Goal: Transaction & Acquisition: Book appointment/travel/reservation

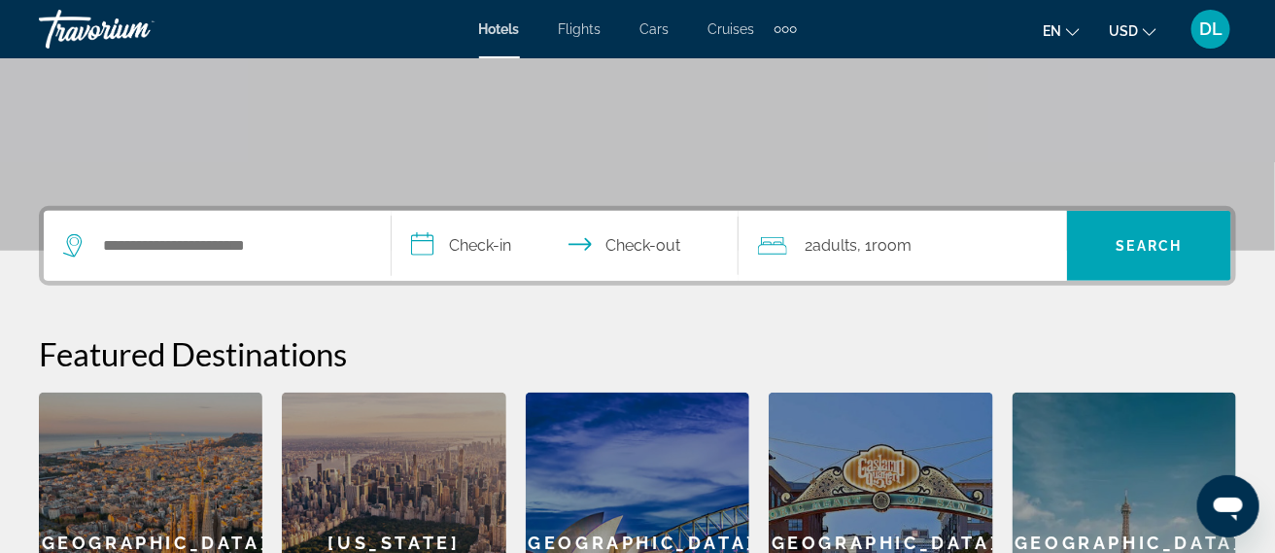
scroll to position [335, 0]
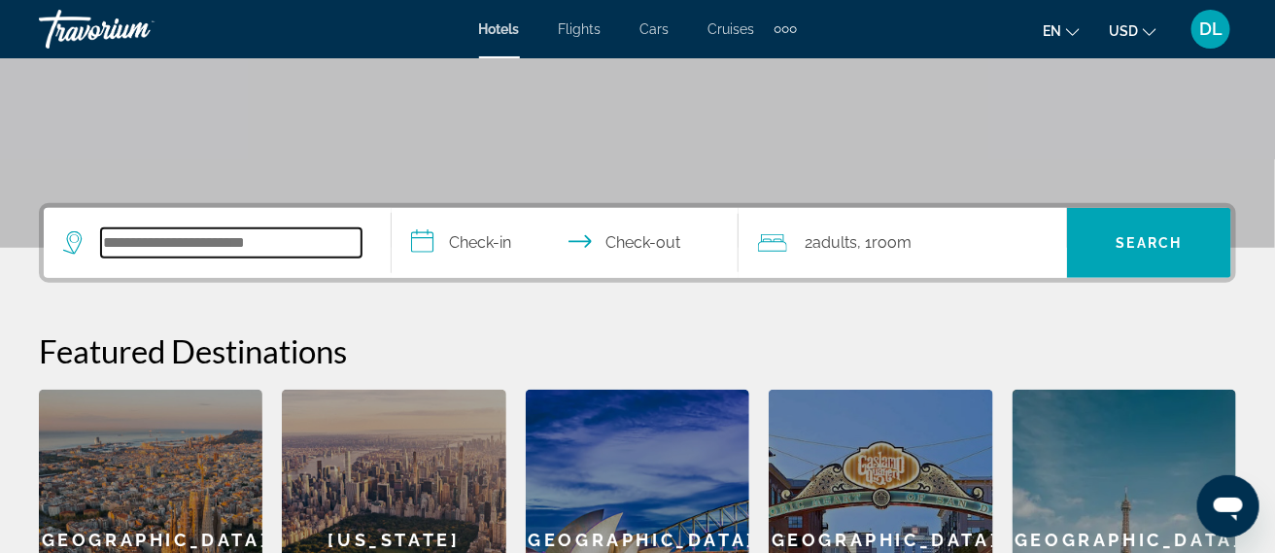
click at [276, 245] on input "Search widget" at bounding box center [231, 242] width 260 height 29
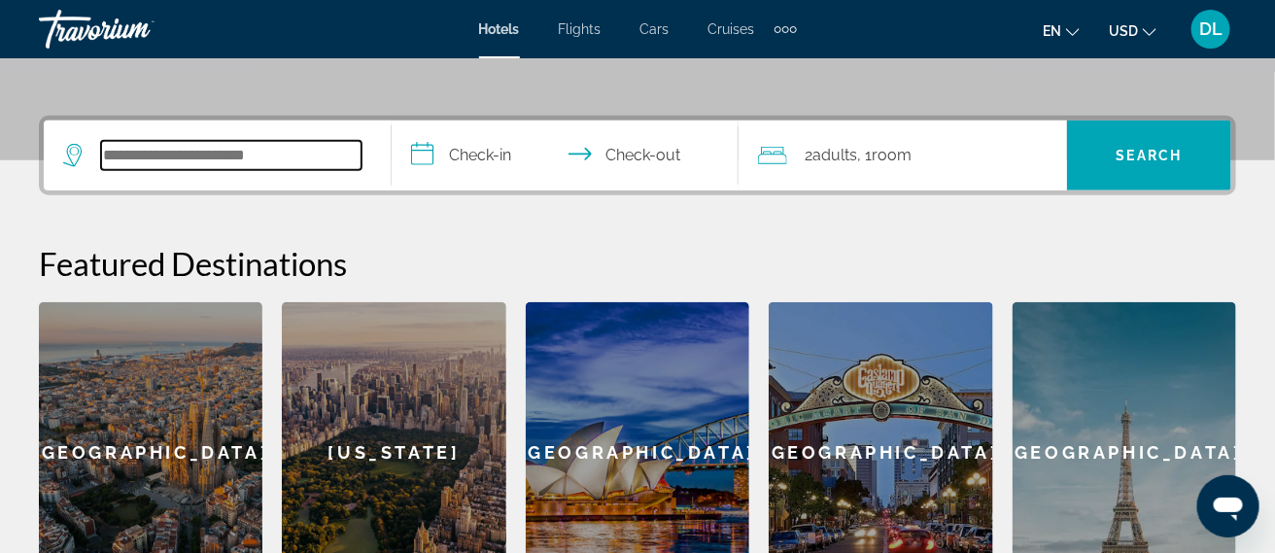
scroll to position [475, 0]
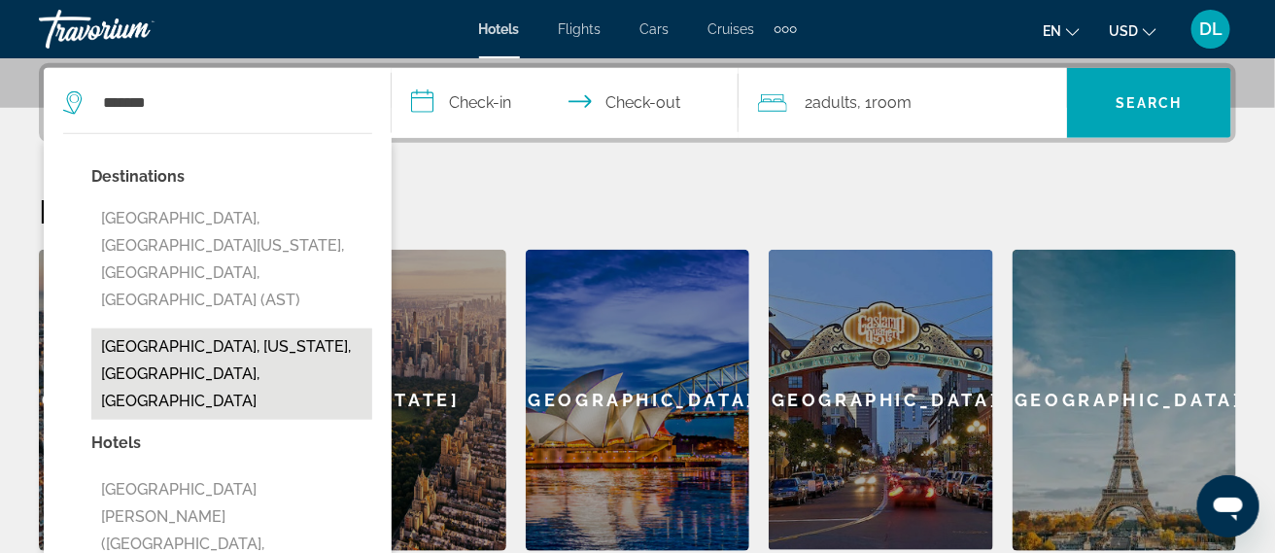
click at [301, 328] on button "Astoria, New York, NY, United States" at bounding box center [231, 373] width 281 height 91
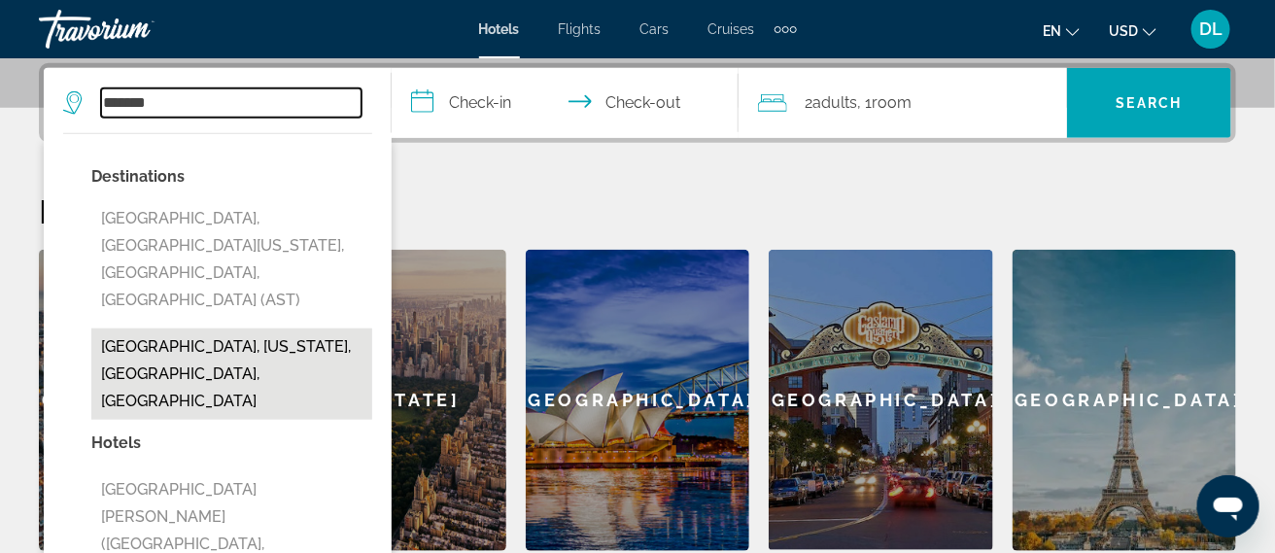
type input "**********"
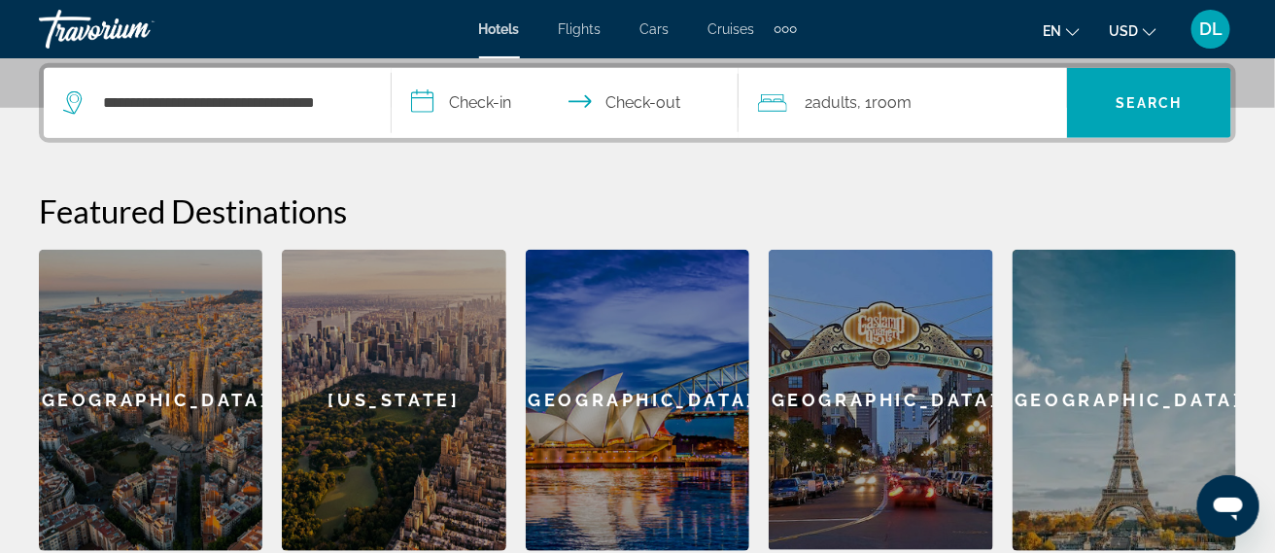
click at [493, 102] on input "**********" at bounding box center [570, 106] width 356 height 76
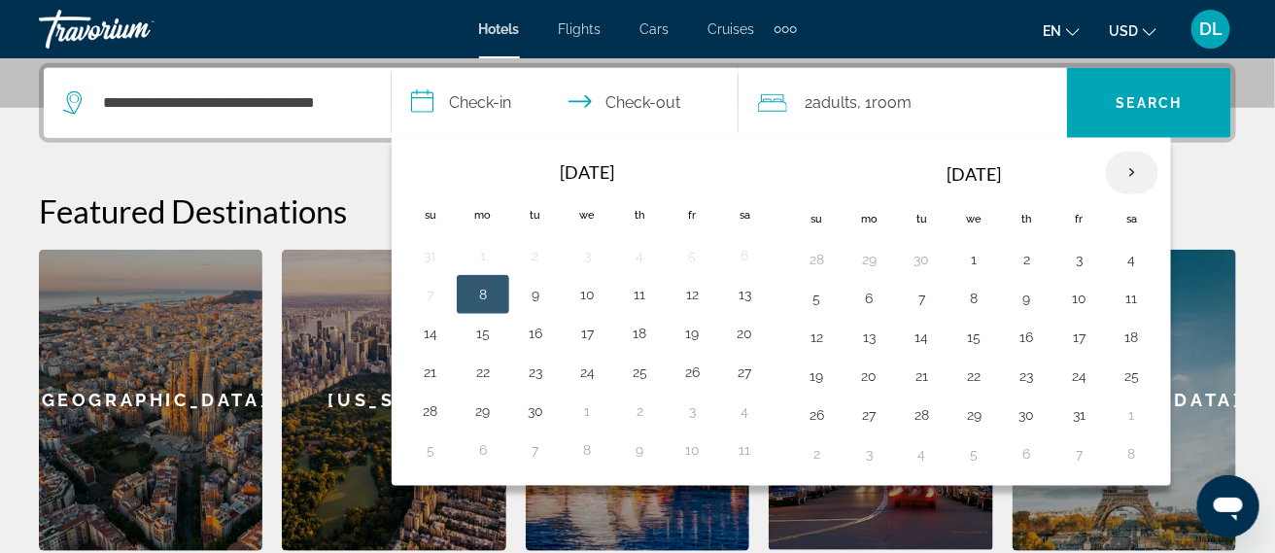
click at [1134, 175] on th "Next month" at bounding box center [1132, 173] width 52 height 43
click at [748, 378] on button "27" at bounding box center [745, 375] width 31 height 27
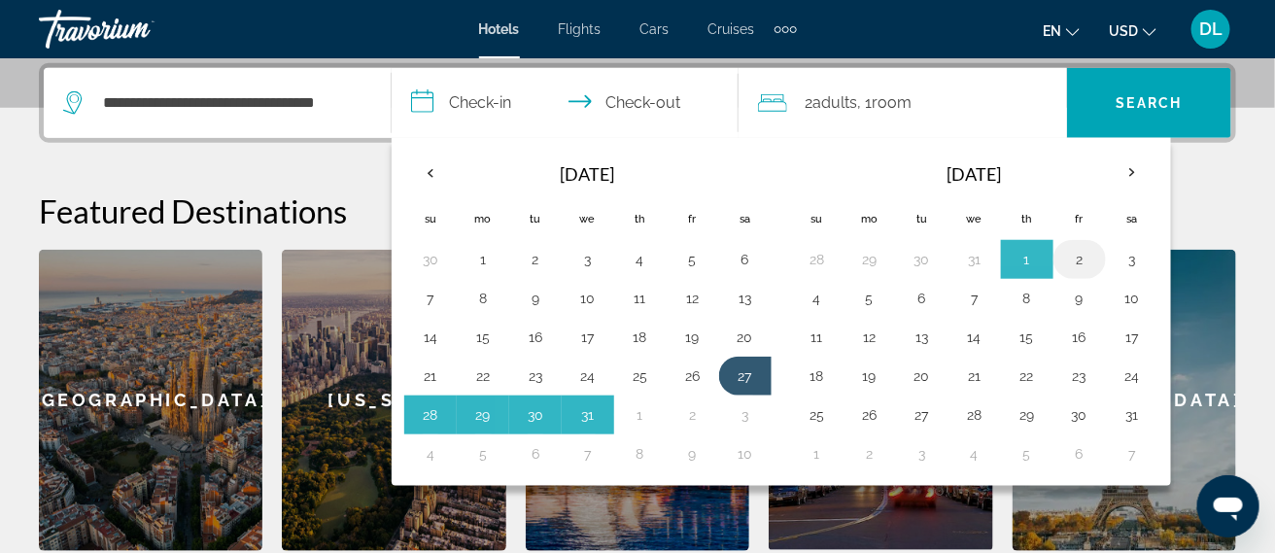
click at [1077, 264] on button "2" at bounding box center [1079, 259] width 31 height 27
type input "**********"
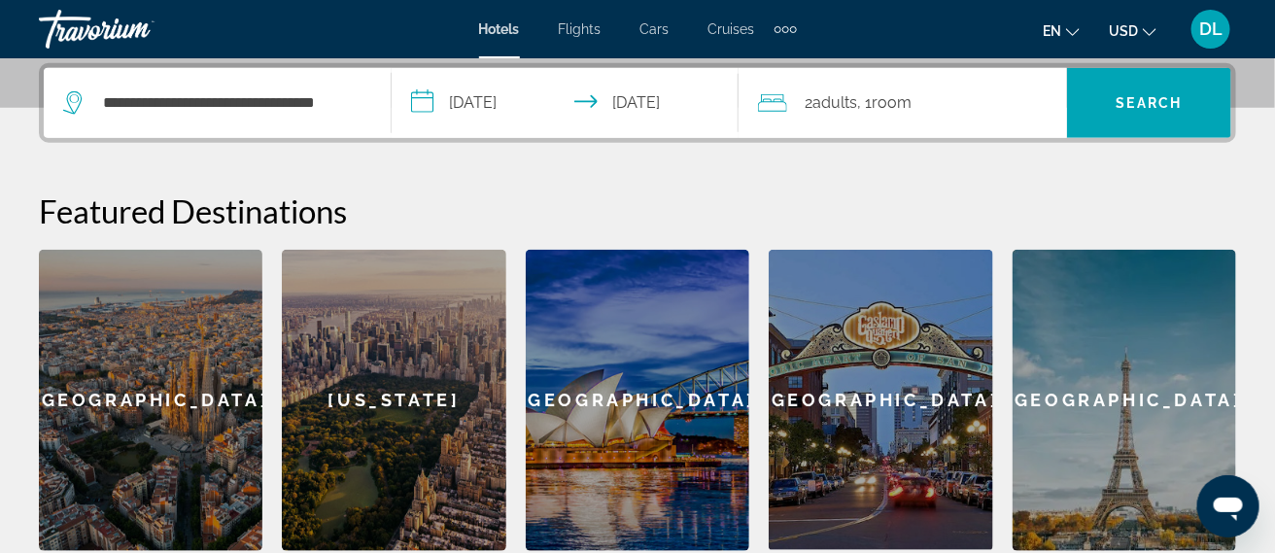
click at [837, 96] on span "Adults" at bounding box center [834, 102] width 45 height 18
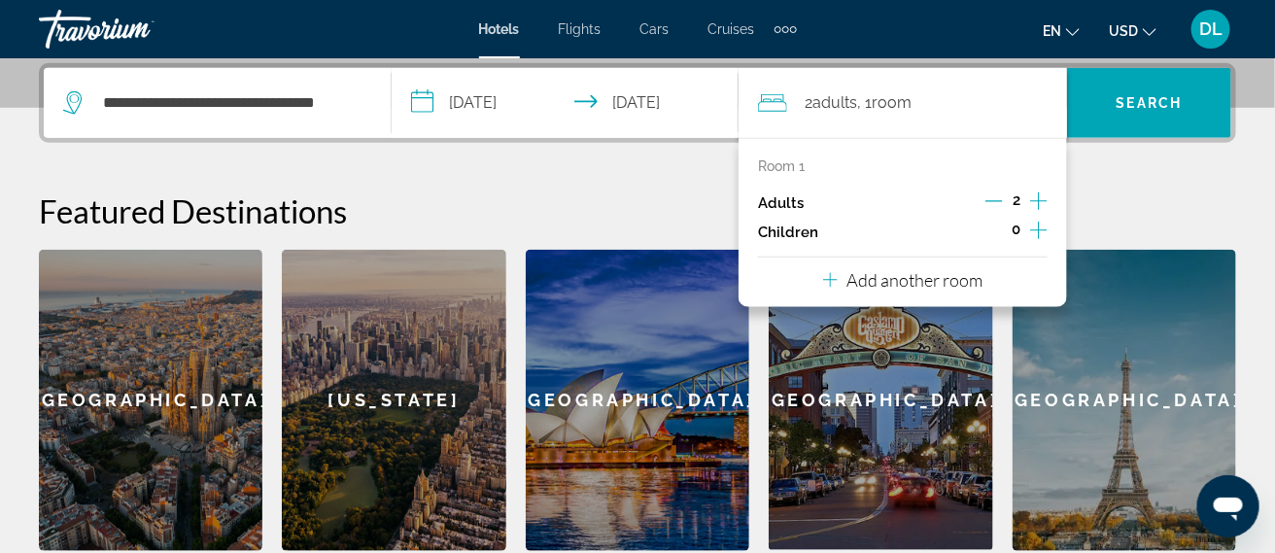
click at [1045, 202] on icon "Increment adults" at bounding box center [1038, 200] width 17 height 23
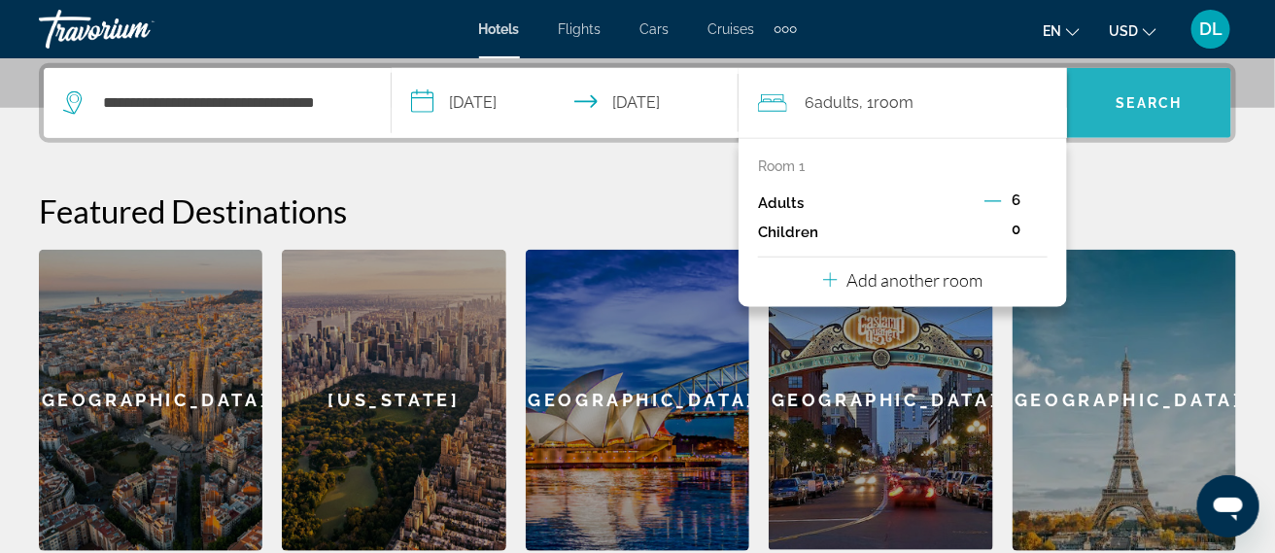
click at [1127, 119] on span "Search widget" at bounding box center [1149, 103] width 164 height 47
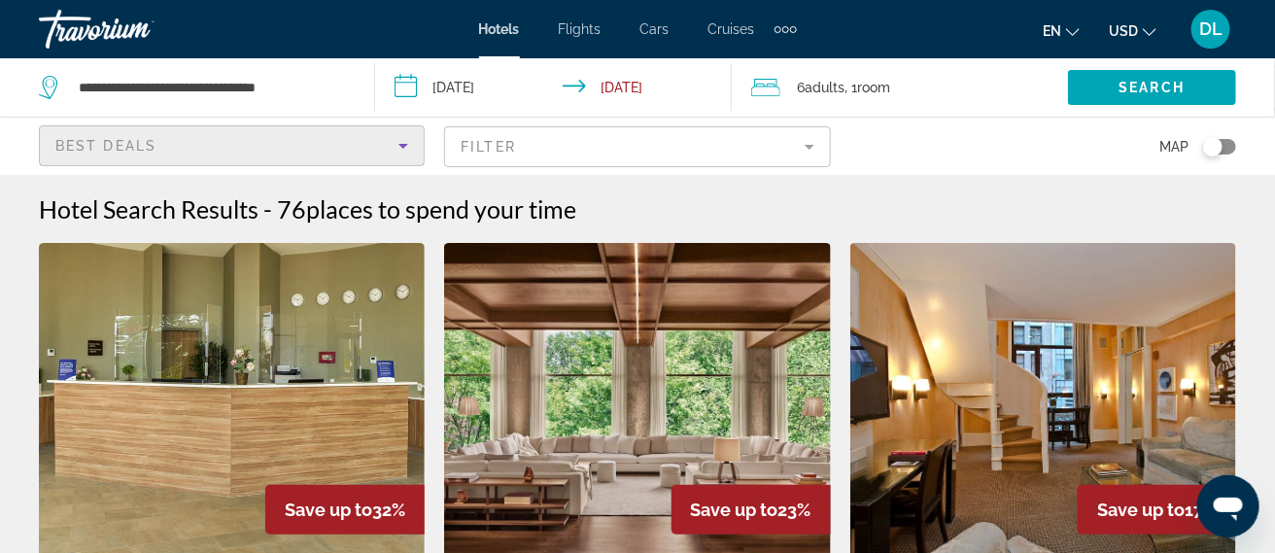
click at [376, 147] on div "Best Deals" at bounding box center [226, 145] width 343 height 23
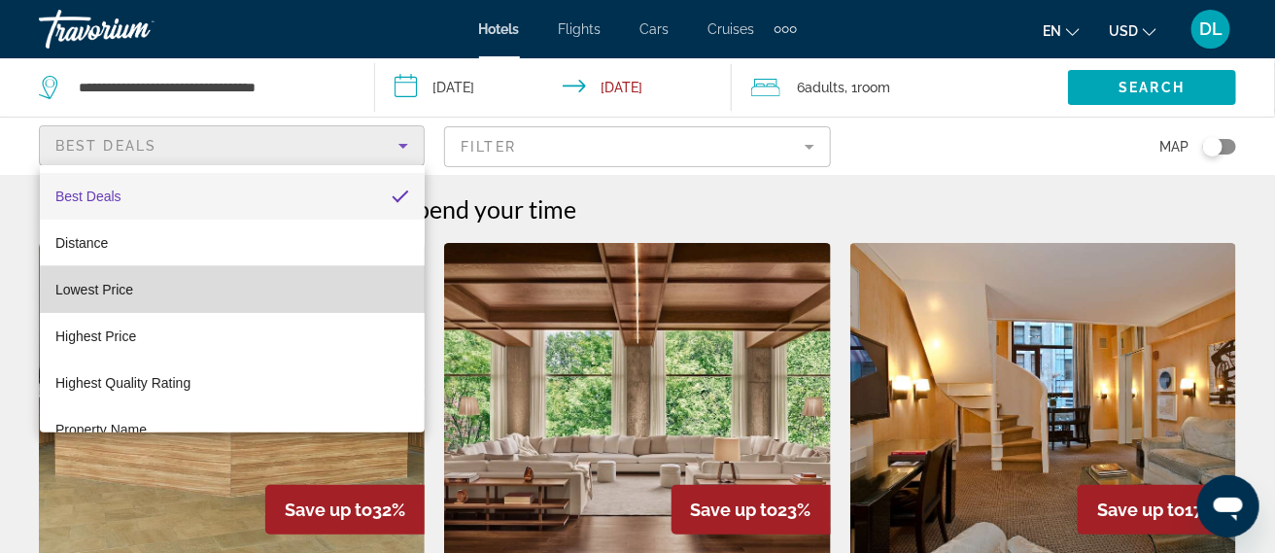
click at [245, 288] on mat-option "Lowest Price" at bounding box center [232, 289] width 385 height 47
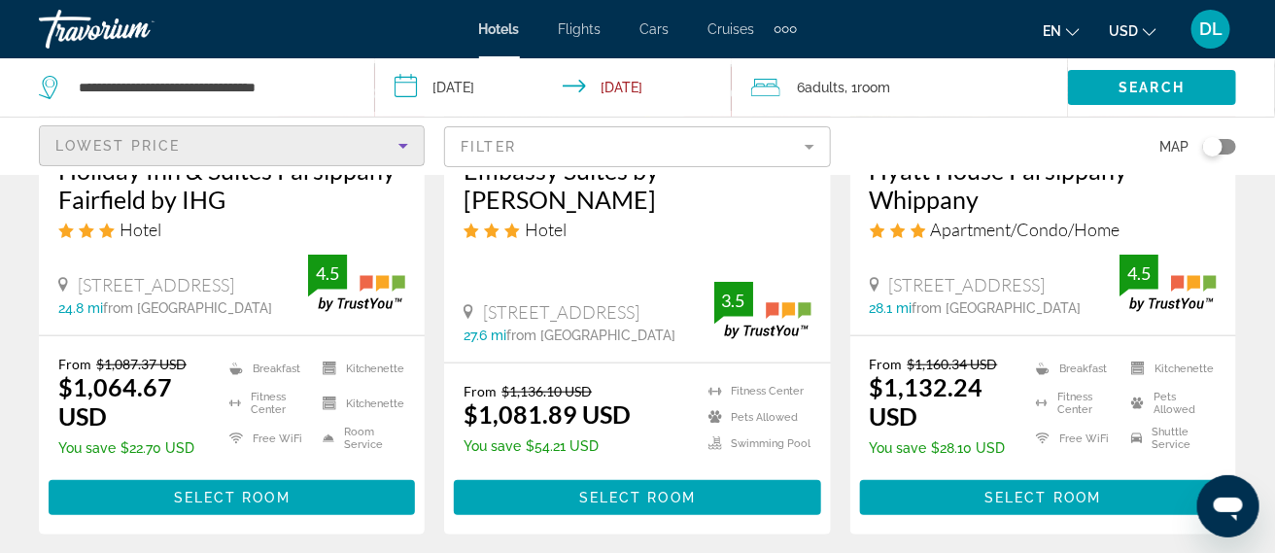
scroll to position [417, 0]
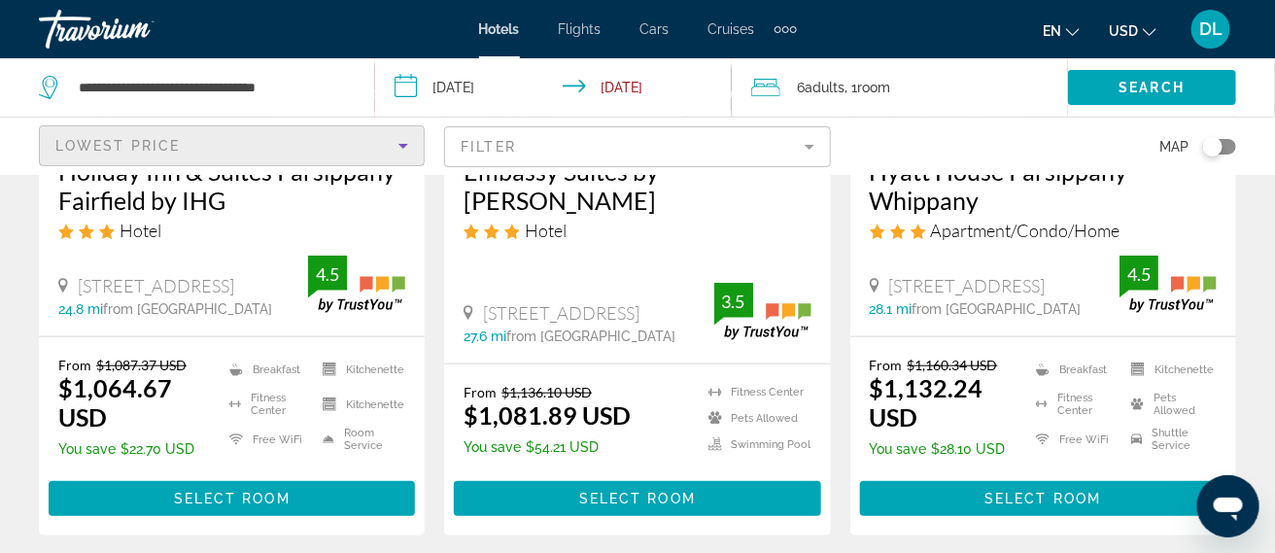
click at [384, 144] on div "Lowest Price" at bounding box center [226, 145] width 343 height 23
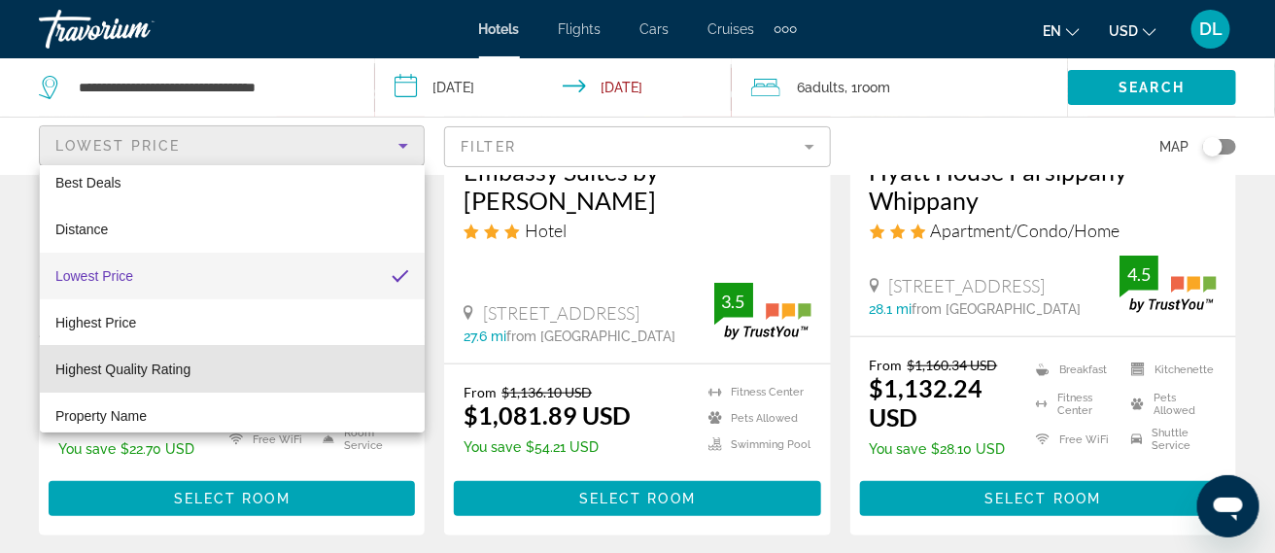
scroll to position [0, 0]
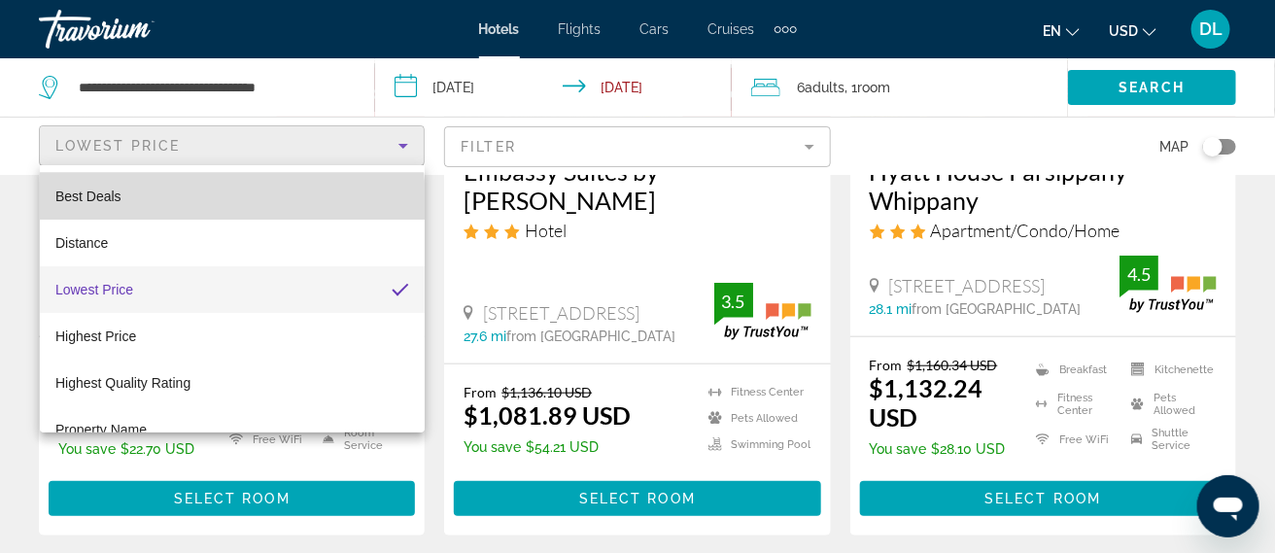
click at [111, 214] on mat-option "Best Deals" at bounding box center [232, 196] width 385 height 47
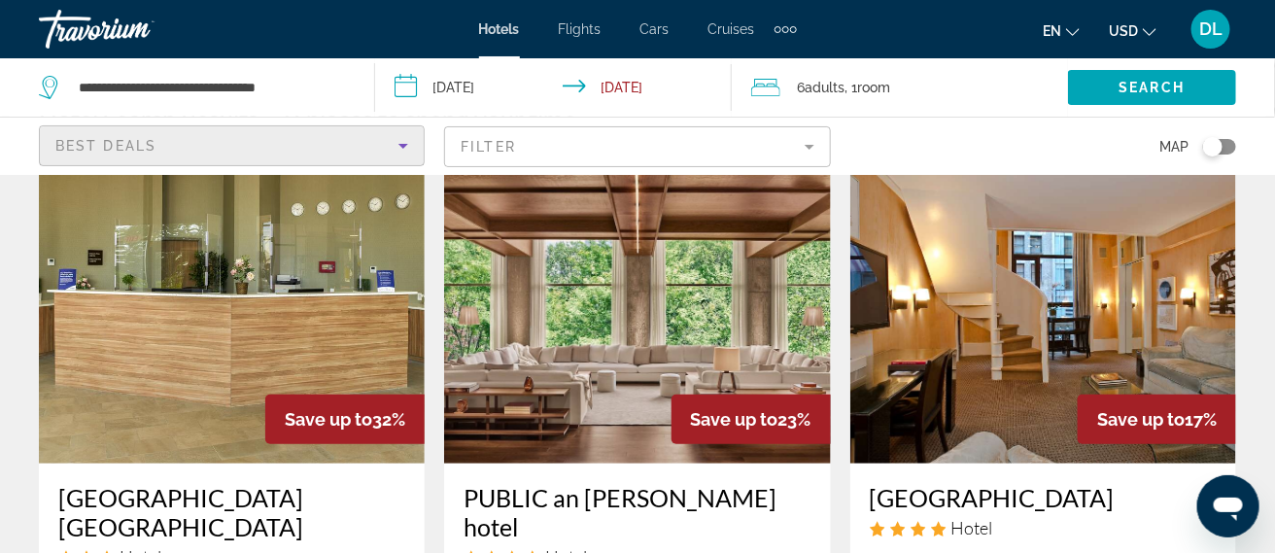
scroll to position [88, 0]
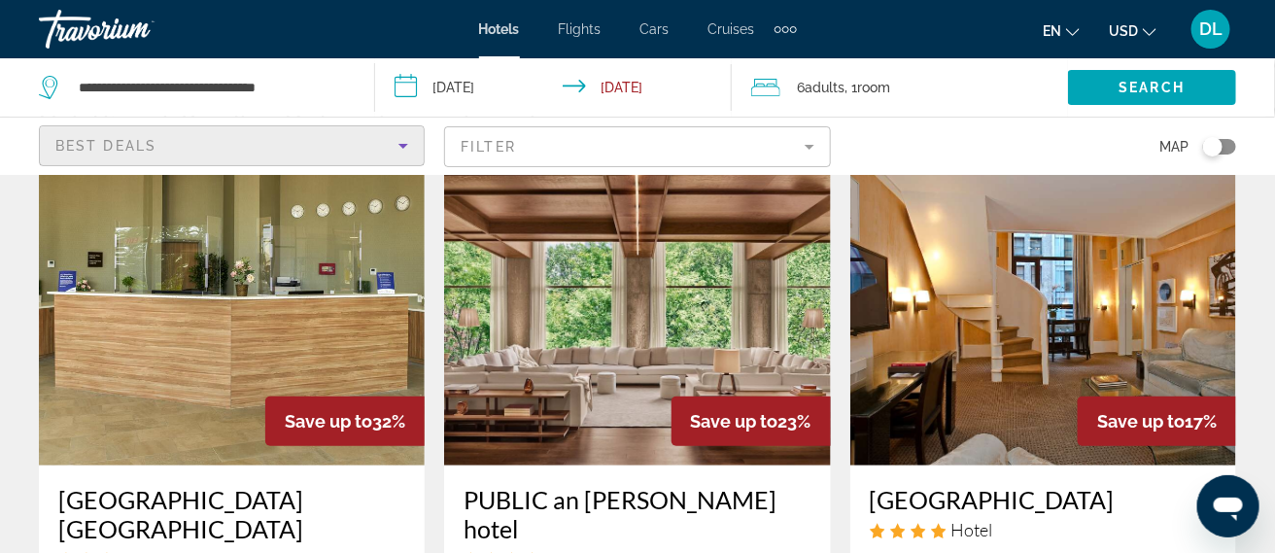
click at [371, 152] on div "Best Deals" at bounding box center [226, 145] width 343 height 23
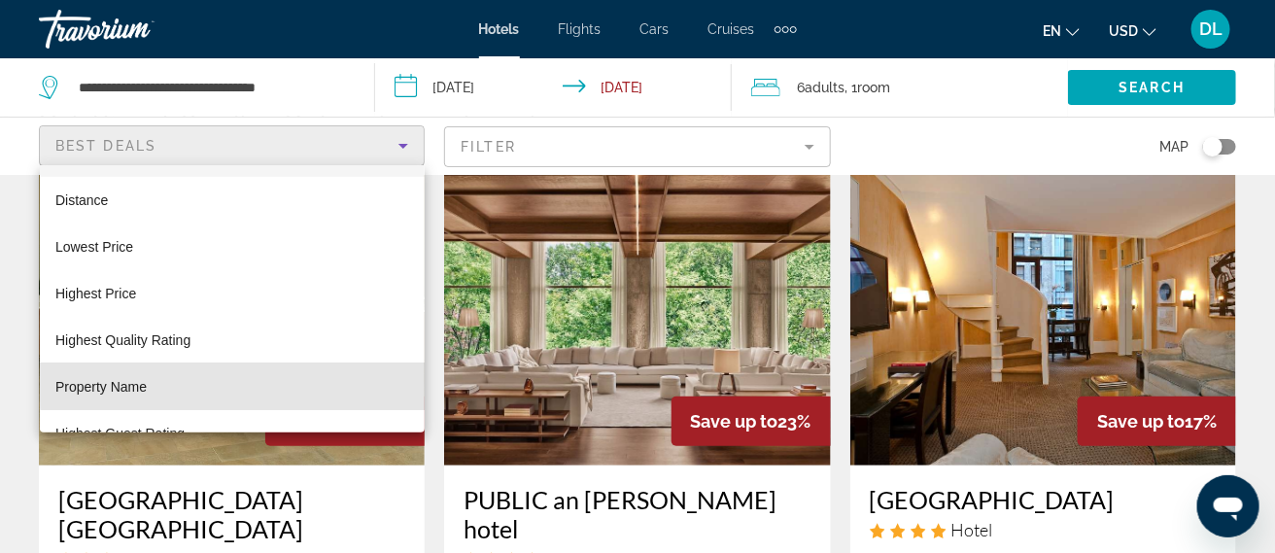
scroll to position [74, 0]
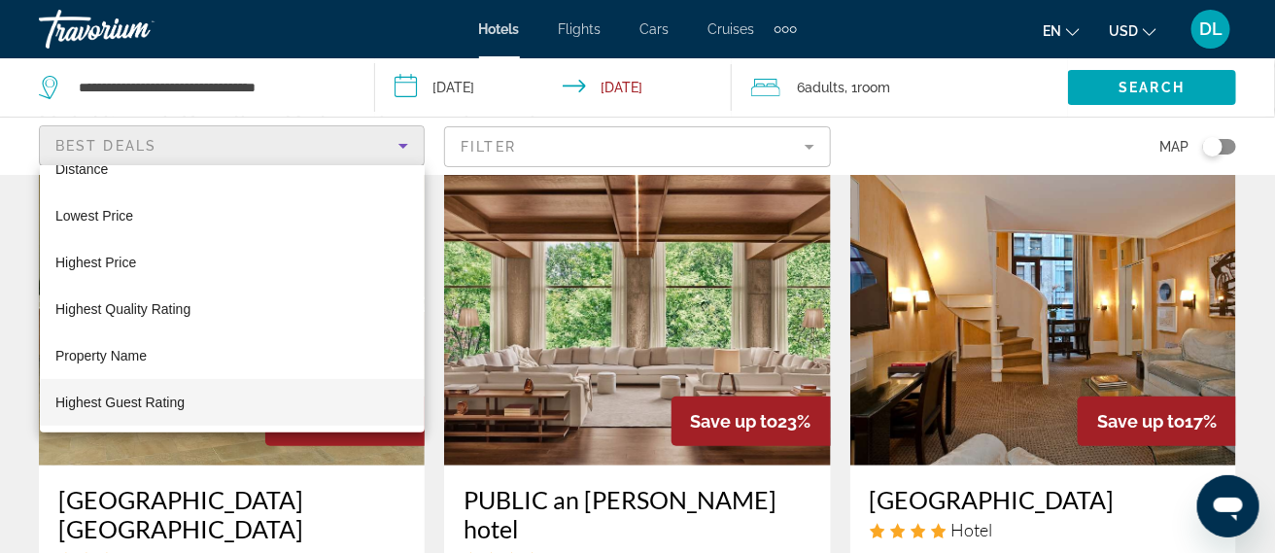
click at [190, 410] on mat-option "Highest Guest Rating" at bounding box center [232, 402] width 385 height 47
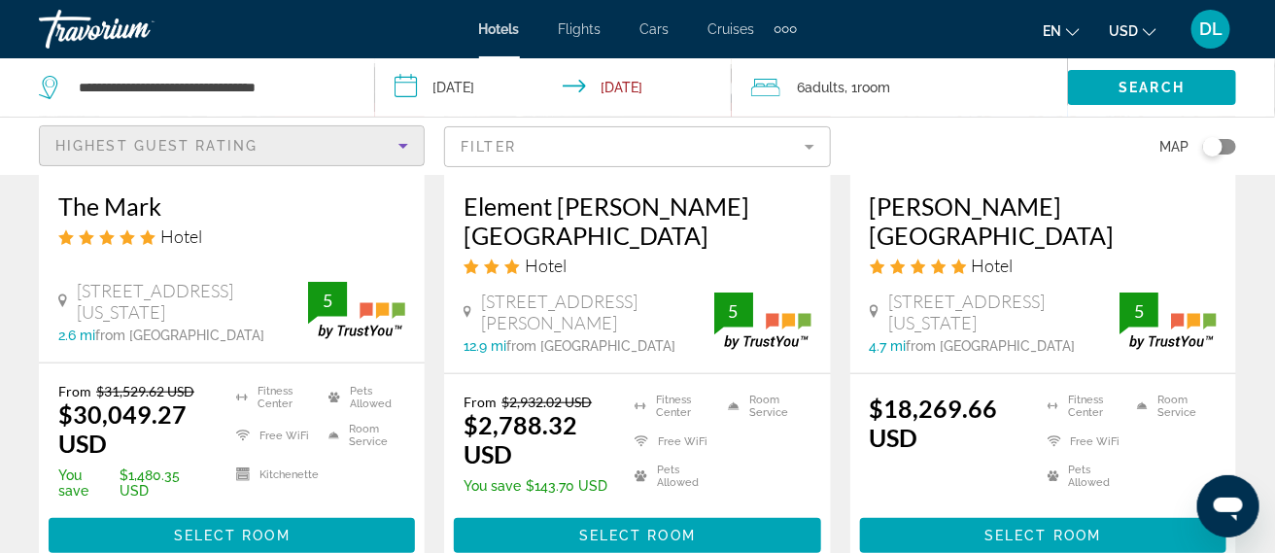
scroll to position [387, 0]
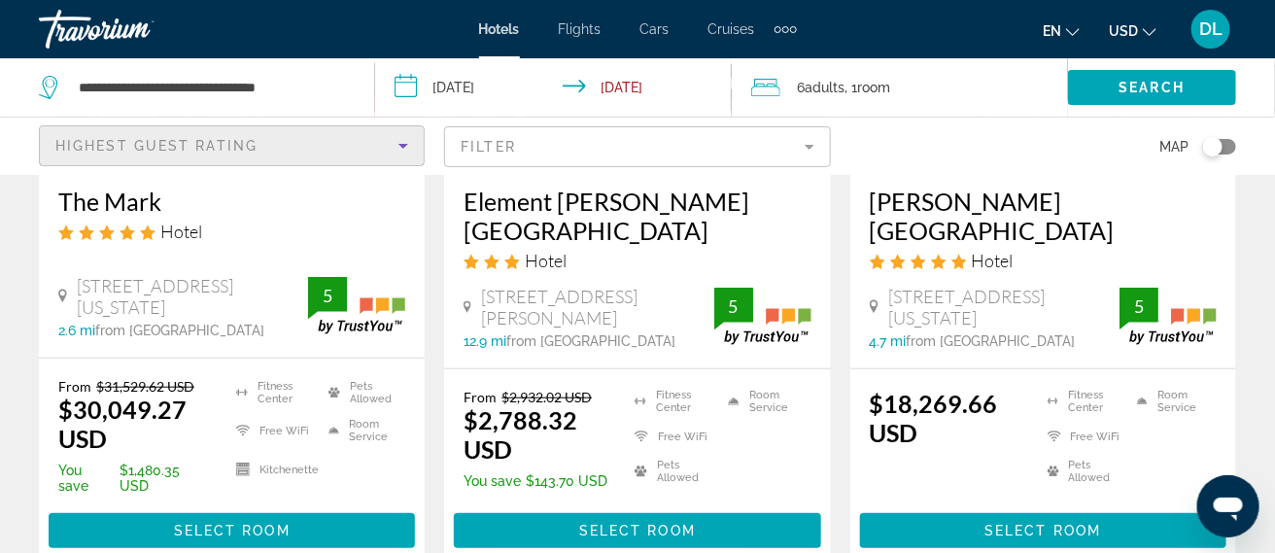
click at [403, 145] on icon "Sort by" at bounding box center [403, 146] width 10 height 5
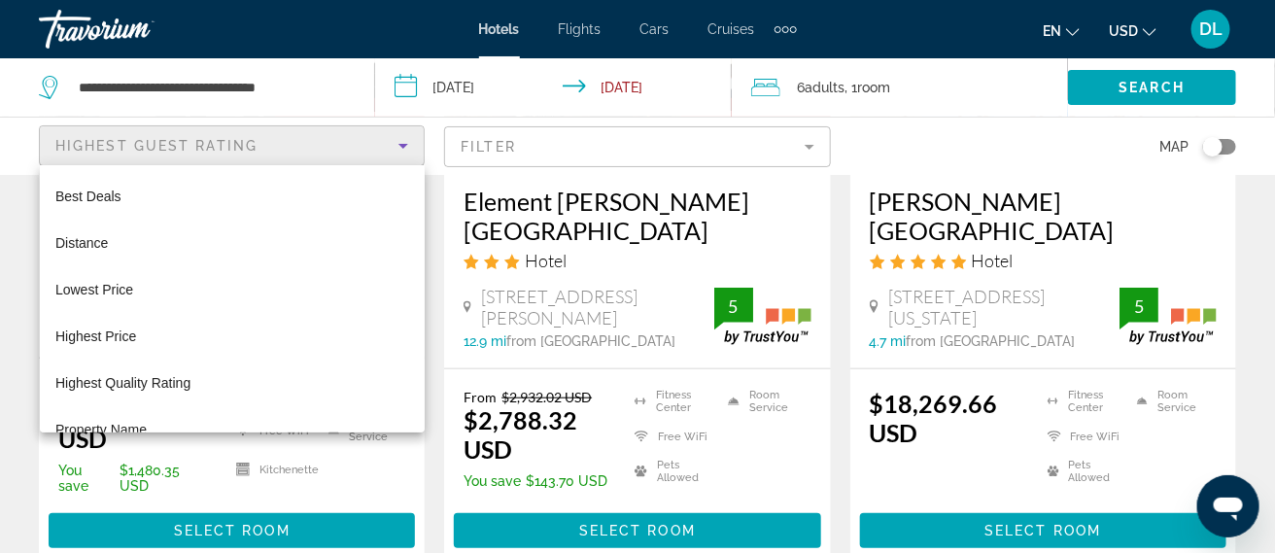
scroll to position [67, 0]
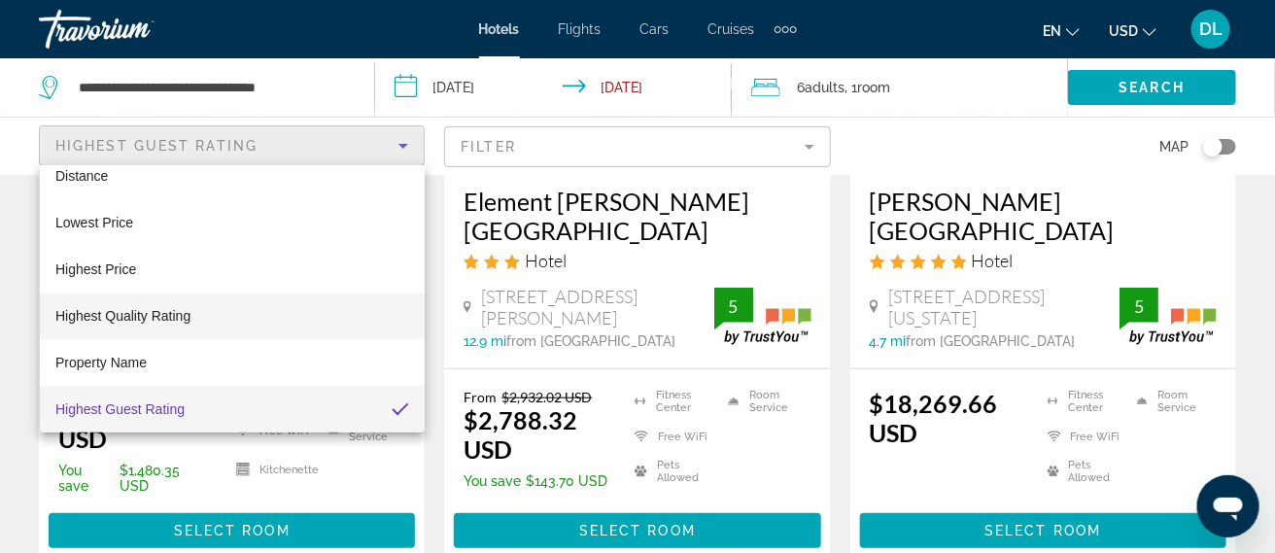
click at [171, 324] on span "Highest Quality Rating" at bounding box center [122, 315] width 135 height 23
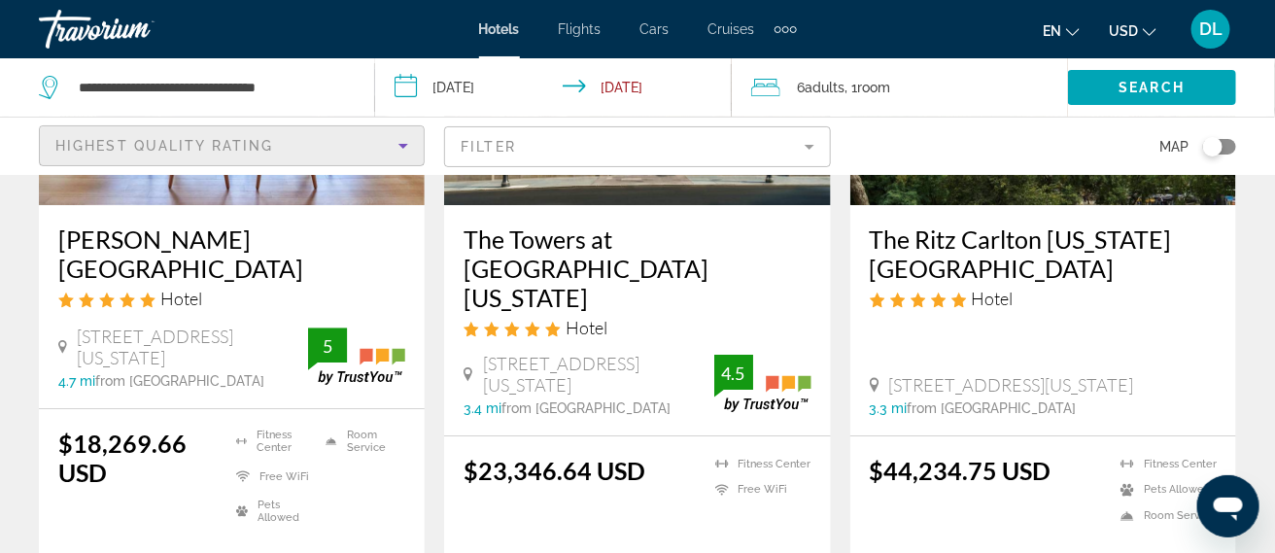
scroll to position [1910, 0]
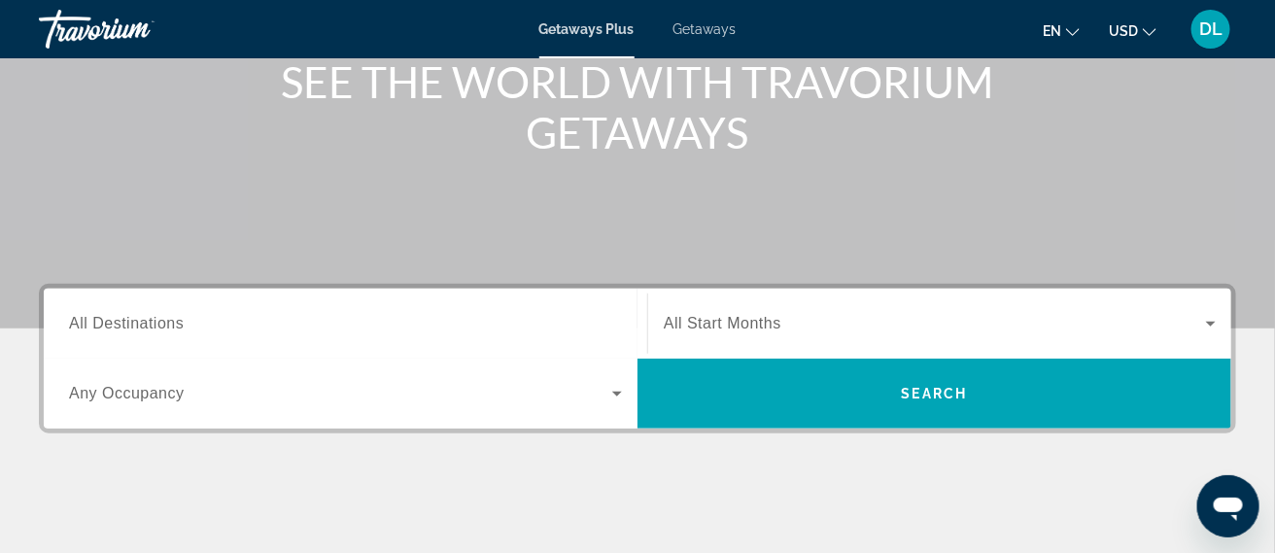
scroll to position [258, 0]
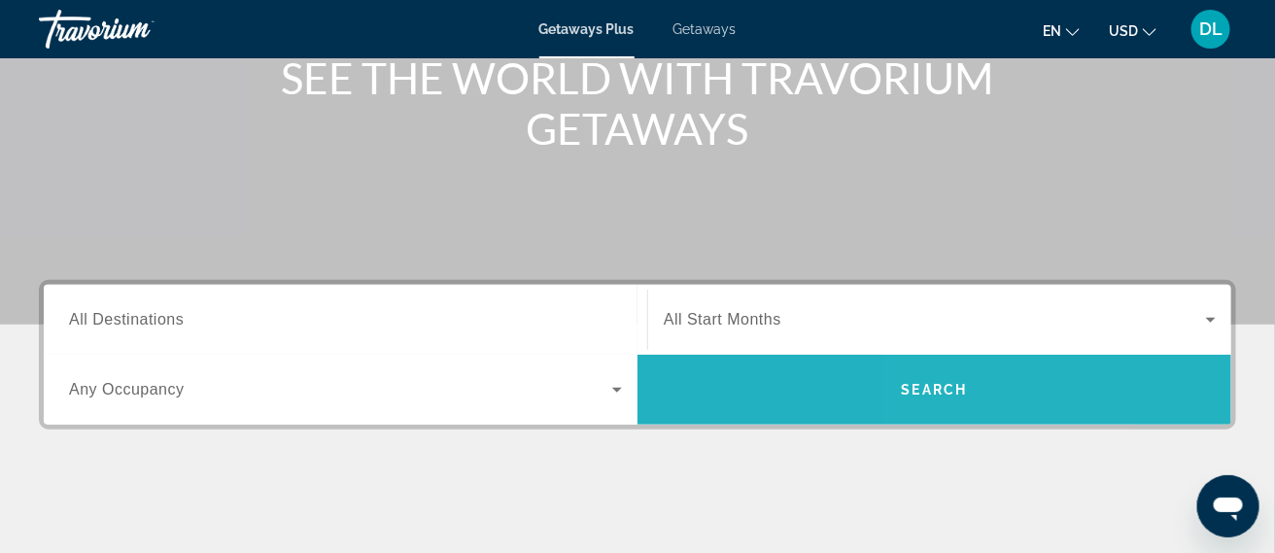
click at [1082, 393] on span "Search widget" at bounding box center [934, 389] width 594 height 47
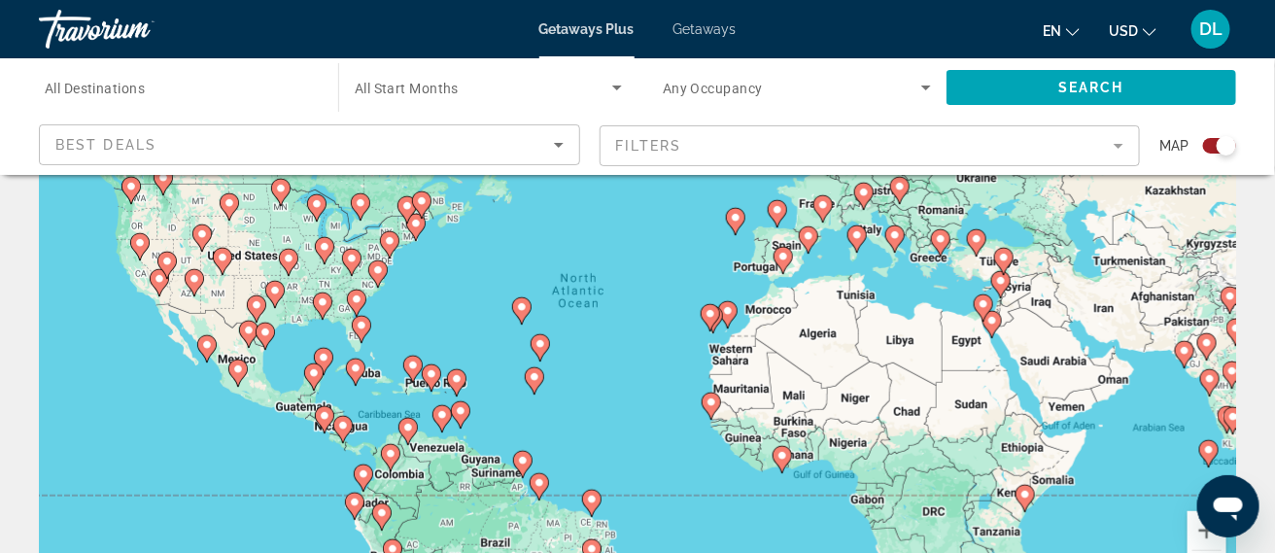
scroll to position [167, 0]
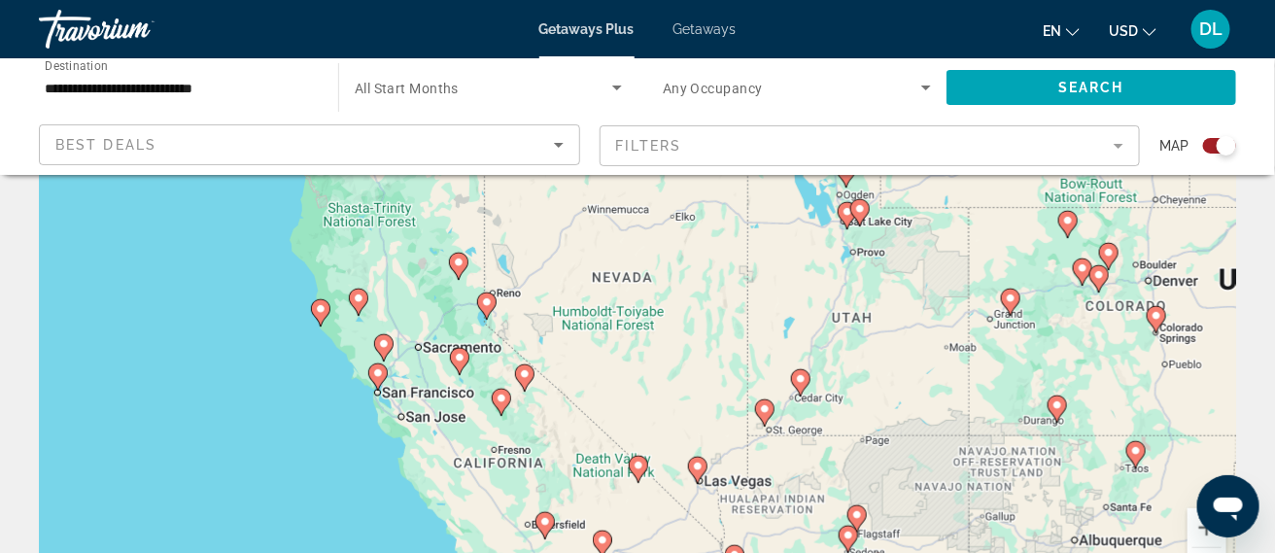
click at [1024, 486] on div "To activate drag with keyboard, press Alt + Enter. Once in keyboard drag state,…" at bounding box center [637, 318] width 1197 height 583
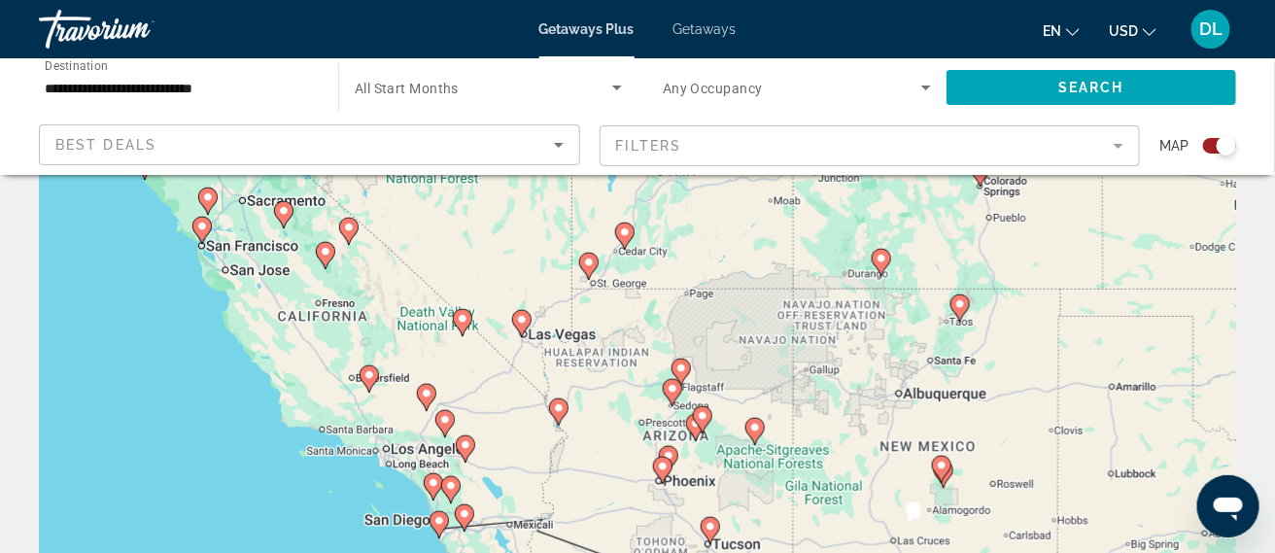
scroll to position [109, 0]
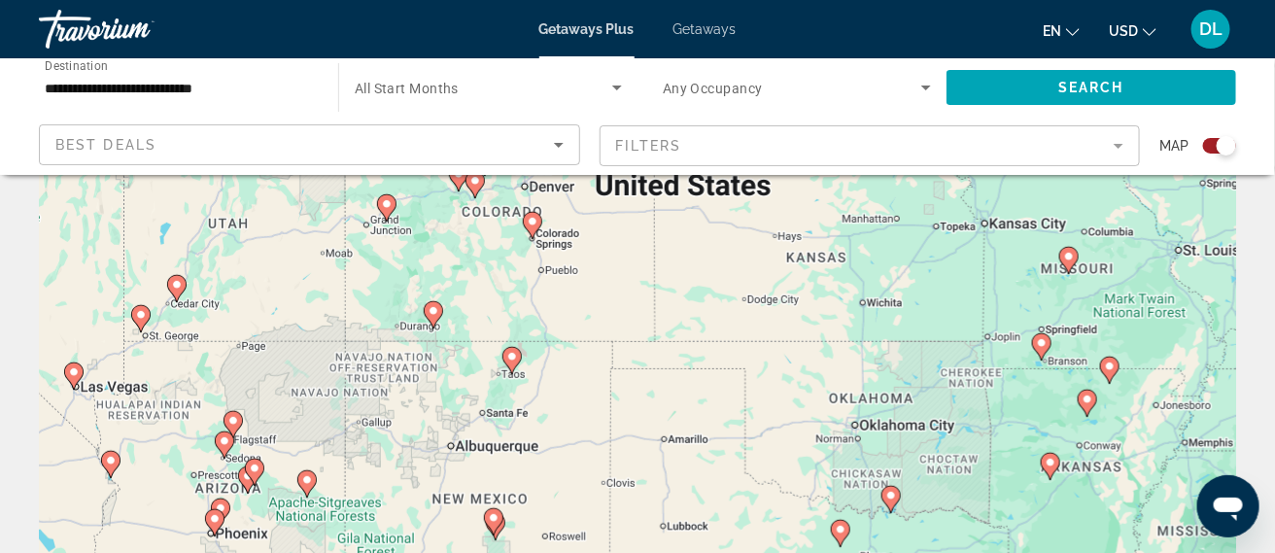
click at [633, 296] on div "To activate drag with keyboard, press Alt + Enter. Once in keyboard drag state,…" at bounding box center [637, 376] width 1197 height 583
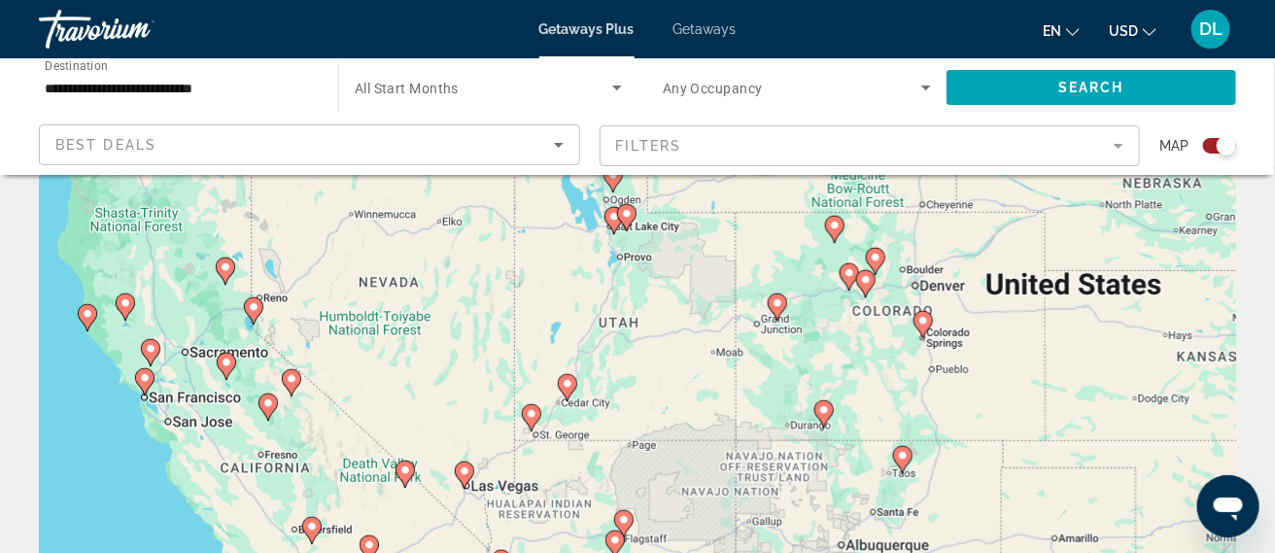
click at [922, 322] on div "To activate drag with keyboard, press Alt + Enter. Once in keyboard drag state,…" at bounding box center [637, 376] width 1197 height 583
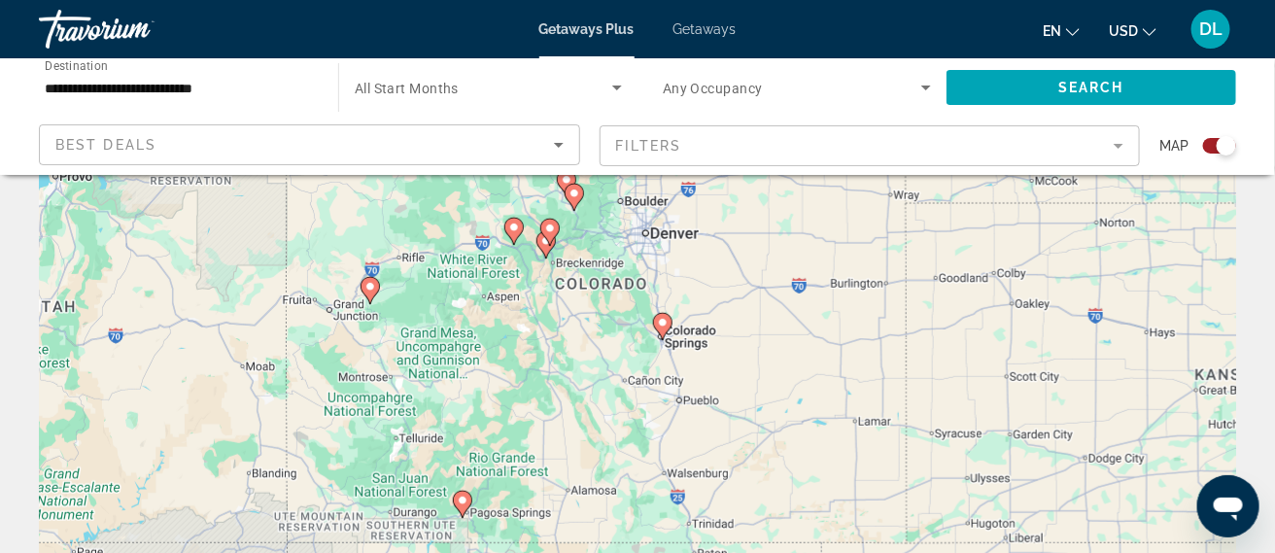
click at [663, 331] on div "To activate drag with keyboard, press Alt + Enter. Once in keyboard drag state,…" at bounding box center [637, 376] width 1197 height 583
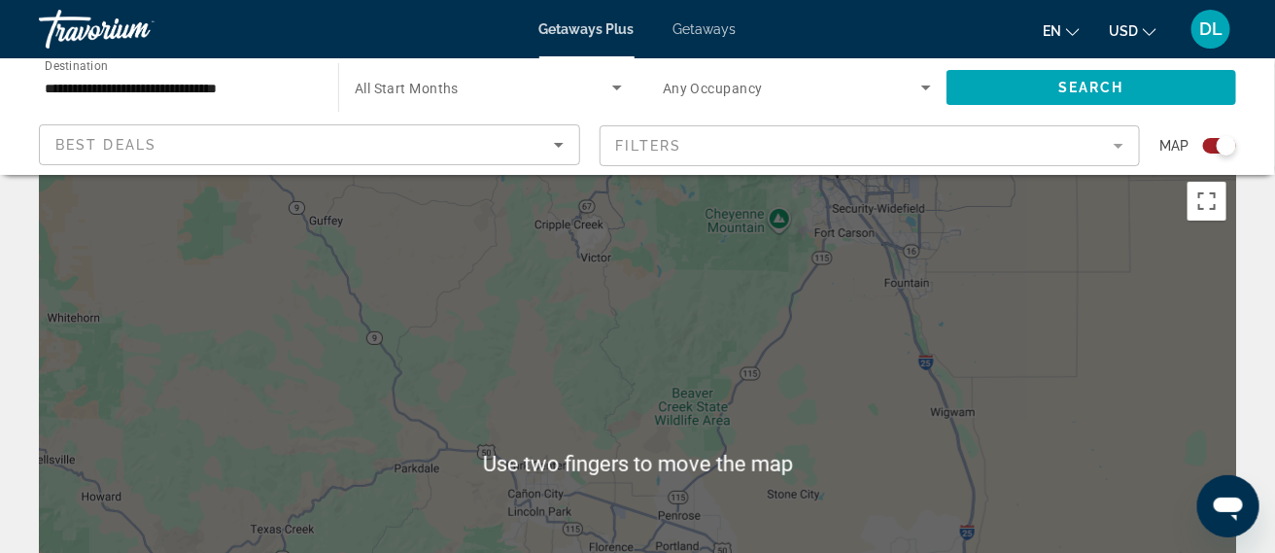
scroll to position [0, 0]
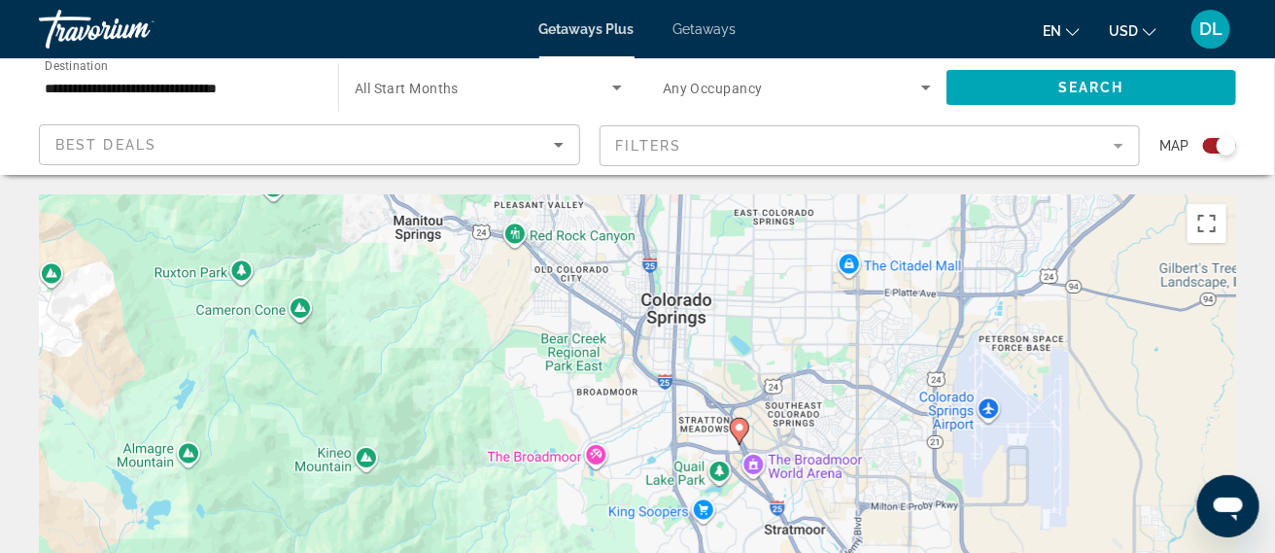
click at [744, 429] on image "Main content" at bounding box center [740, 428] width 12 height 12
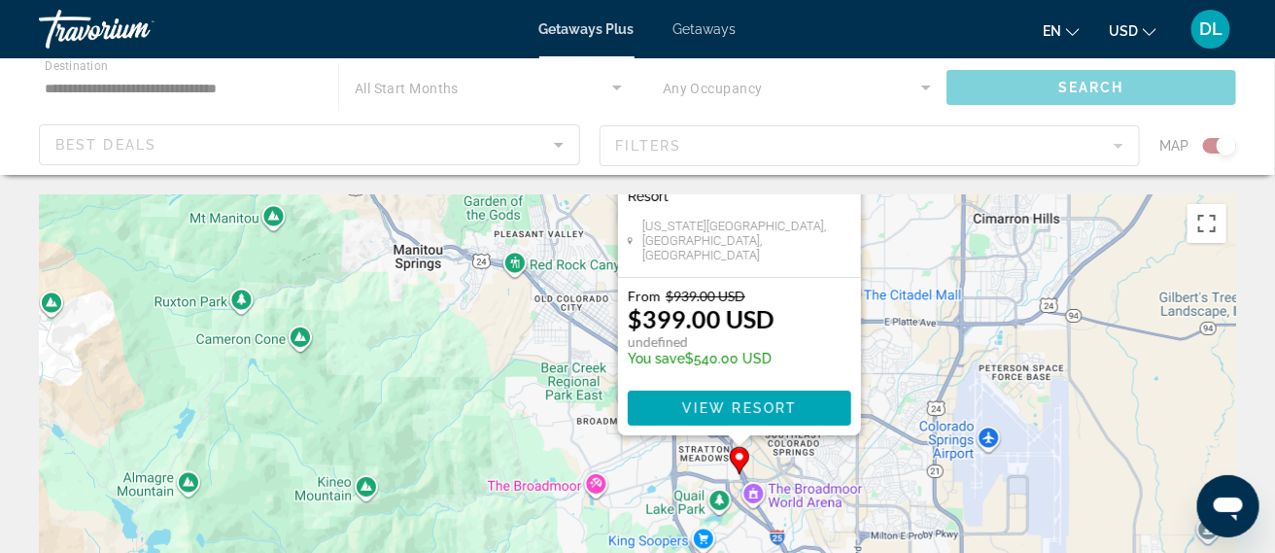
click at [744, 277] on div "Best Western Executive Inn & Suites - 3 Nights Resort - This is an adults only …" at bounding box center [739, 206] width 243 height 142
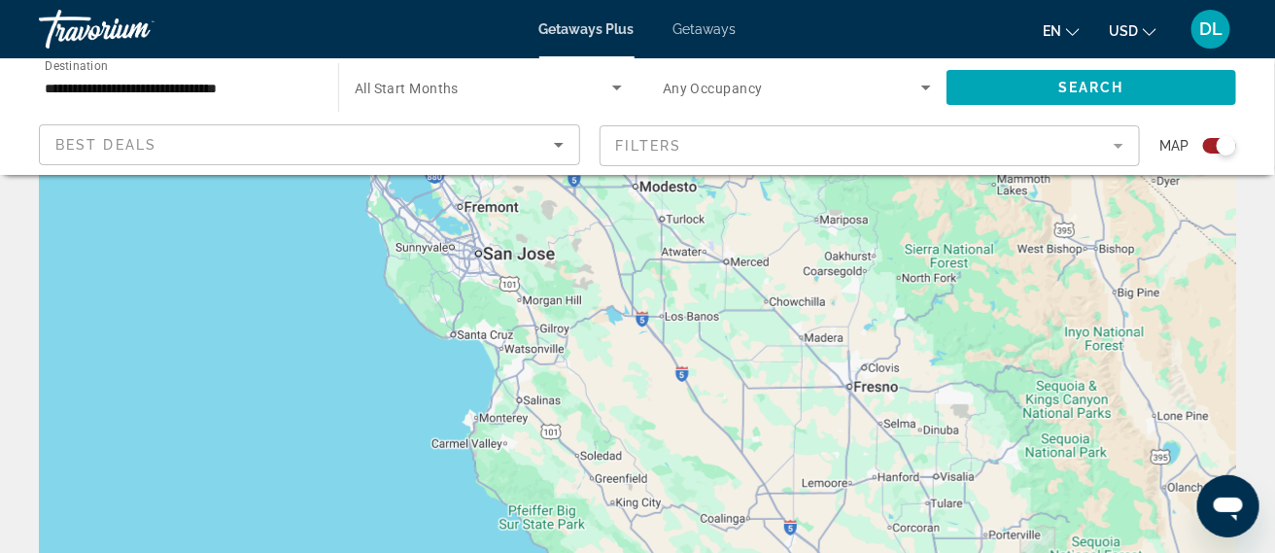
scroll to position [108, 0]
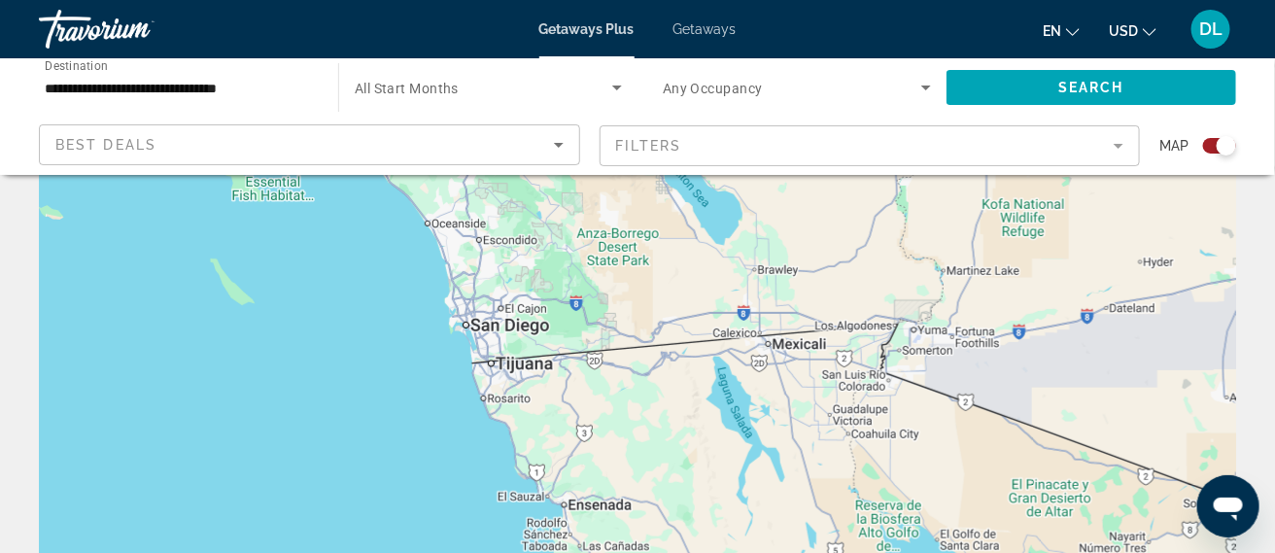
click at [196, 91] on input "**********" at bounding box center [179, 88] width 268 height 23
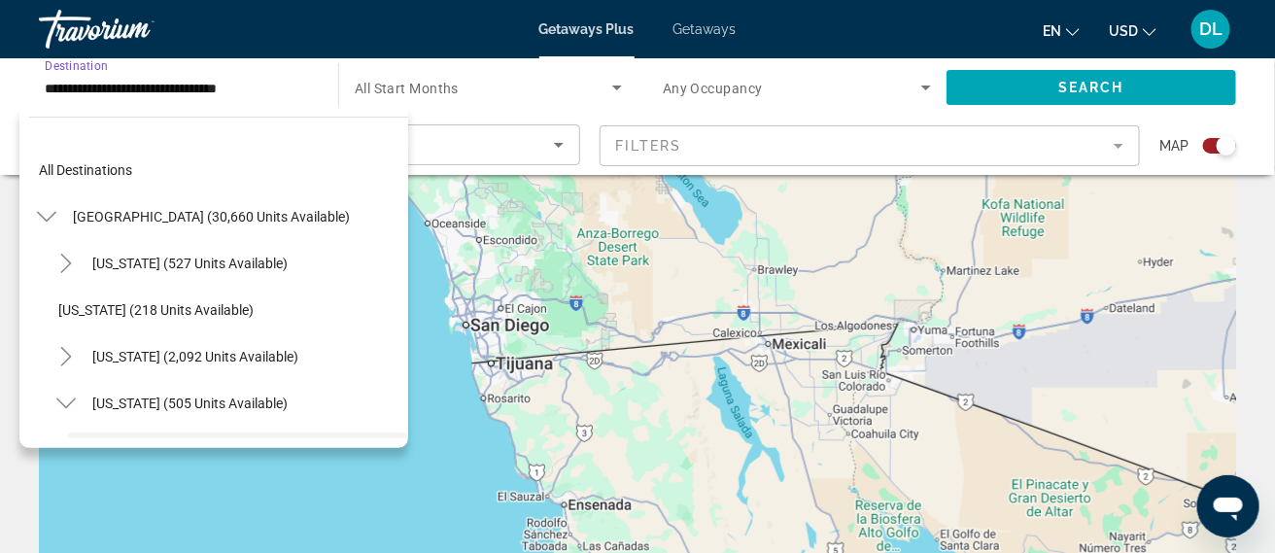
scroll to position [162, 0]
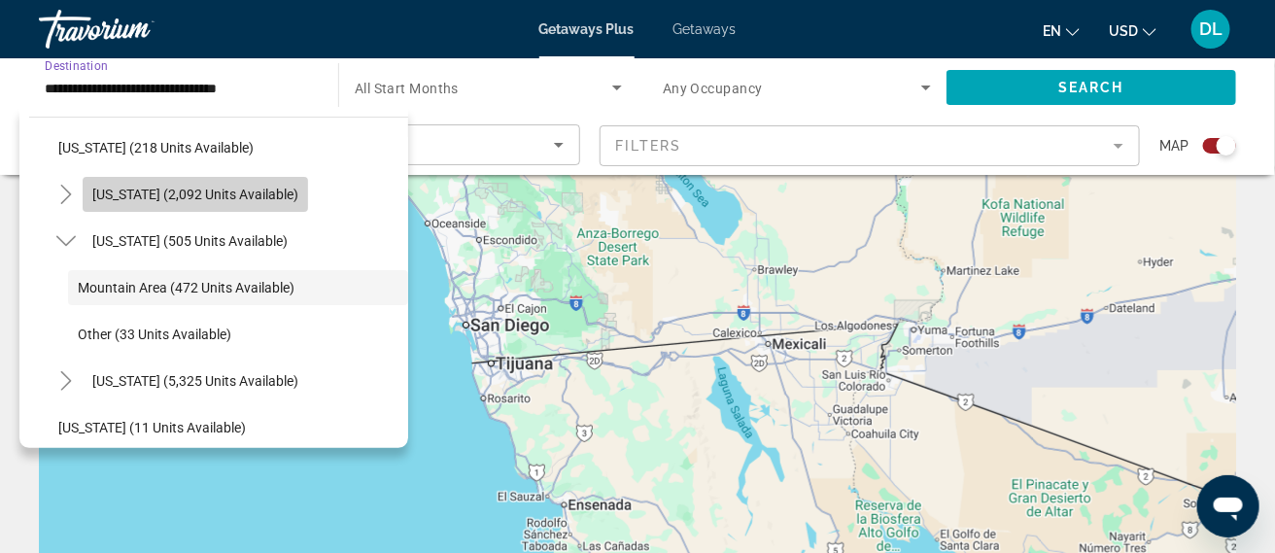
click at [256, 203] on span "Search widget" at bounding box center [195, 194] width 225 height 47
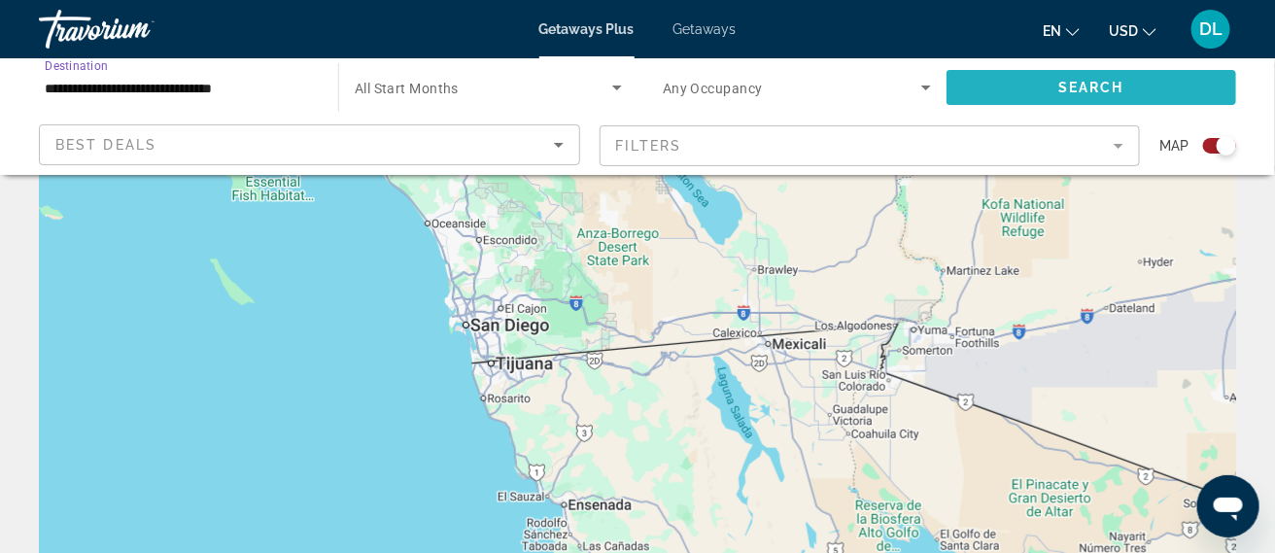
click at [1107, 96] on span "Search widget" at bounding box center [1091, 87] width 290 height 47
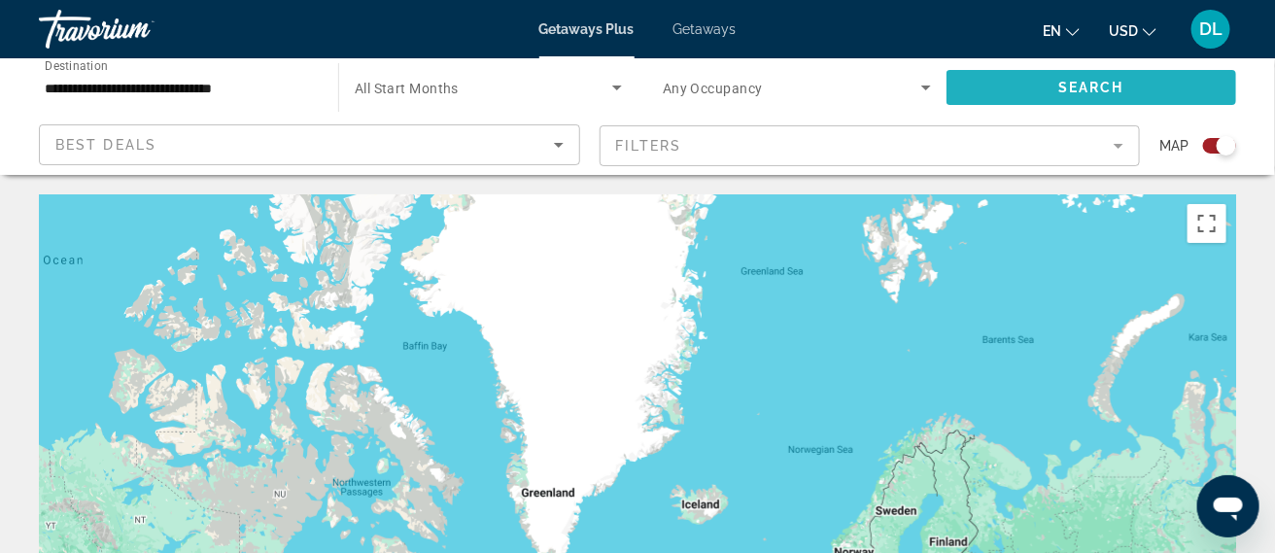
click at [1213, 149] on div "Search widget" at bounding box center [1219, 146] width 33 height 16
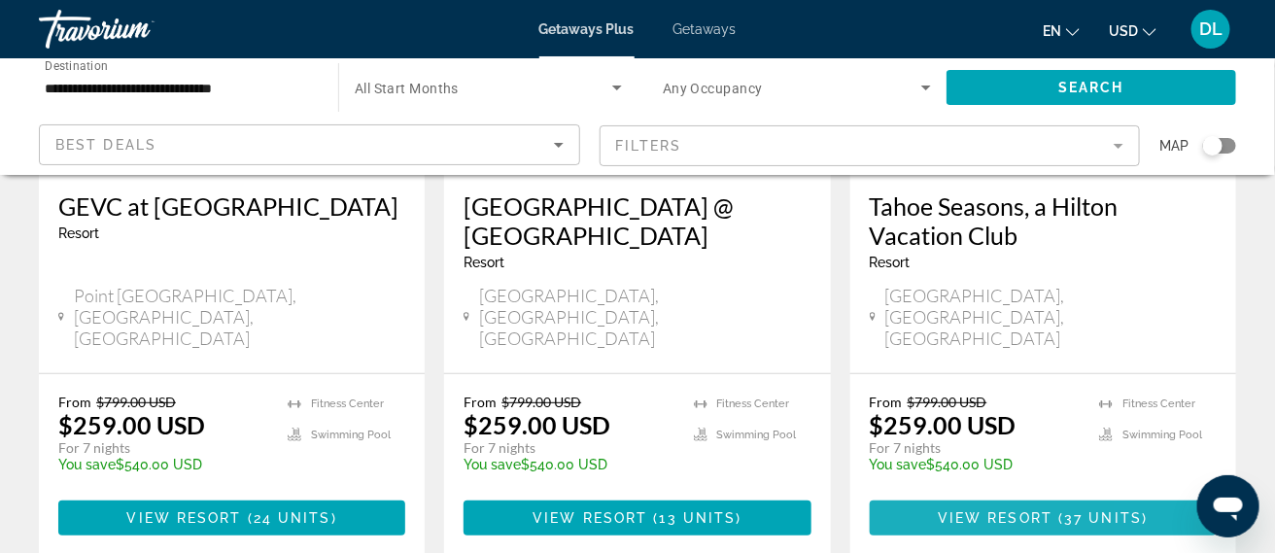
scroll to position [2646, 0]
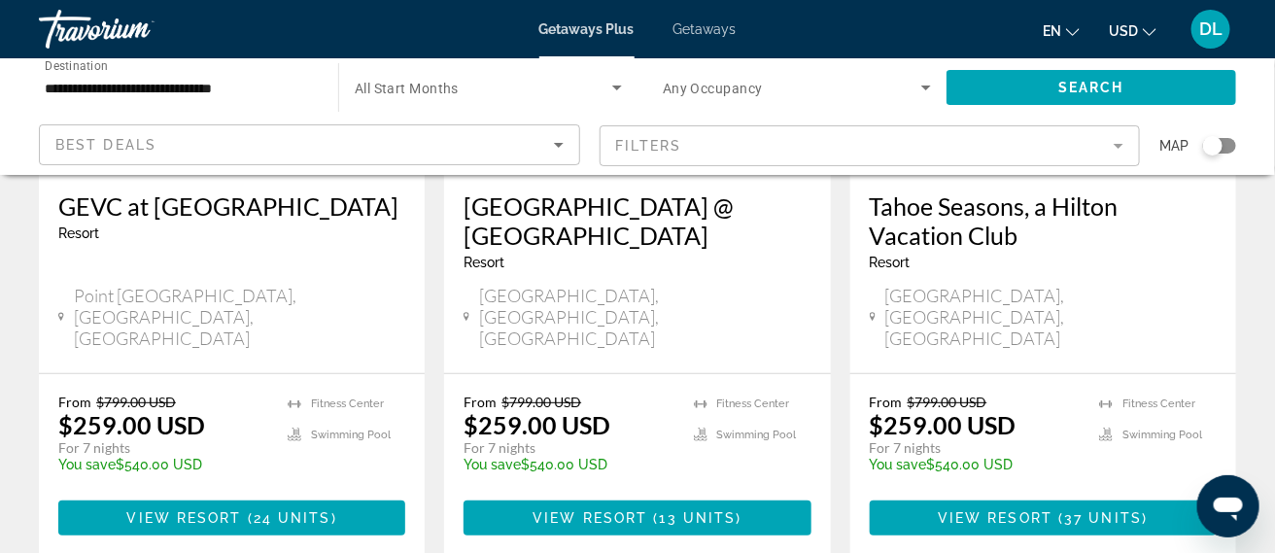
click at [528, 150] on div "Best Deals" at bounding box center [304, 144] width 498 height 23
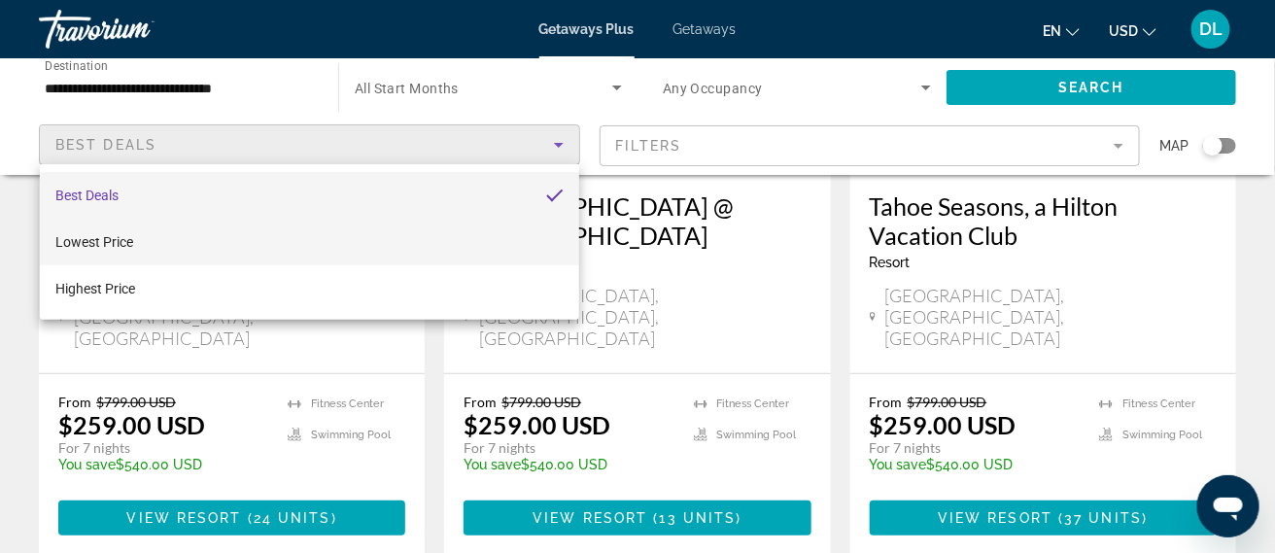
click at [500, 238] on mat-option "Lowest Price" at bounding box center [309, 242] width 539 height 47
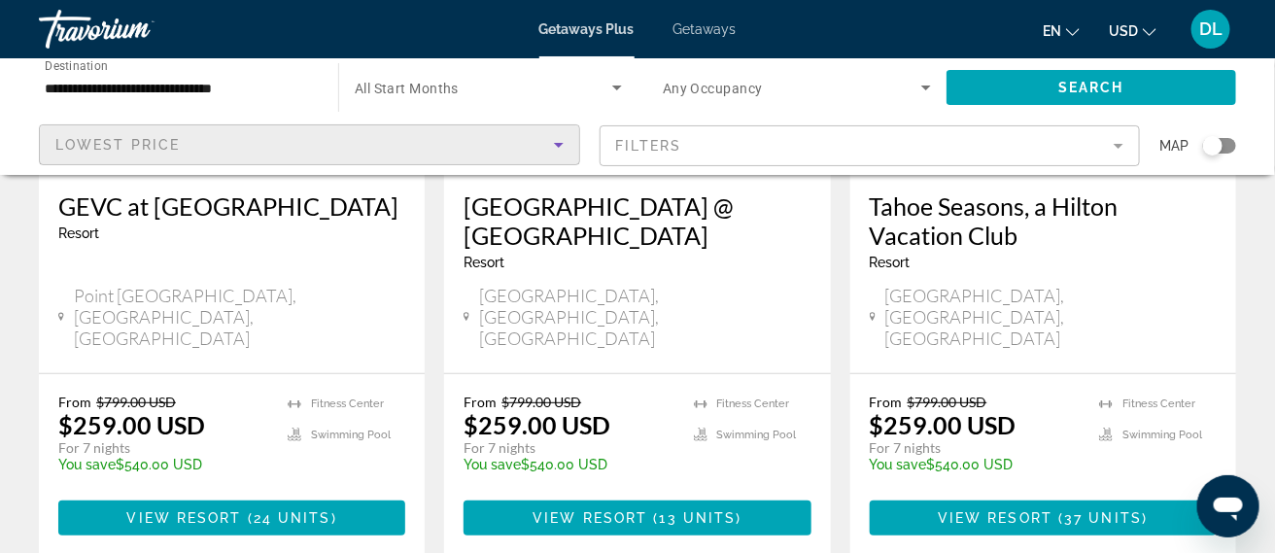
click at [736, 147] on mat-form-field "Filters" at bounding box center [869, 145] width 541 height 41
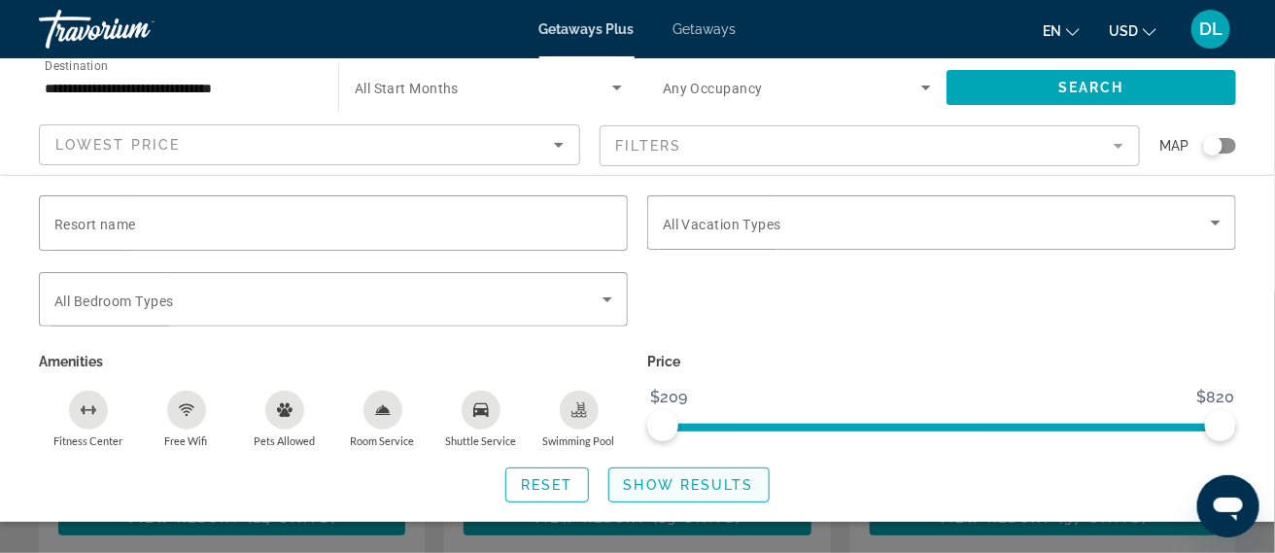
click at [702, 491] on span "Show Results" at bounding box center [689, 485] width 130 height 16
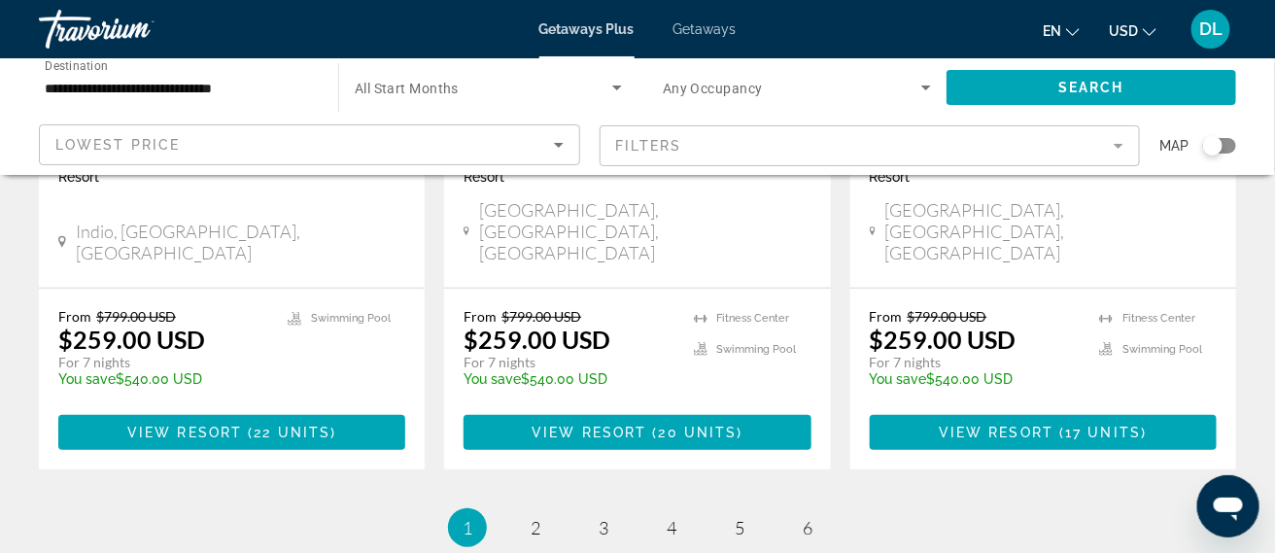
scroll to position [2658, 0]
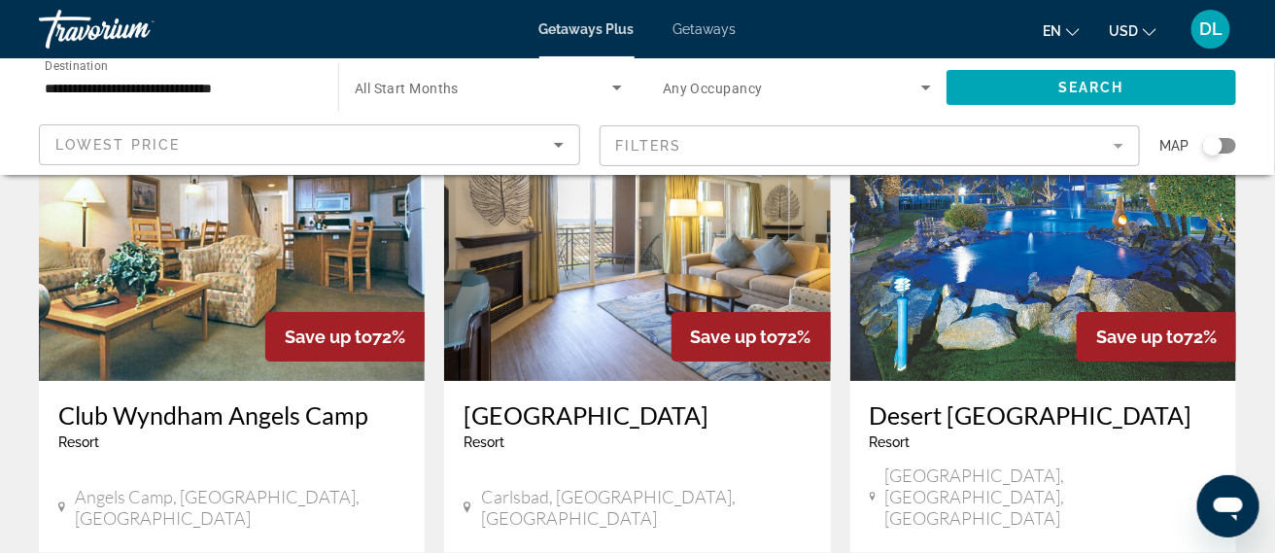
scroll to position [2406, 0]
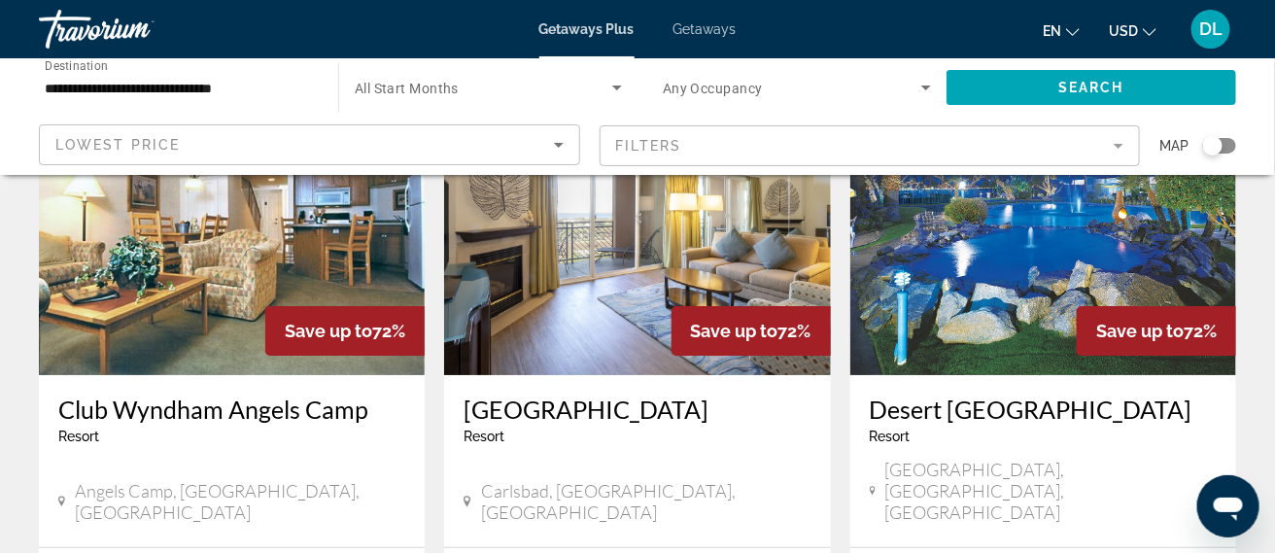
click at [1224, 149] on div "Search widget" at bounding box center [1219, 146] width 33 height 16
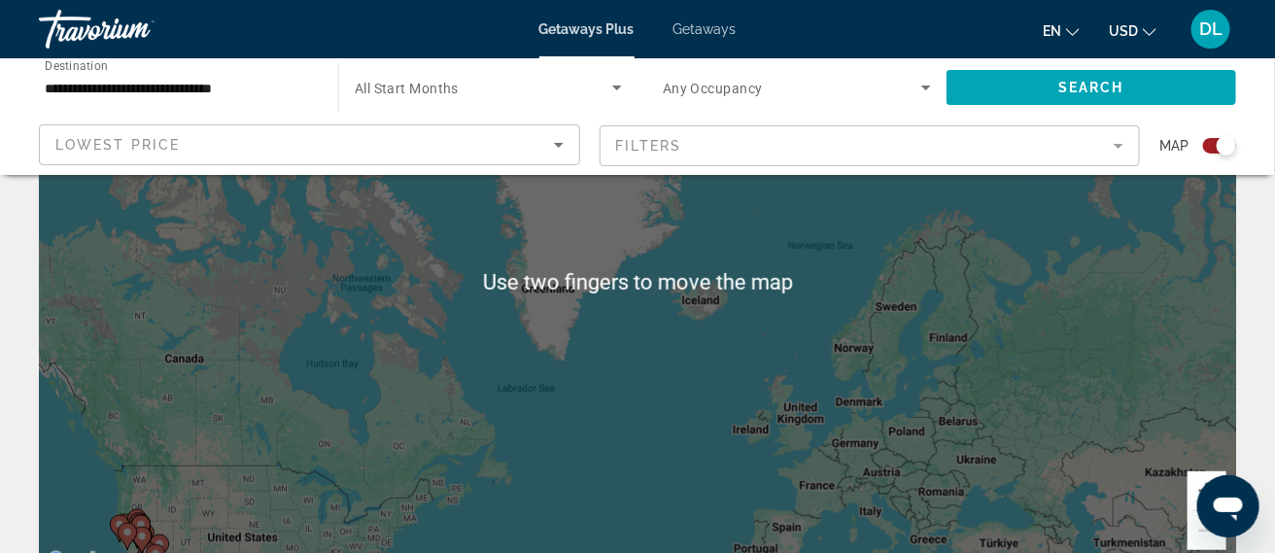
scroll to position [203, 0]
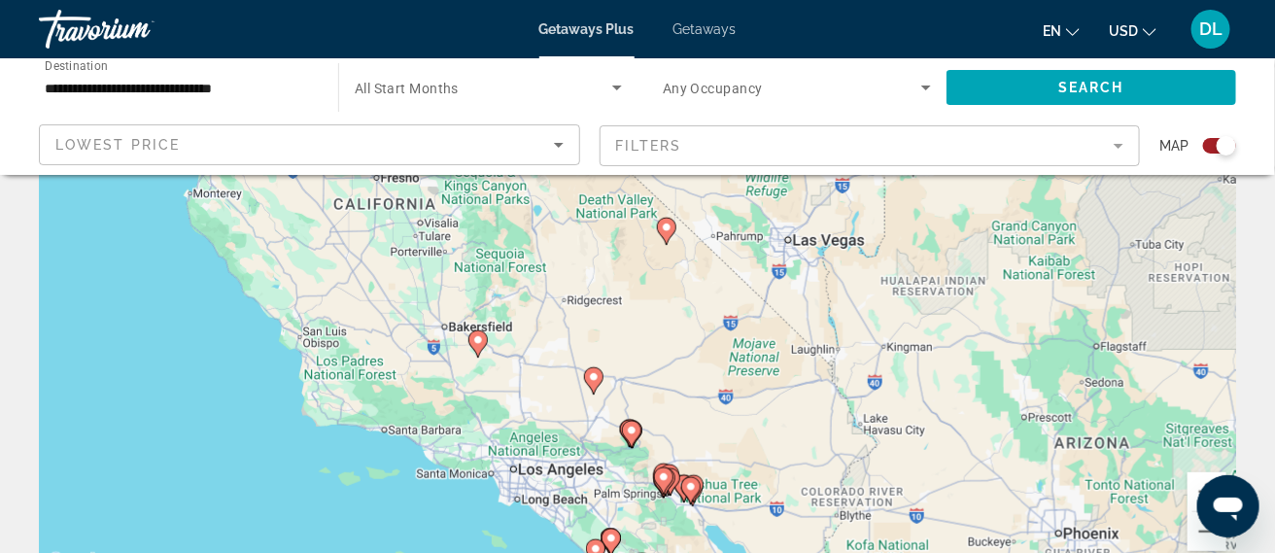
click at [783, 474] on div "To activate drag with keyboard, press Alt + Enter. Once in keyboard drag state,…" at bounding box center [637, 282] width 1197 height 583
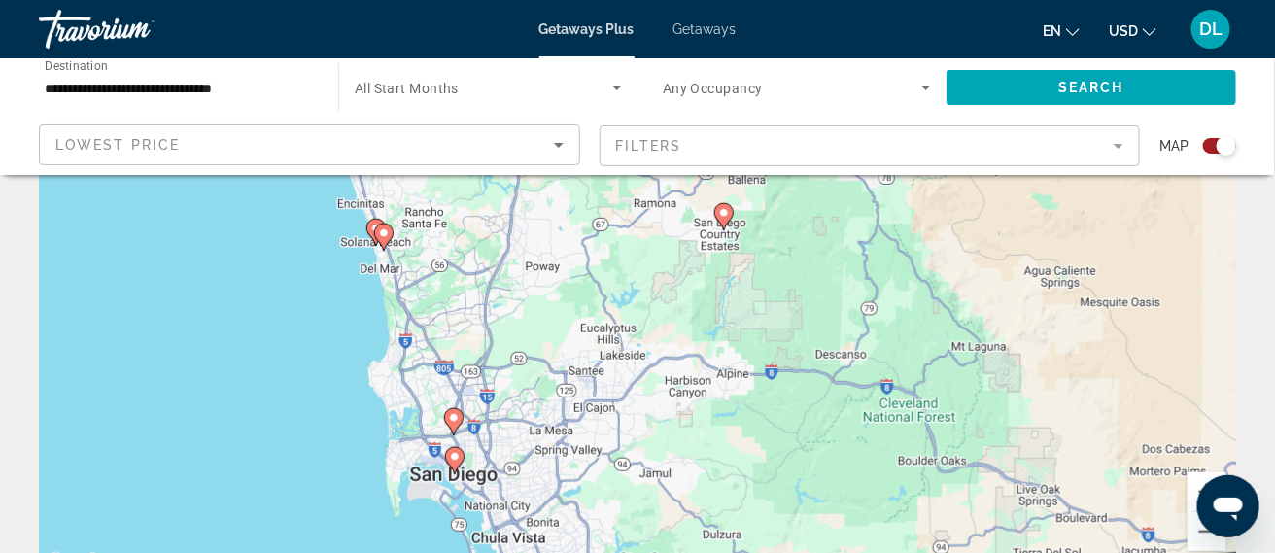
click at [454, 455] on div "To activate drag with keyboard, press Alt + Enter. Once in keyboard drag state,…" at bounding box center [637, 282] width 1197 height 583
type input "**********"
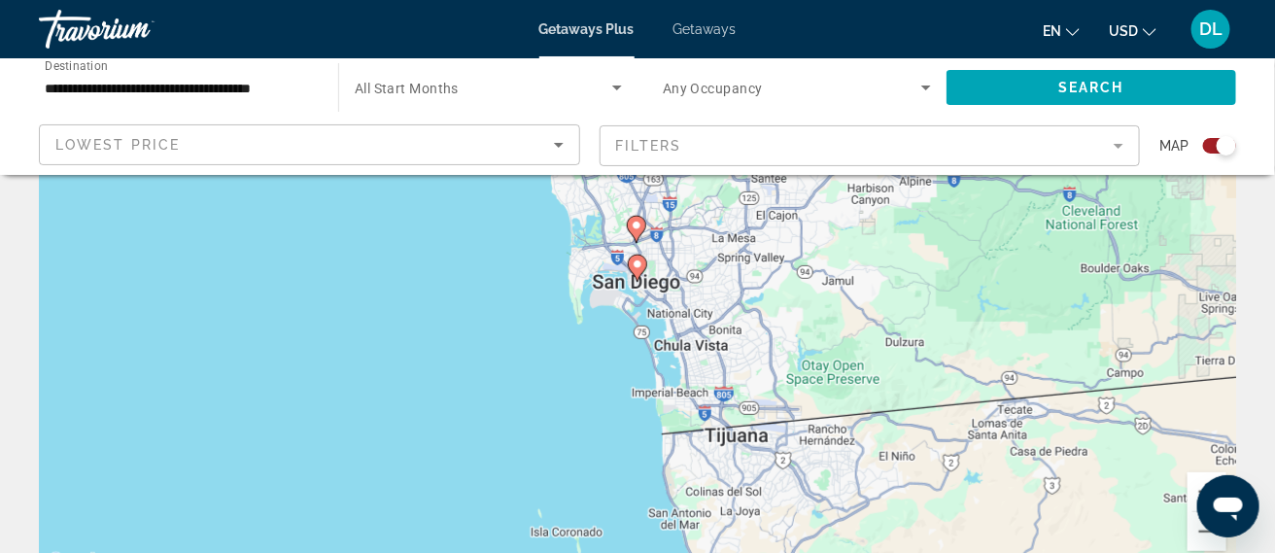
click at [637, 272] on icon "Main content" at bounding box center [637, 268] width 17 height 25
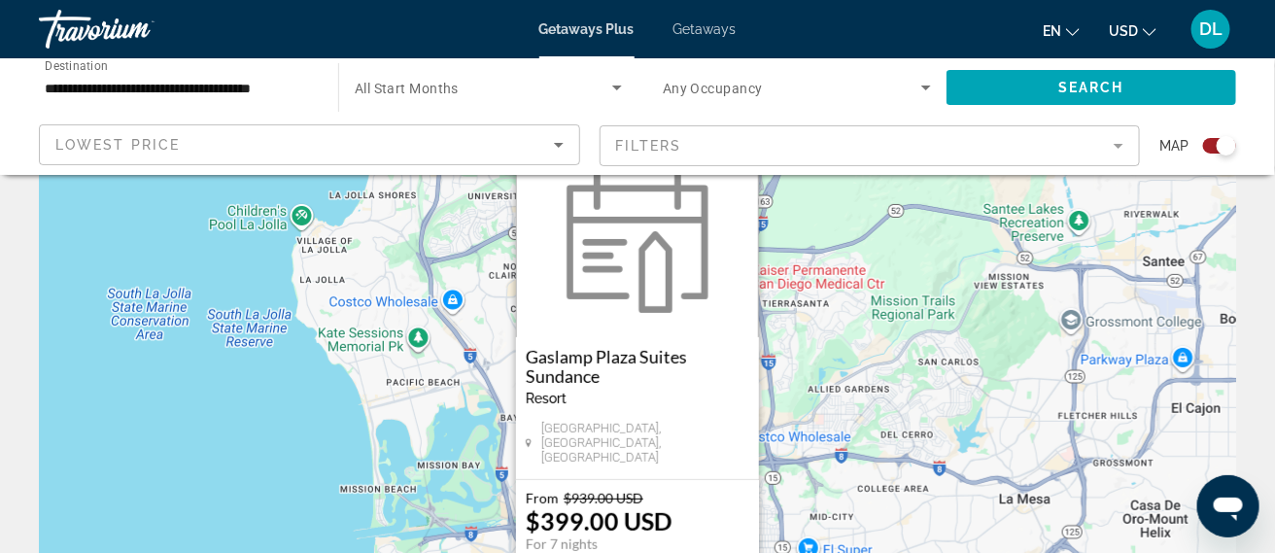
scroll to position [0, 0]
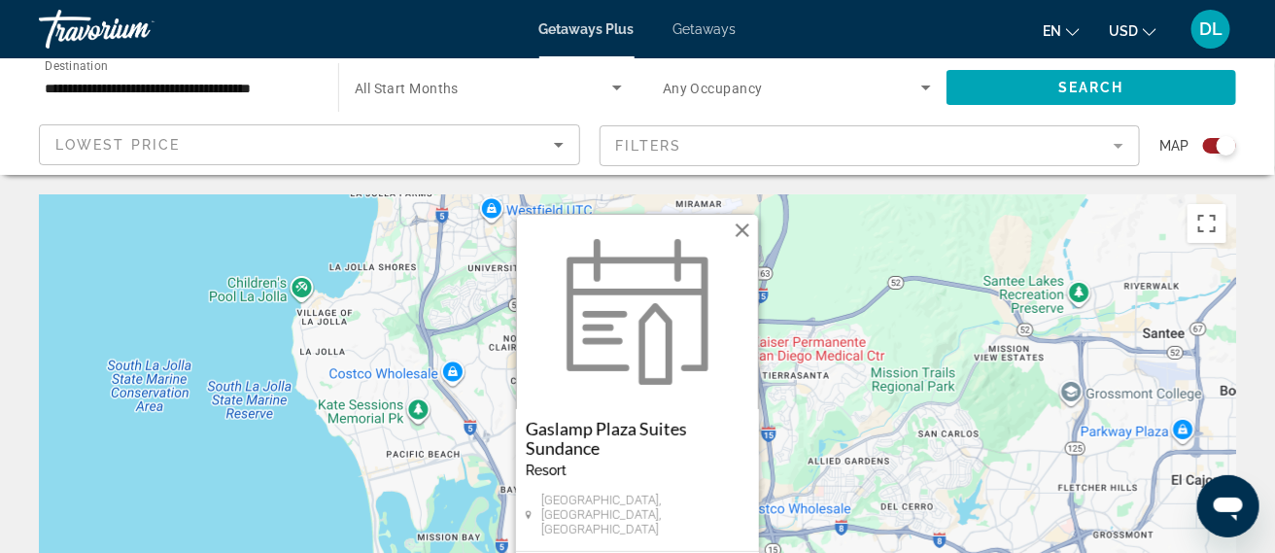
click at [744, 242] on button "Close" at bounding box center [742, 230] width 29 height 29
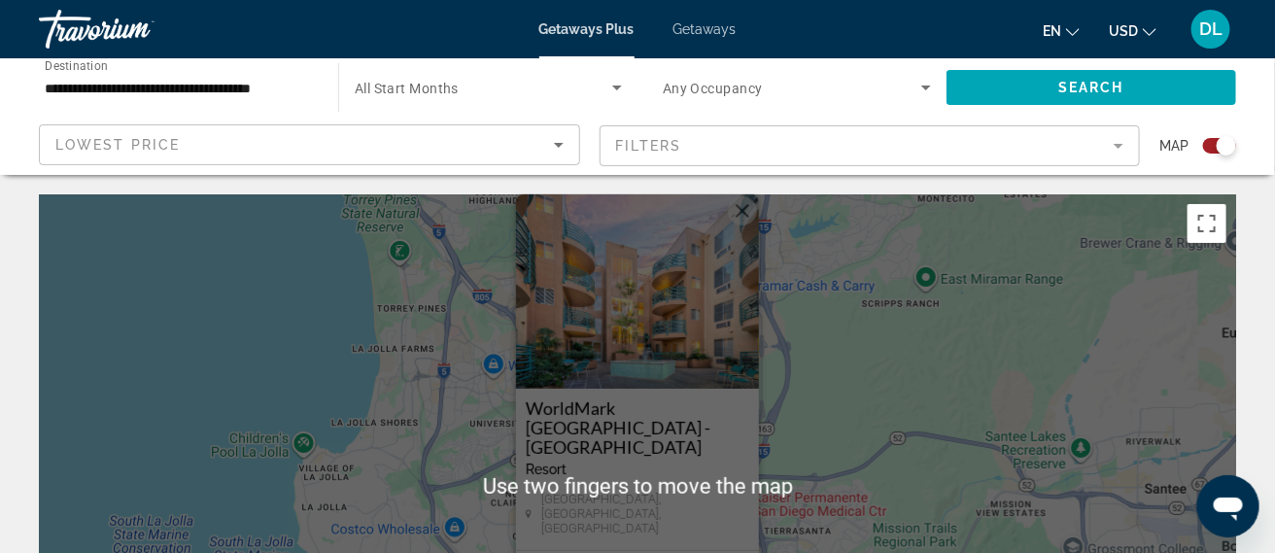
click at [749, 225] on button "Close" at bounding box center [742, 210] width 29 height 29
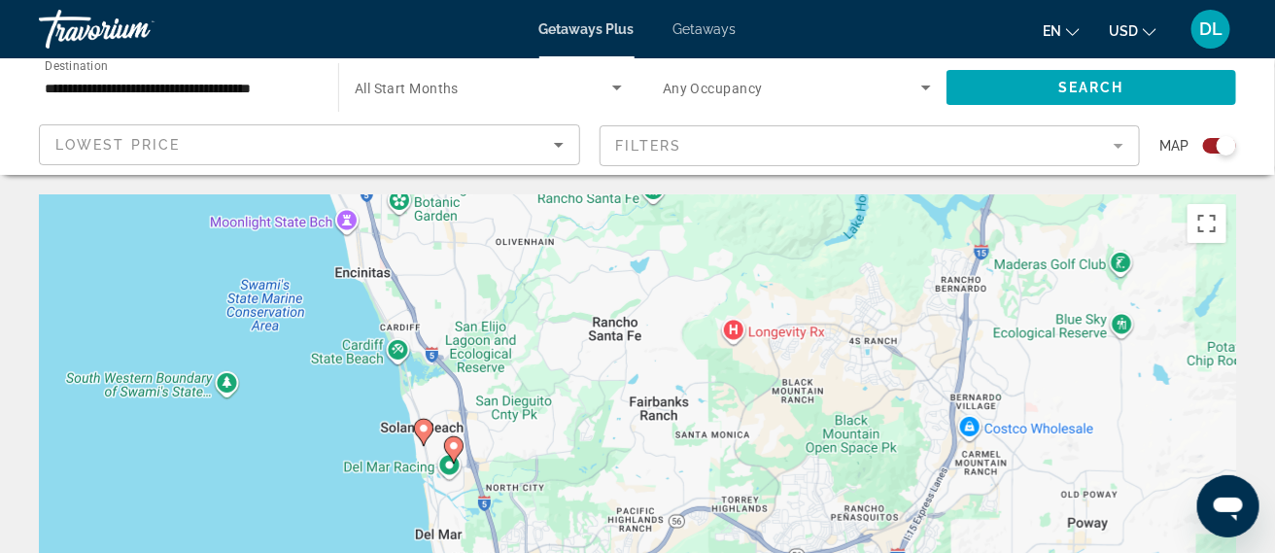
click at [453, 445] on div "To navigate, press the arrow keys. To activate drag with keyboard, press Alt + …" at bounding box center [637, 485] width 1197 height 583
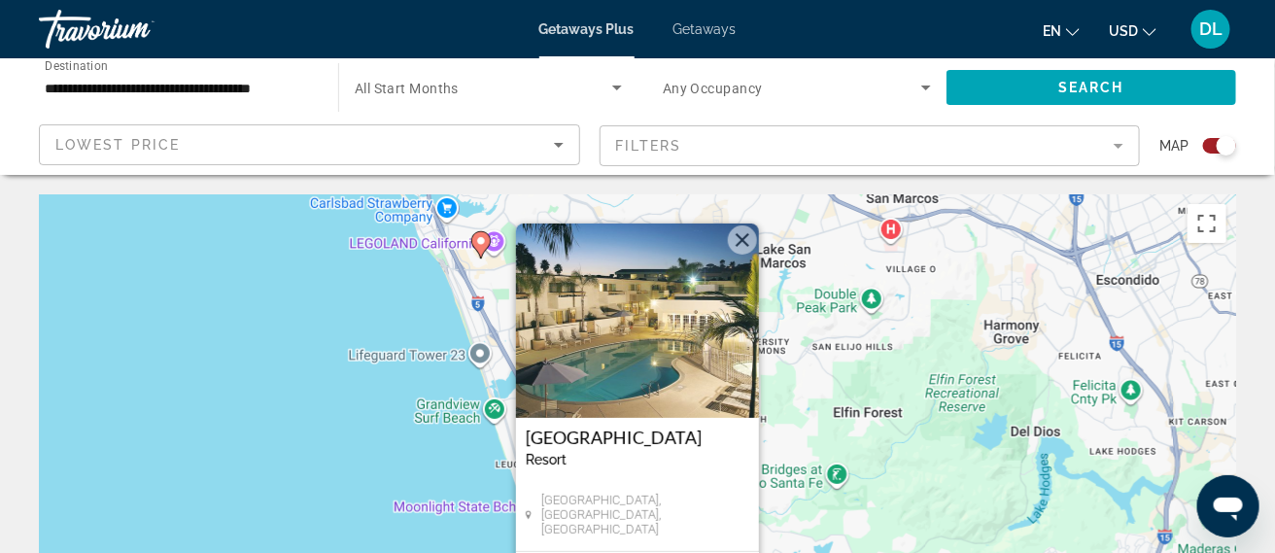
click at [744, 245] on button "Close" at bounding box center [742, 239] width 29 height 29
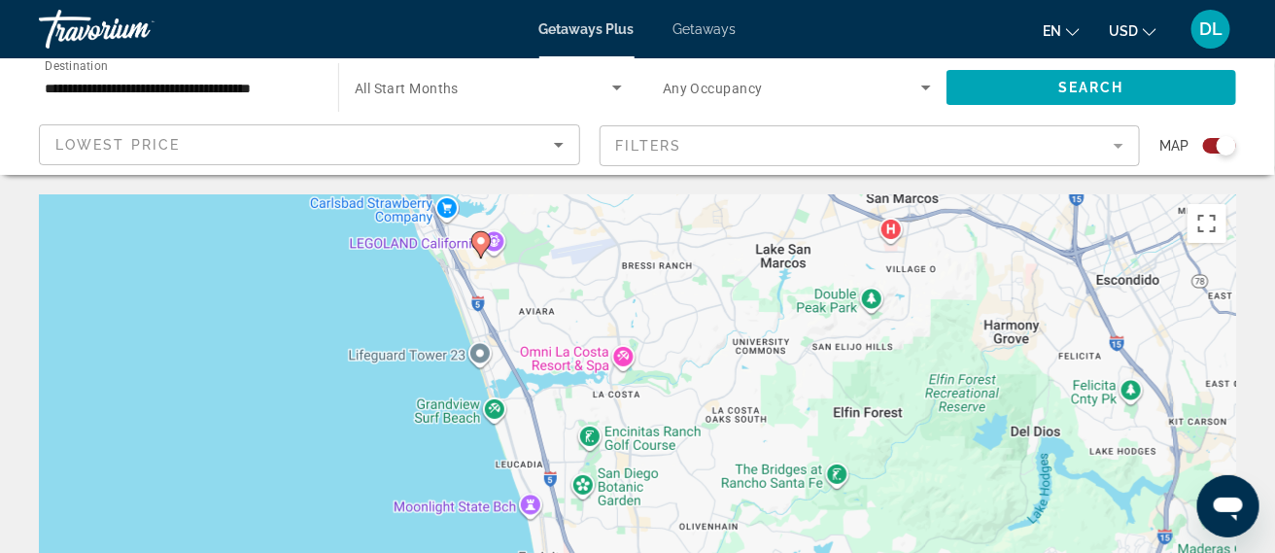
click at [481, 245] on div "To navigate, press the arrow keys. To activate drag with keyboard, press Alt + …" at bounding box center [637, 485] width 1197 height 583
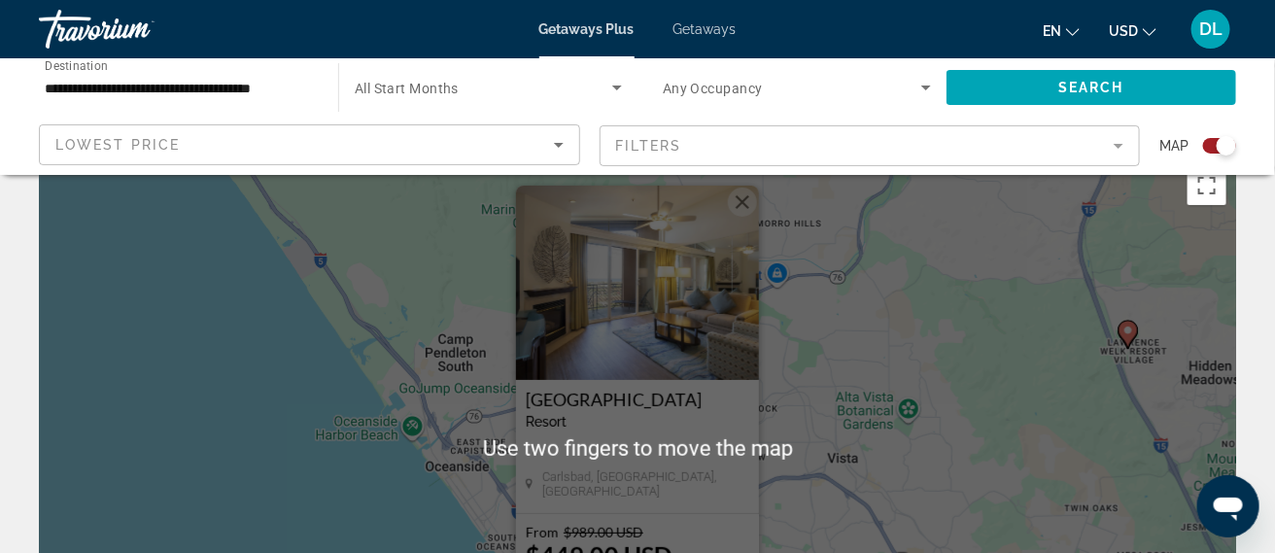
scroll to position [28, 0]
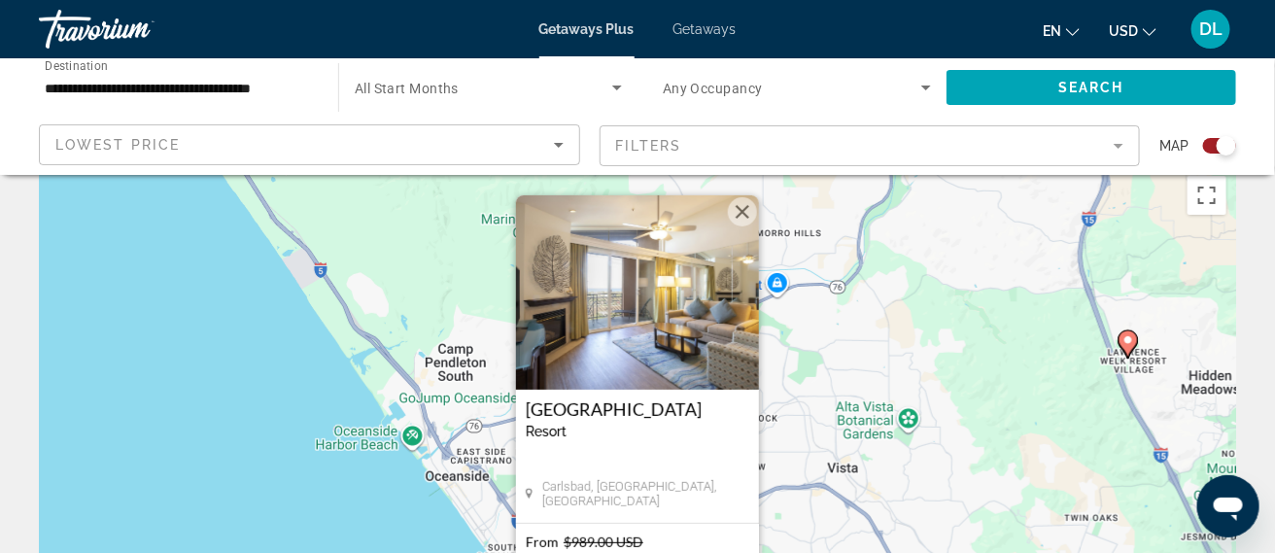
click at [737, 221] on button "Close" at bounding box center [742, 211] width 29 height 29
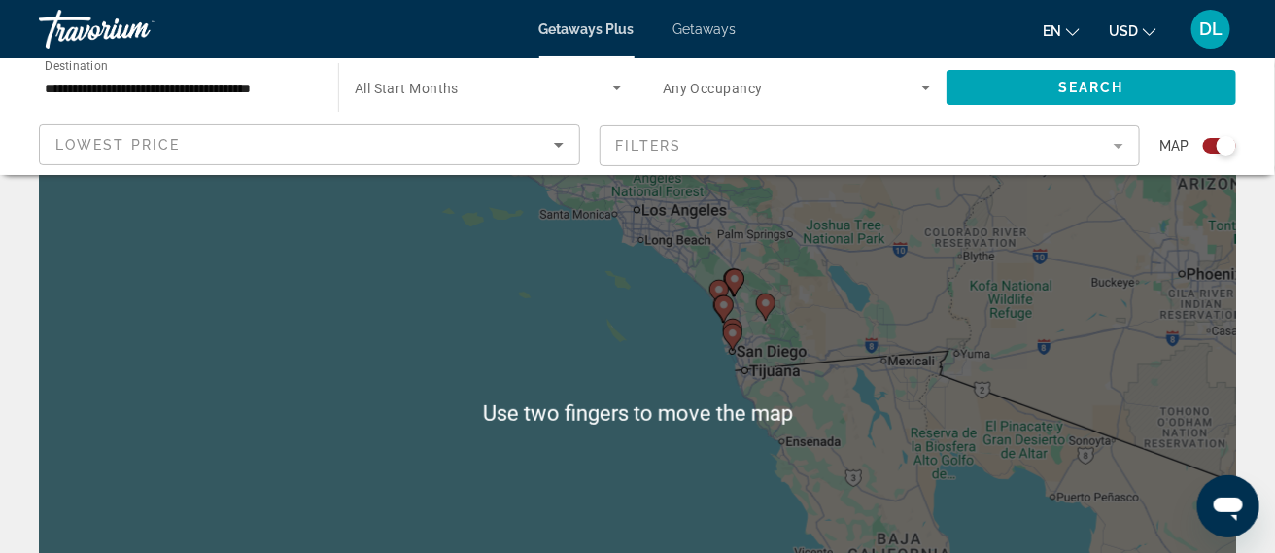
scroll to position [0, 0]
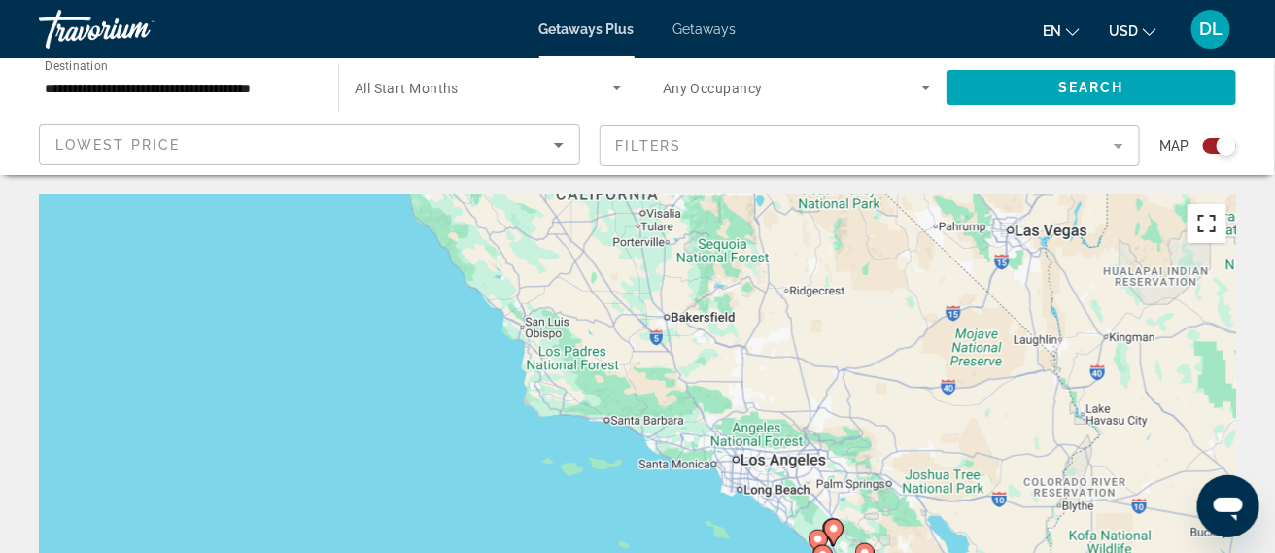
click at [1207, 232] on button "Toggle fullscreen view" at bounding box center [1206, 223] width 39 height 39
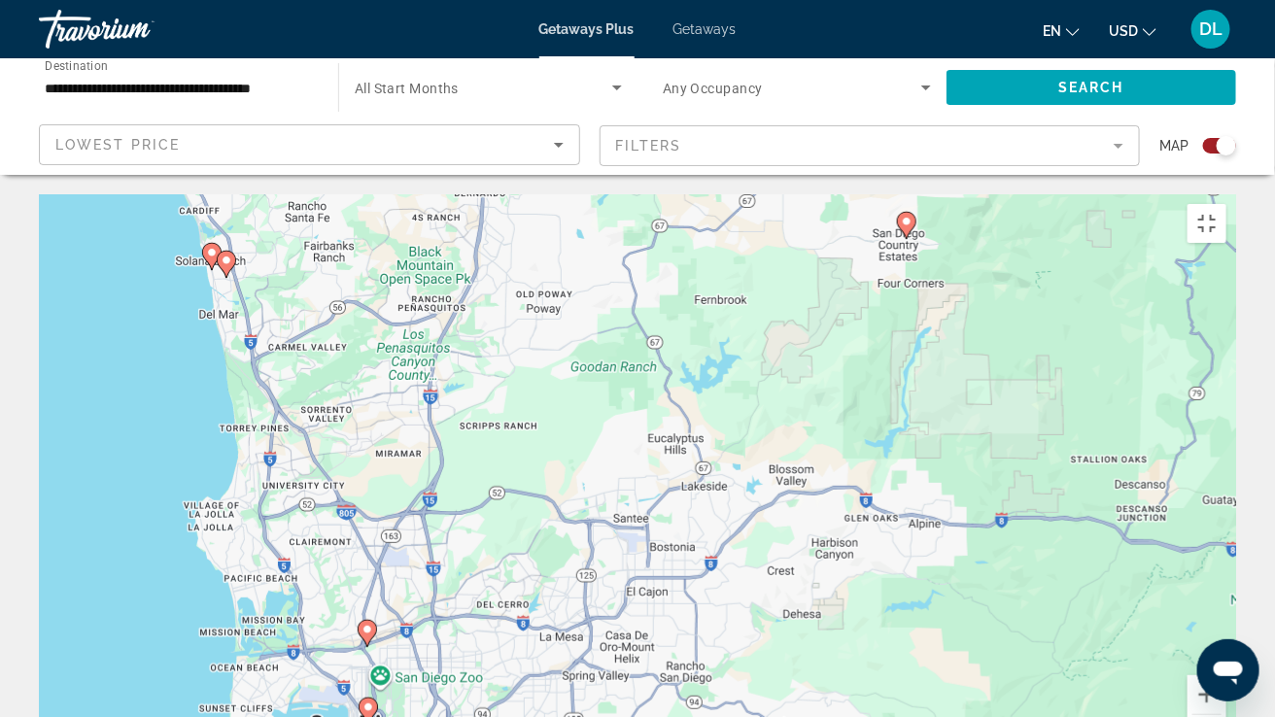
click at [367, 552] on image "Main content" at bounding box center [368, 707] width 12 height 12
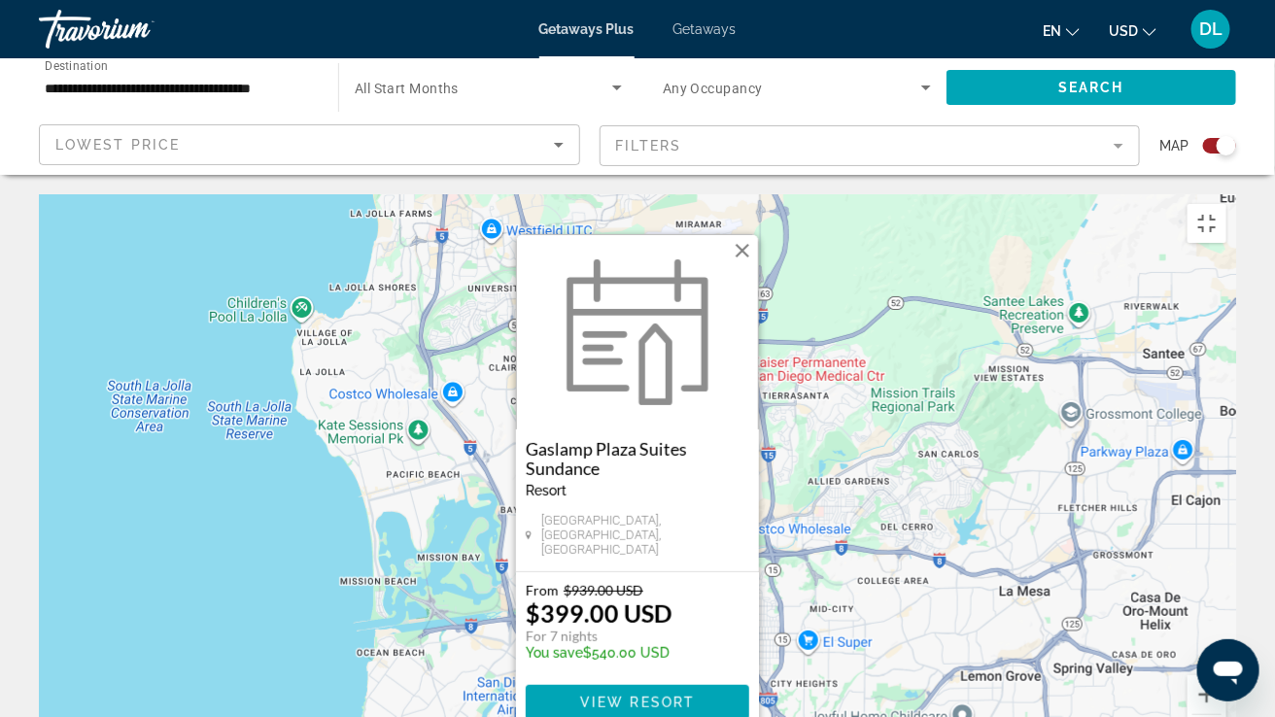
click at [745, 236] on button "Close" at bounding box center [742, 250] width 29 height 29
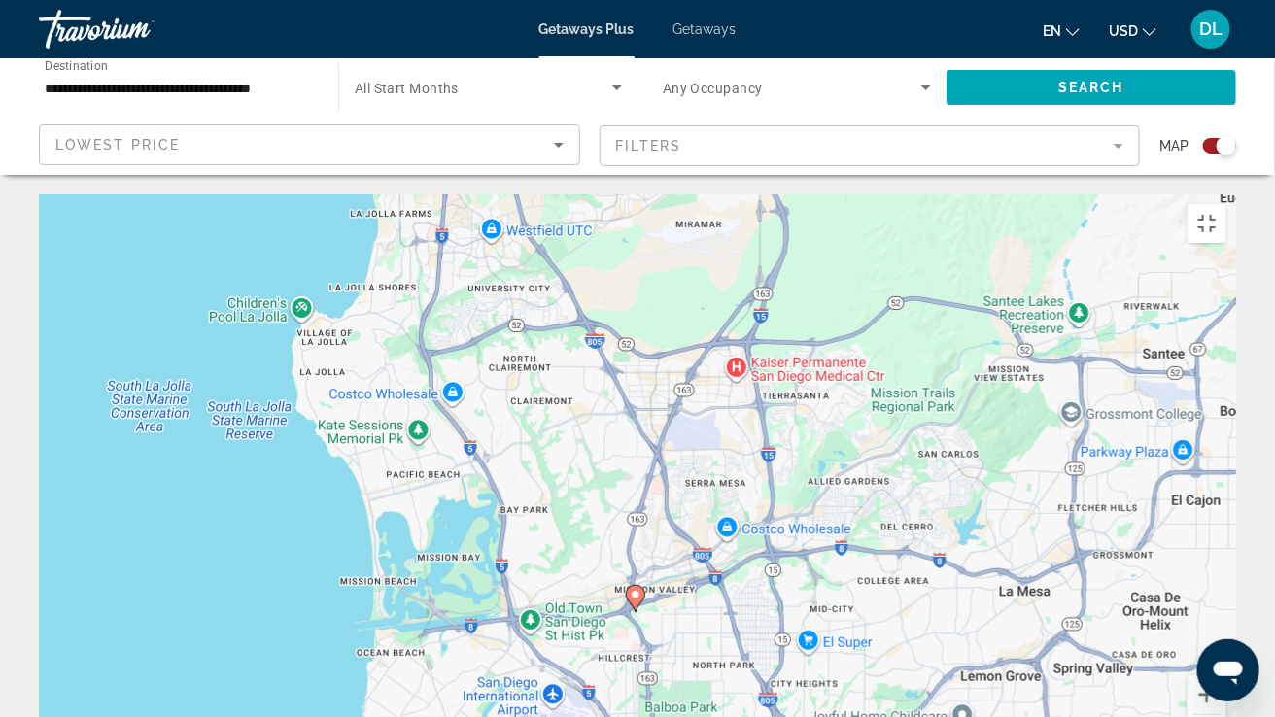
click at [637, 472] on div "To navigate, press the arrow keys. To activate drag with keyboard, press Alt + …" at bounding box center [637, 485] width 1197 height 583
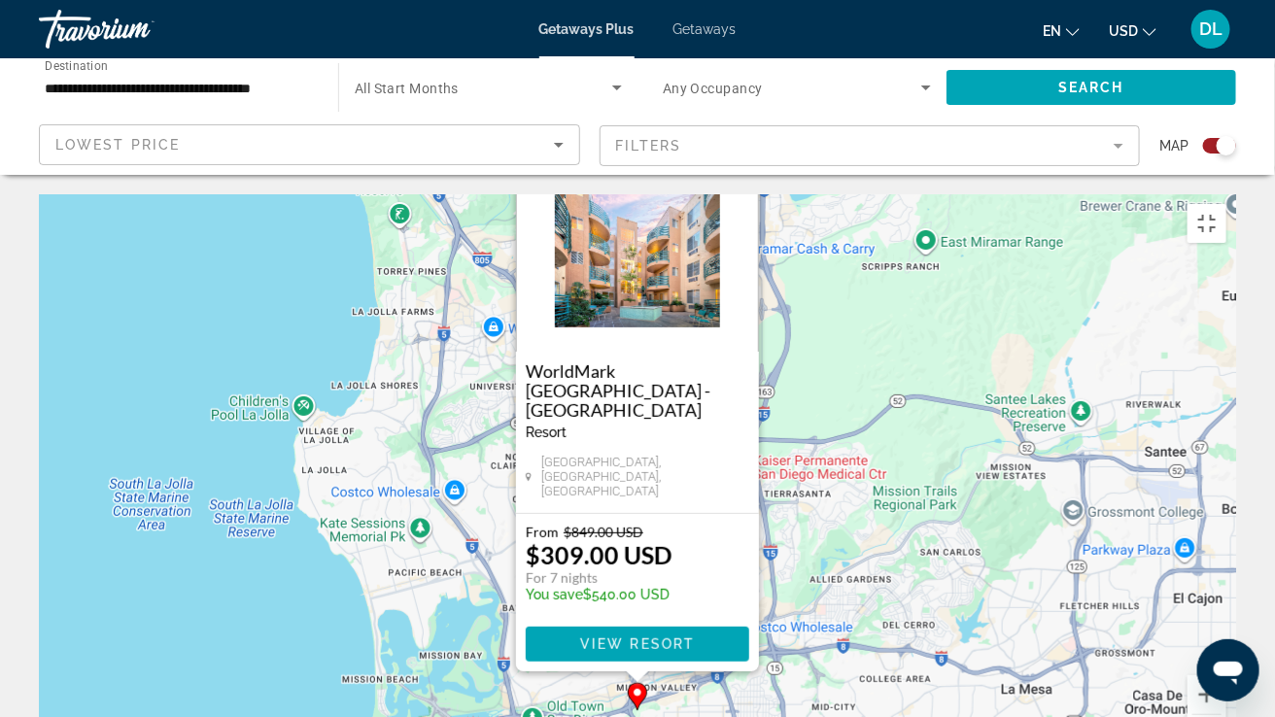
click at [749, 158] on button "Close" at bounding box center [742, 172] width 29 height 29
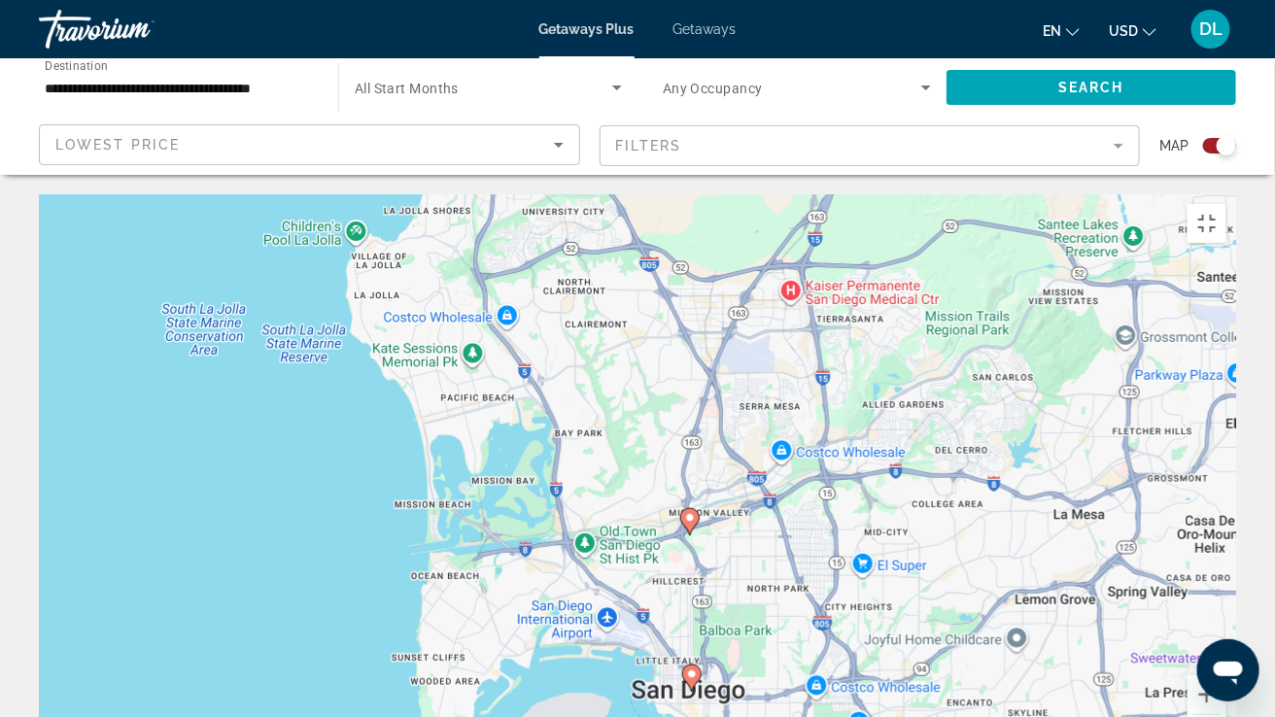
click at [693, 552] on image "Main content" at bounding box center [692, 674] width 12 height 12
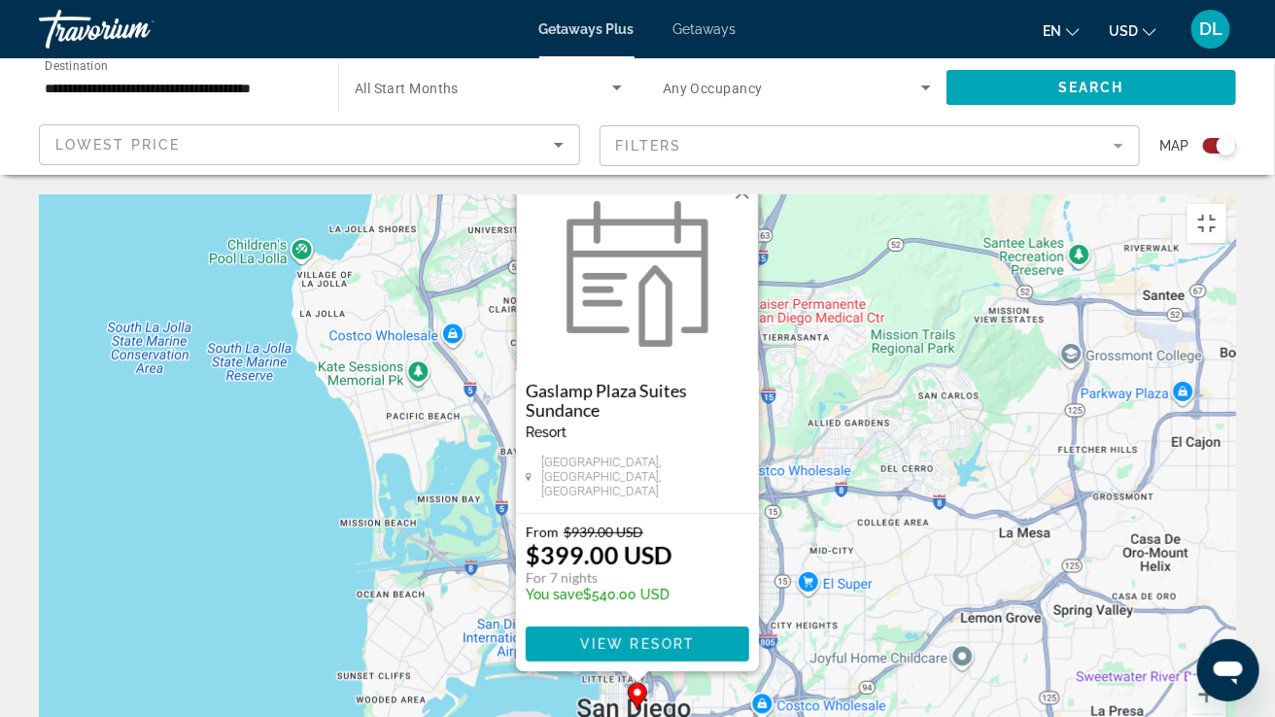
click at [746, 178] on button "Close" at bounding box center [742, 192] width 29 height 29
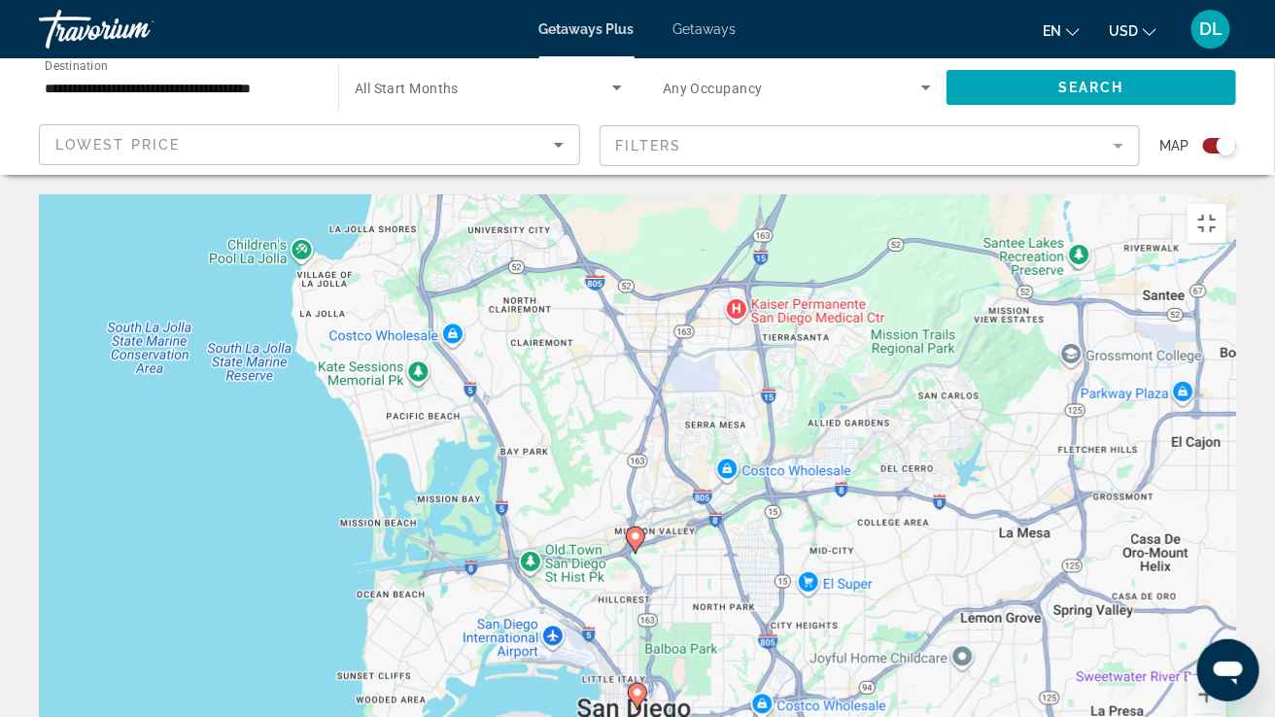
click at [634, 408] on div "To navigate, press the arrow keys. To activate drag with keyboard, press Alt + …" at bounding box center [637, 485] width 1197 height 583
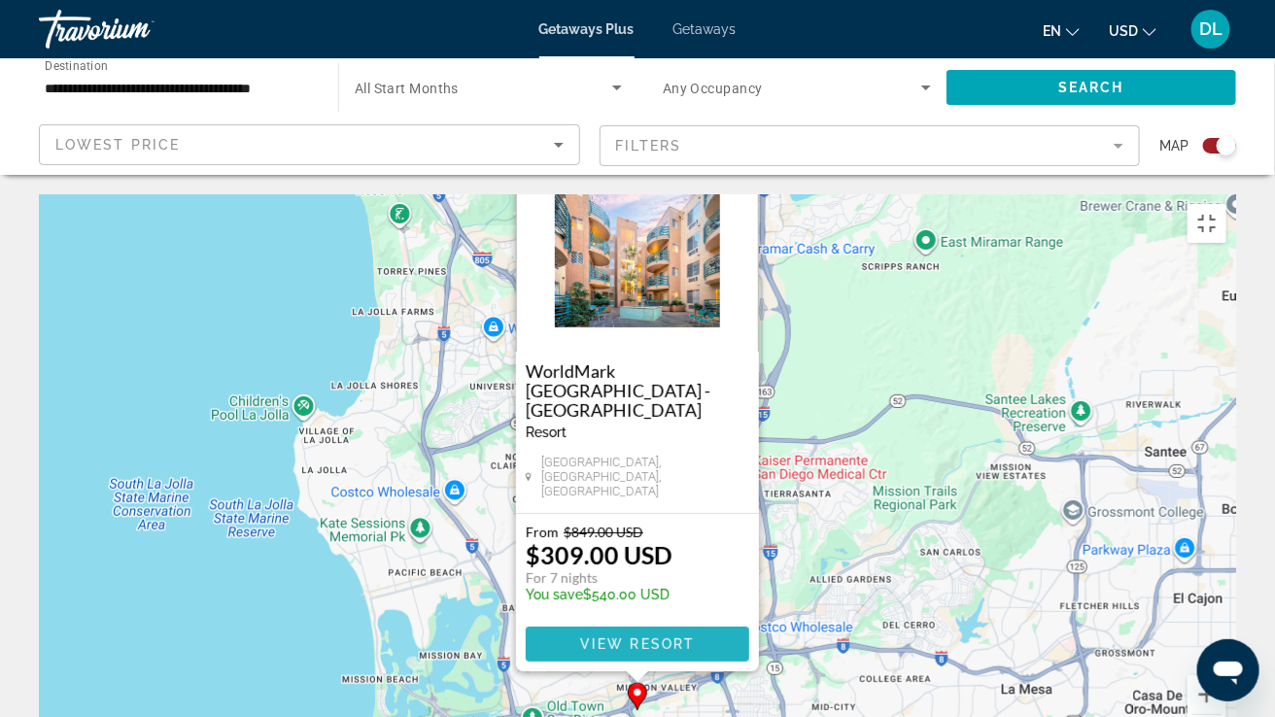
click at [670, 552] on span "View Resort" at bounding box center [637, 644] width 115 height 16
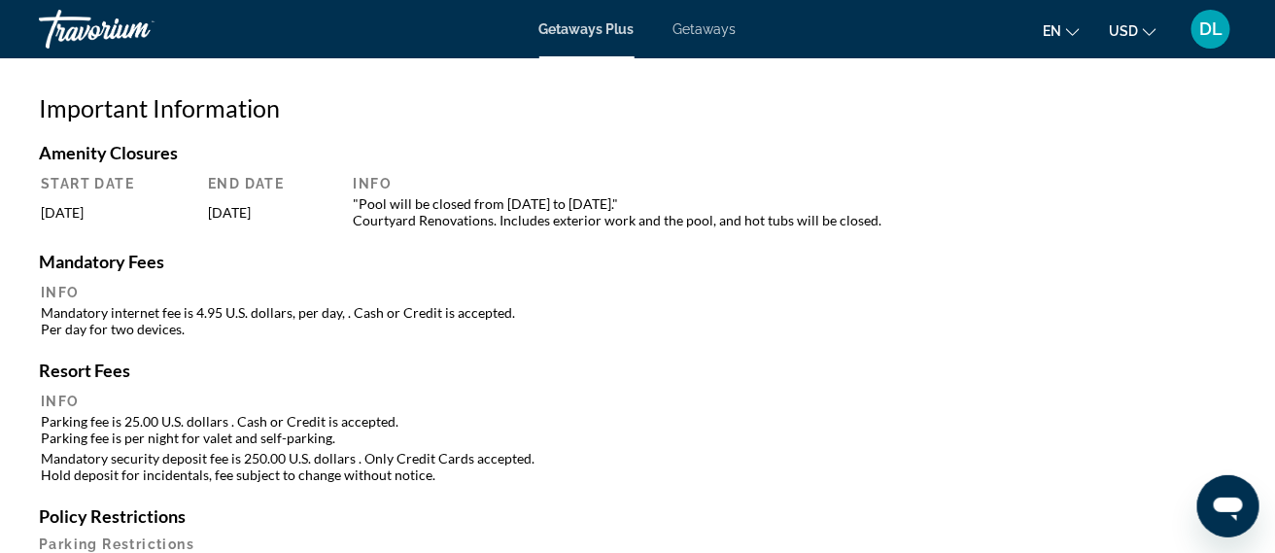
scroll to position [2198, 0]
click at [715, 33] on span "Getaways" at bounding box center [704, 29] width 63 height 16
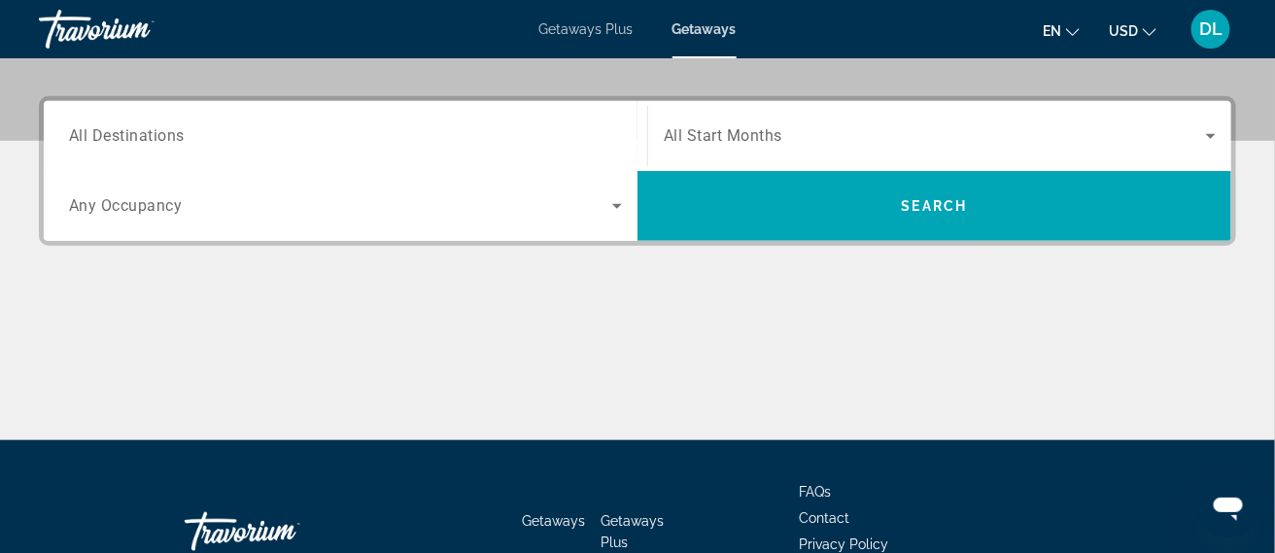
scroll to position [463, 0]
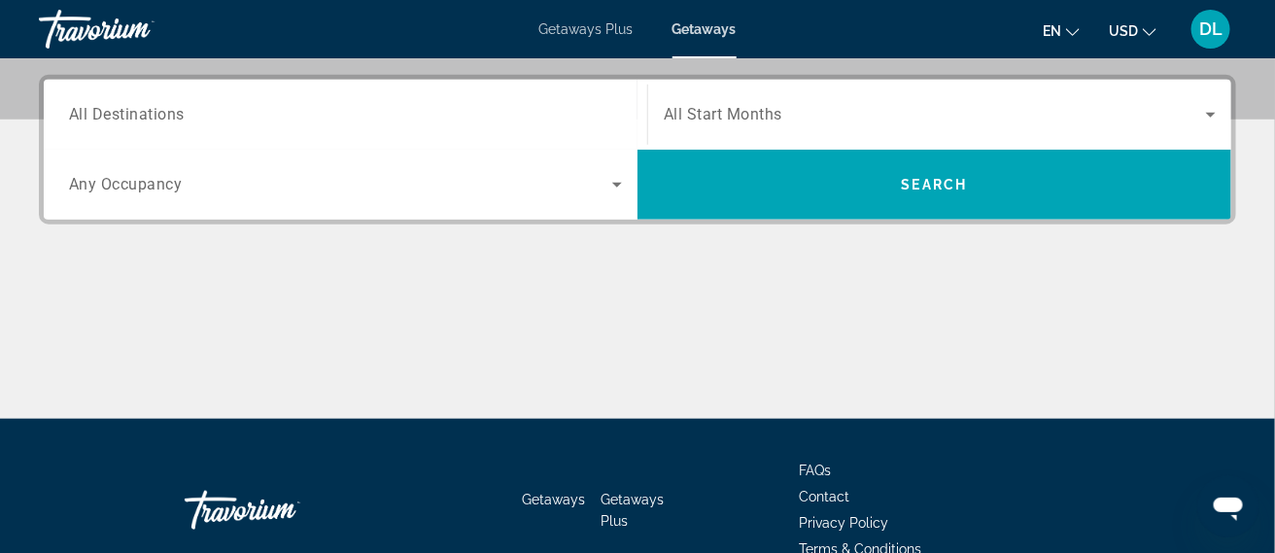
click at [476, 124] on input "Destination All Destinations" at bounding box center [345, 115] width 553 height 23
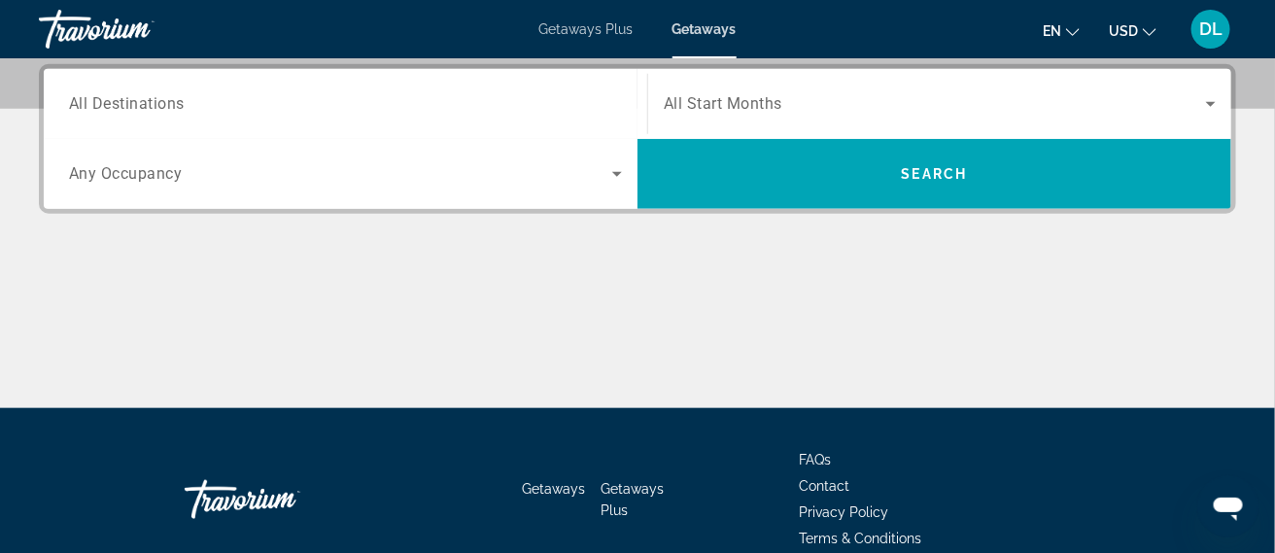
scroll to position [475, 0]
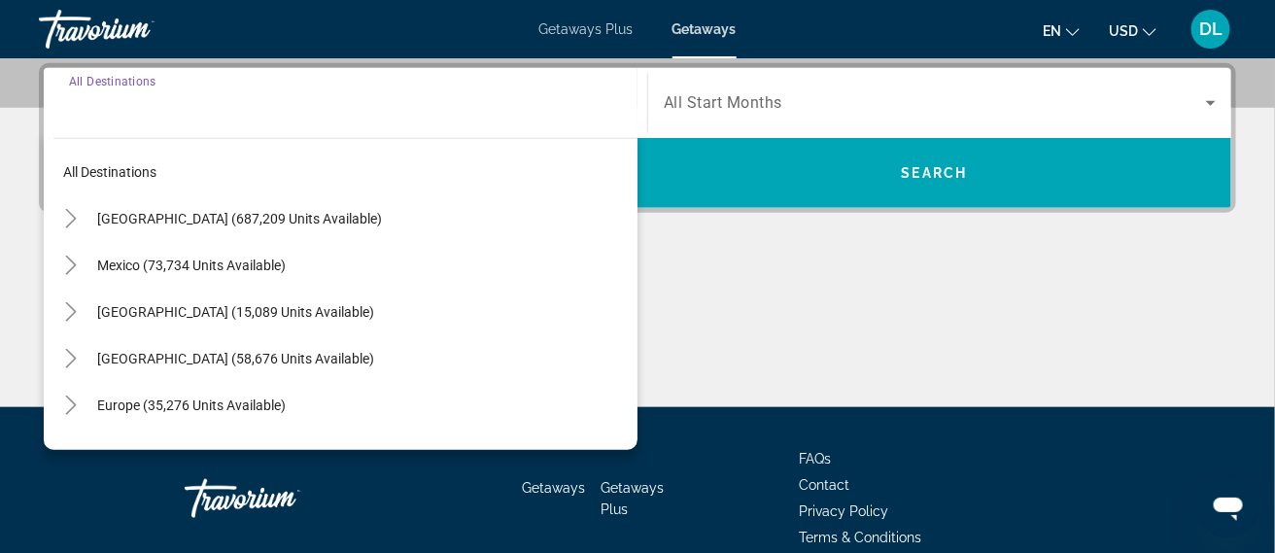
click at [359, 123] on div "Search widget" at bounding box center [345, 103] width 553 height 55
click at [266, 113] on input "Destination All Destinations" at bounding box center [345, 103] width 553 height 23
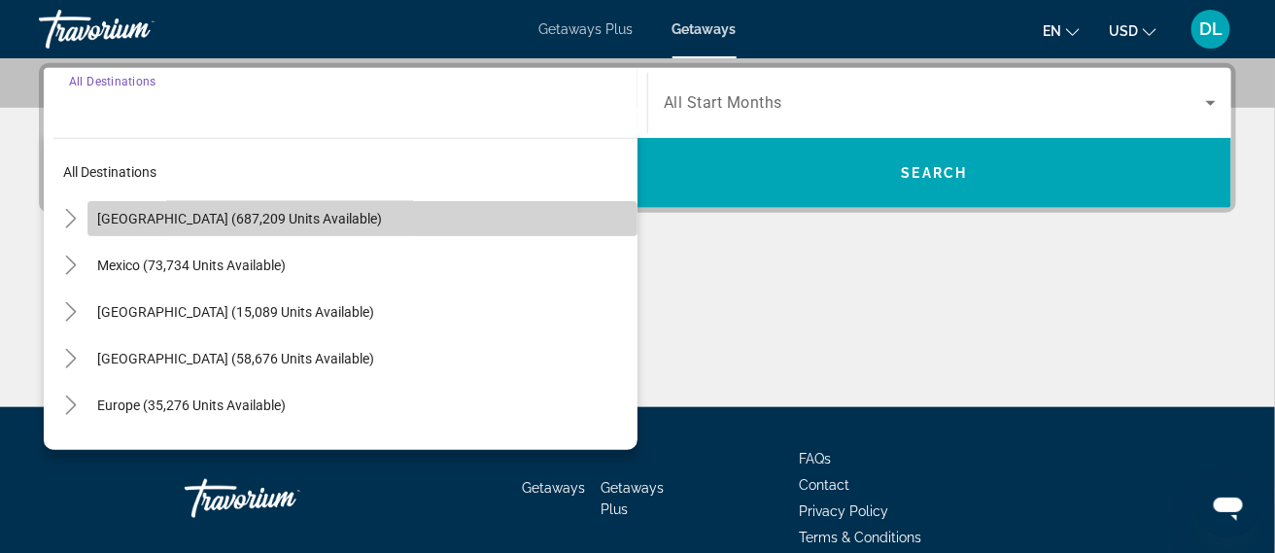
click at [279, 237] on span "Search widget" at bounding box center [362, 218] width 550 height 47
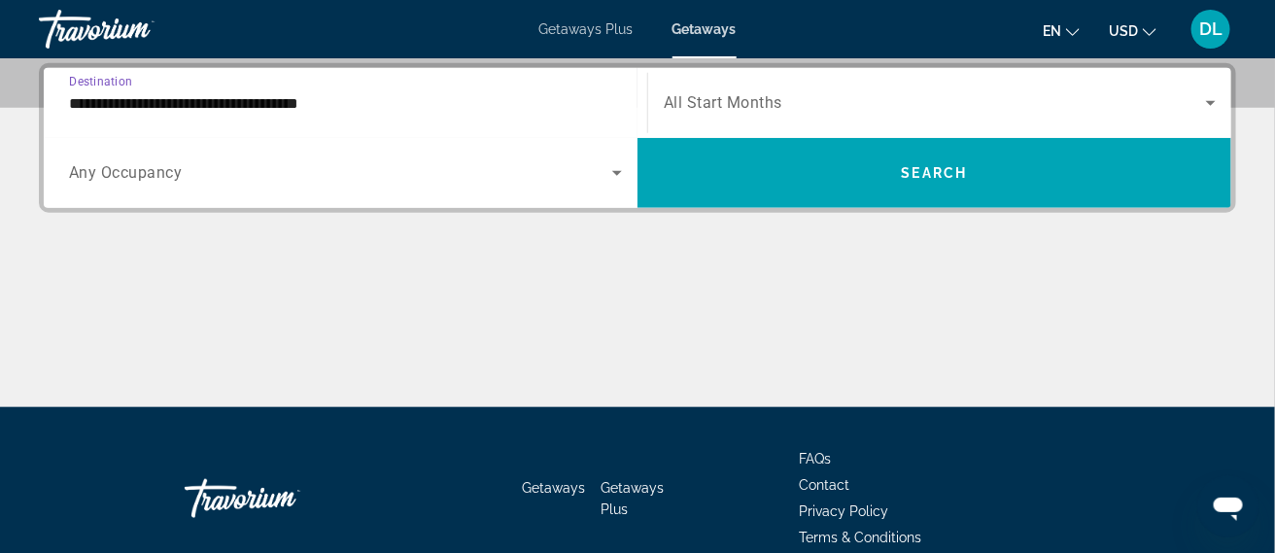
click at [308, 113] on input "**********" at bounding box center [345, 103] width 553 height 23
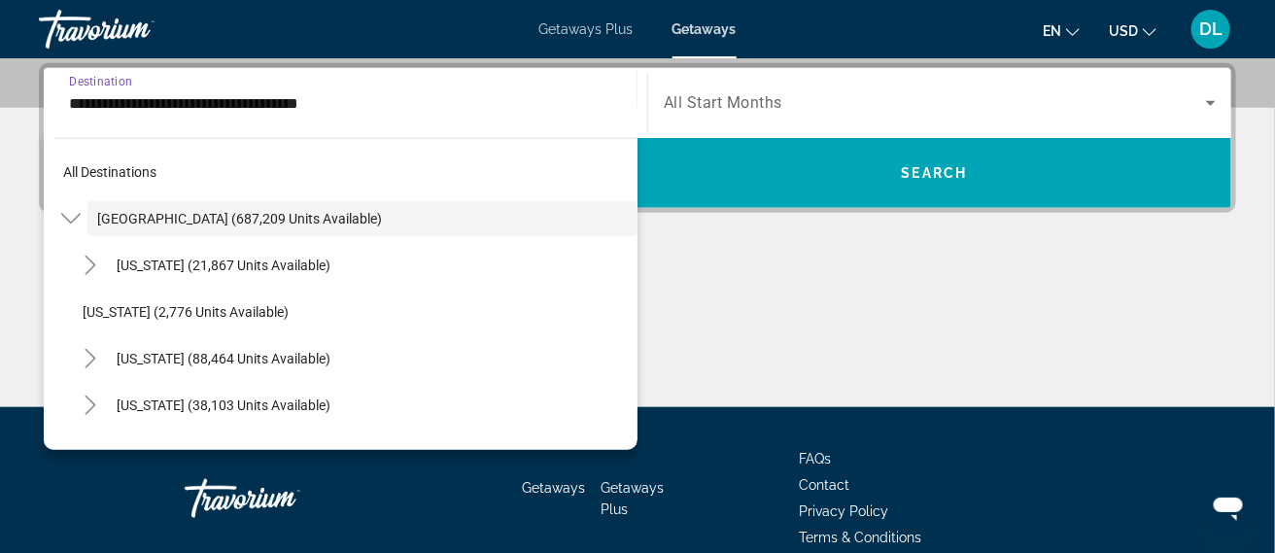
scroll to position [417, 0]
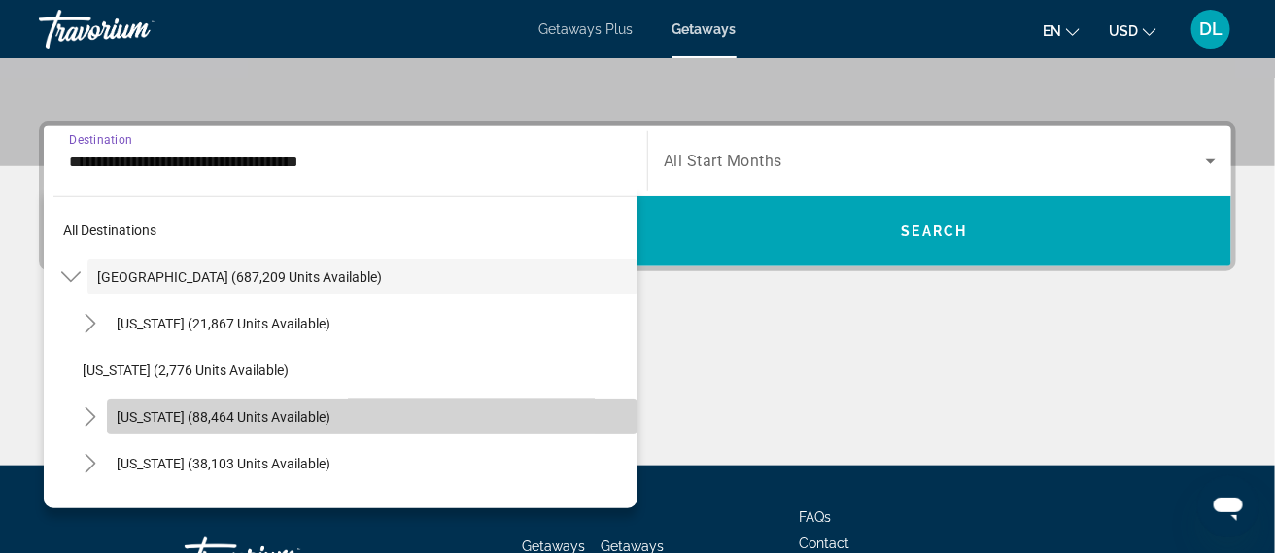
click at [245, 424] on span "California (88,464 units available)" at bounding box center [224, 417] width 214 height 16
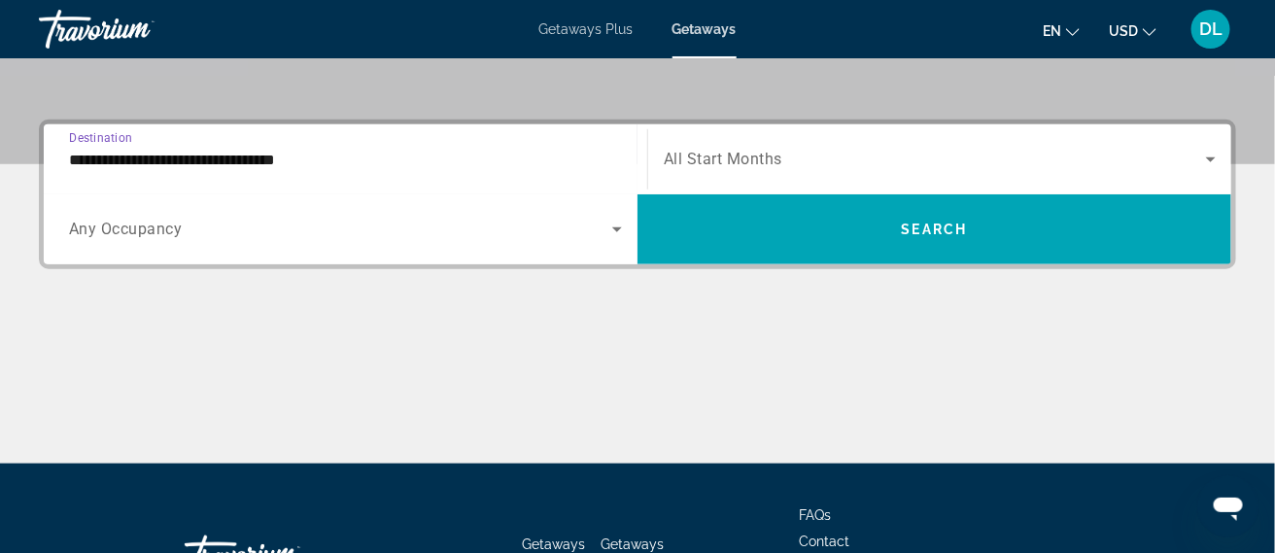
scroll to position [475, 0]
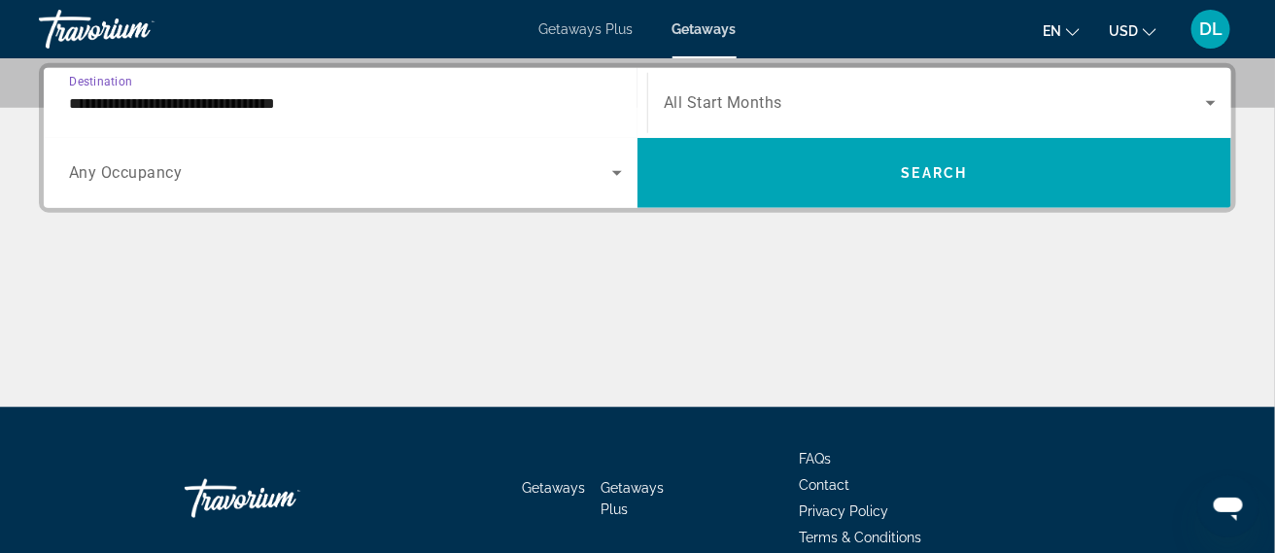
click at [268, 107] on input "**********" at bounding box center [345, 103] width 553 height 23
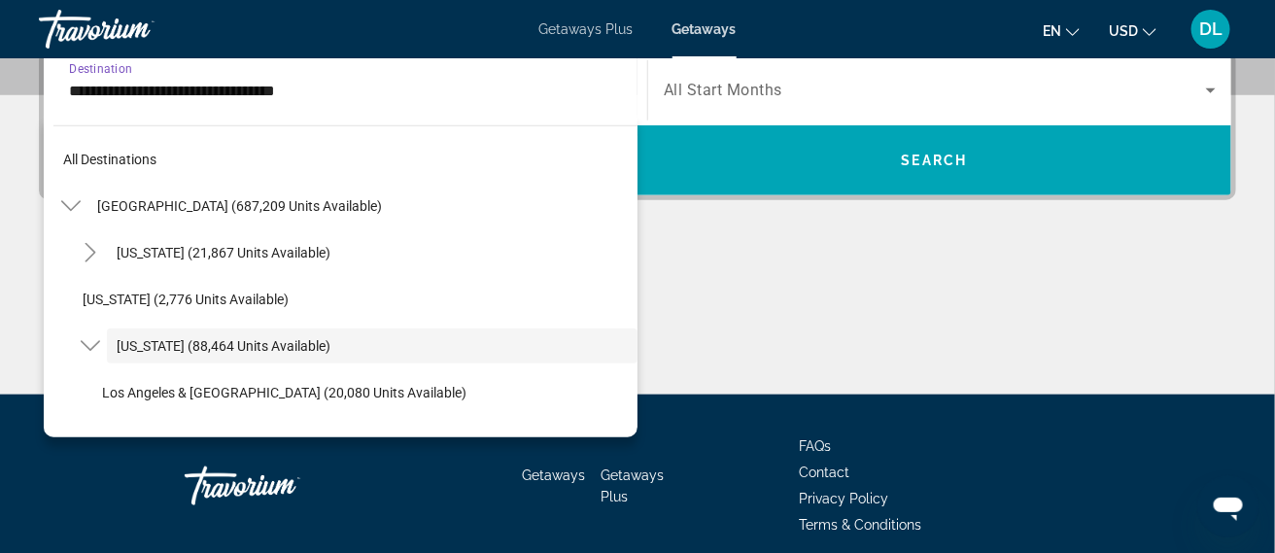
scroll to position [69, 0]
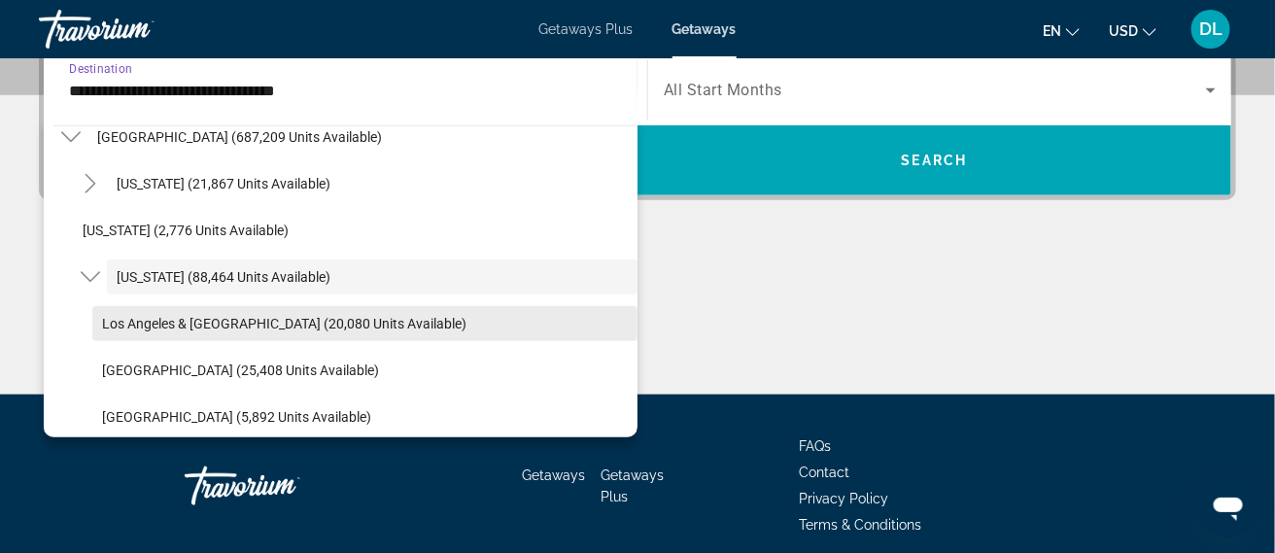
click at [366, 331] on span "Search widget" at bounding box center [364, 323] width 545 height 47
type input "**********"
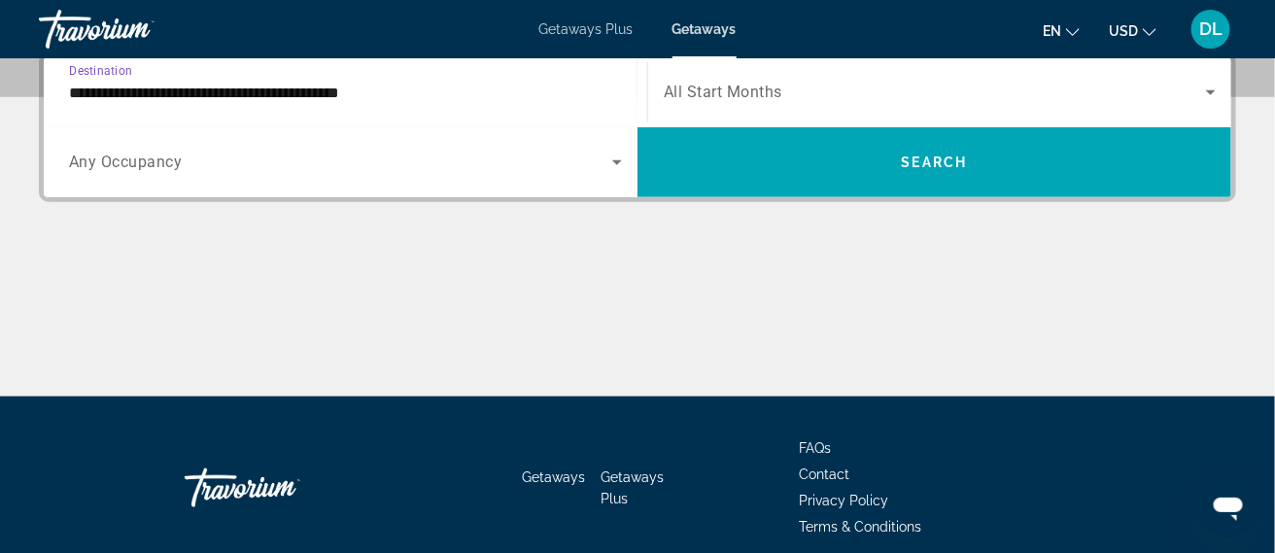
scroll to position [475, 0]
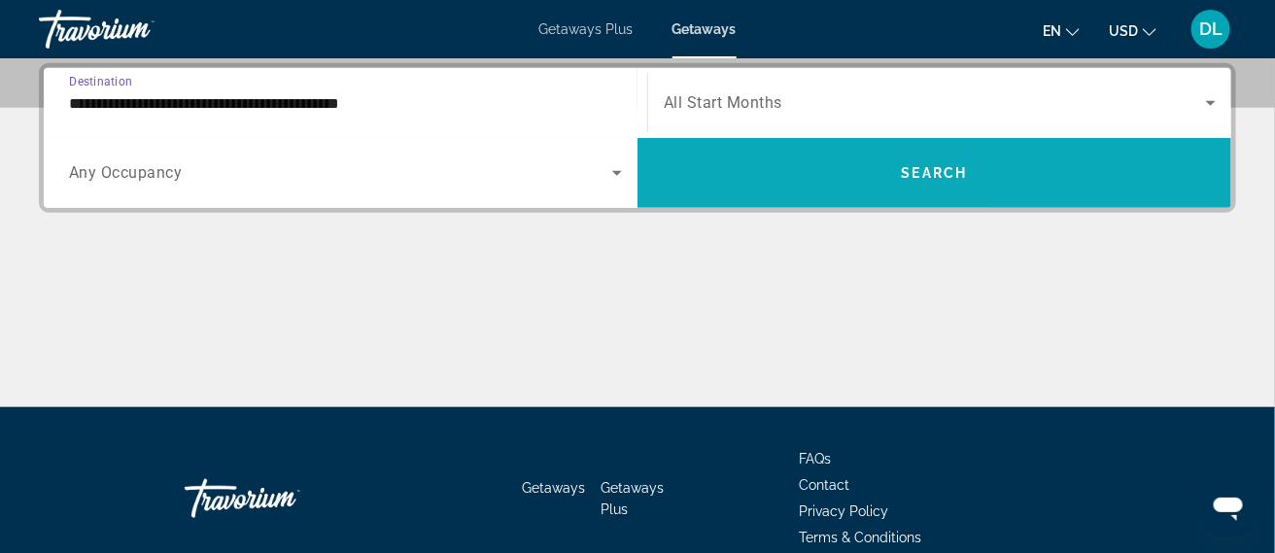
click at [1004, 188] on span "Search widget" at bounding box center [934, 173] width 594 height 47
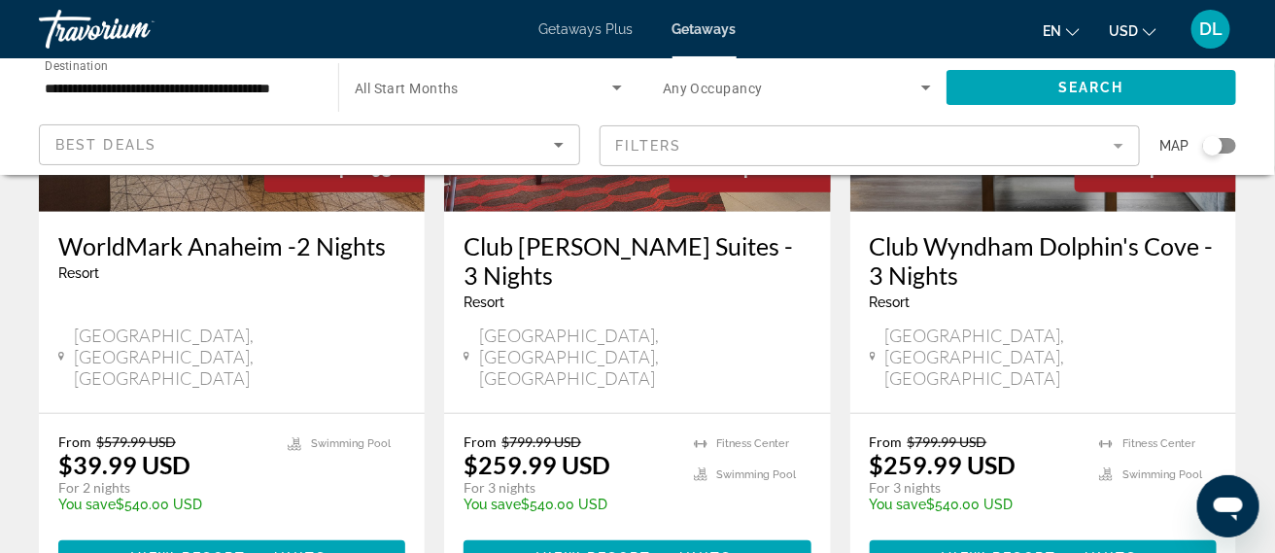
scroll to position [334, 0]
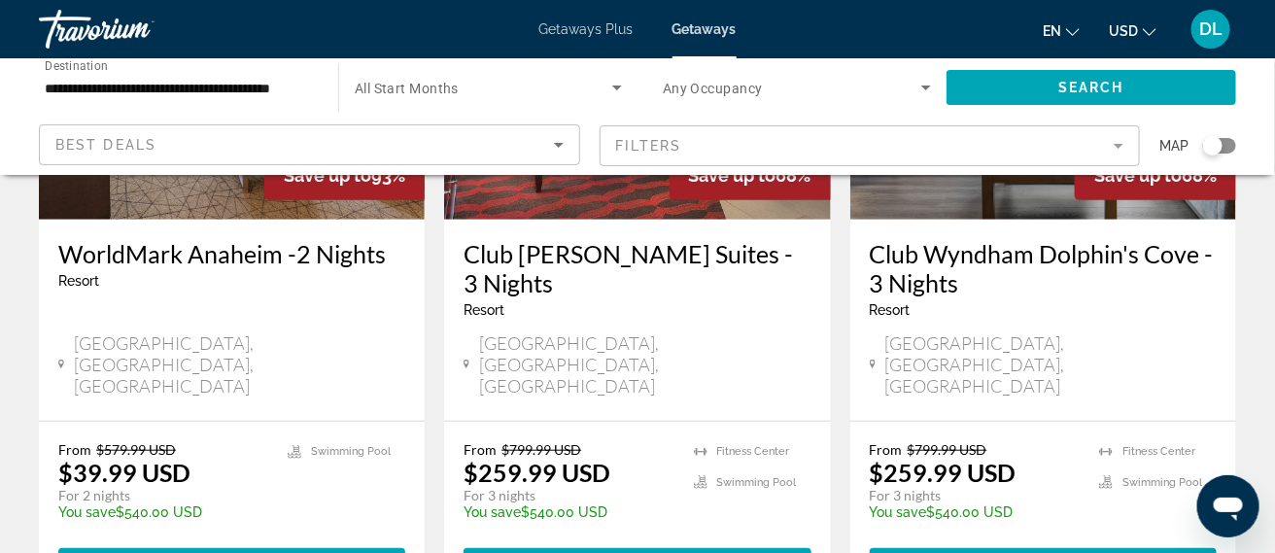
click at [350, 217] on img "Main content" at bounding box center [232, 64] width 386 height 311
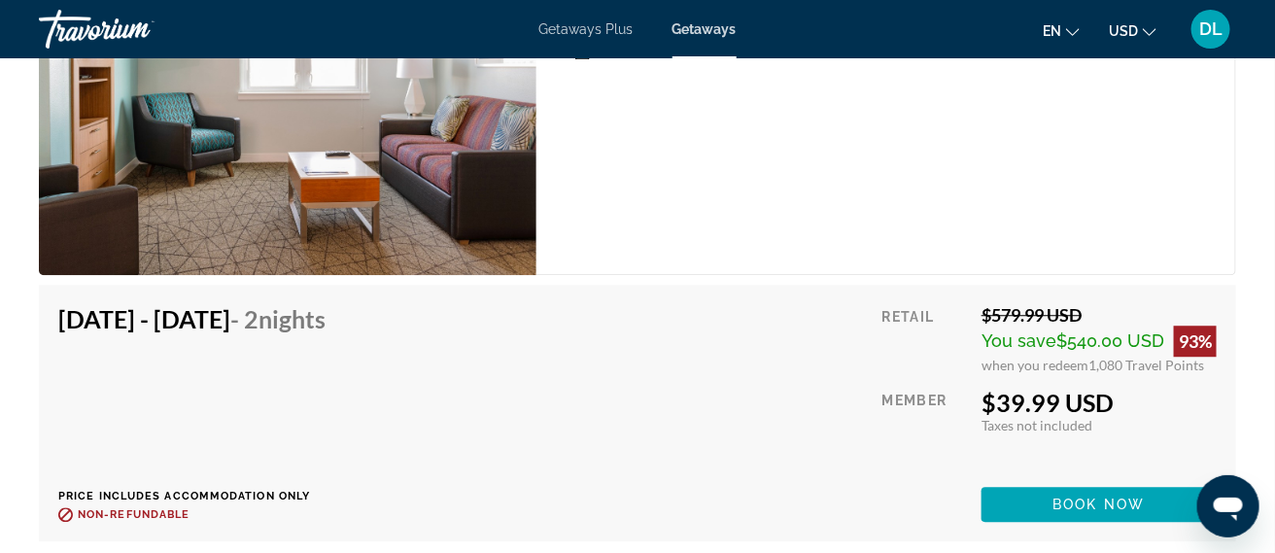
scroll to position [4169, 0]
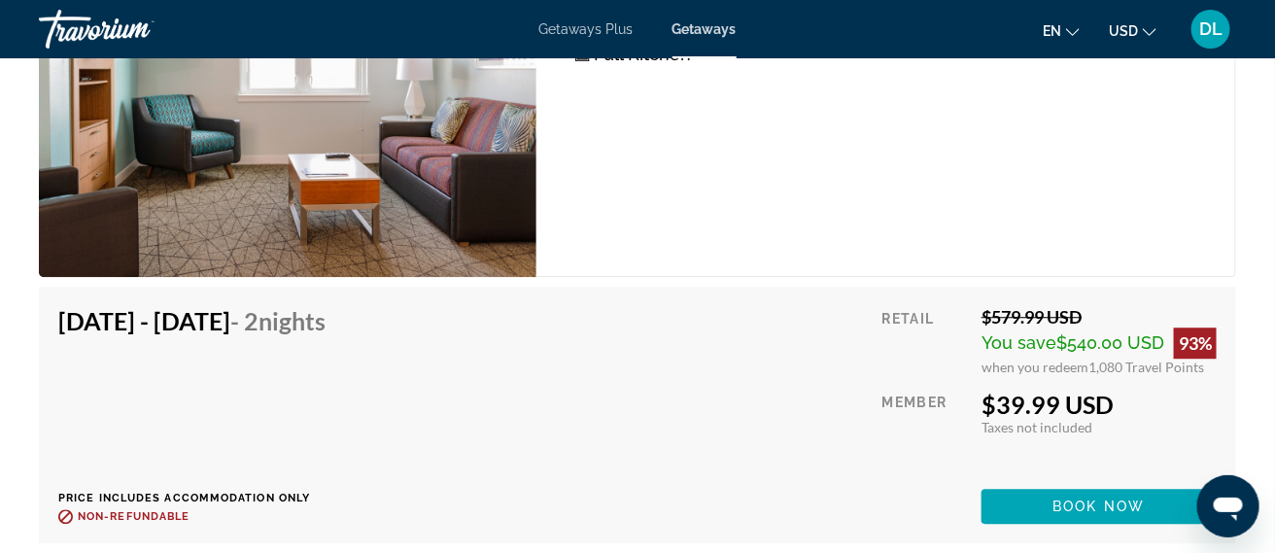
click at [1105, 365] on span "1,080 Travel Points" at bounding box center [1146, 366] width 116 height 17
click at [1037, 308] on div "$579.99 USD" at bounding box center [1098, 316] width 235 height 21
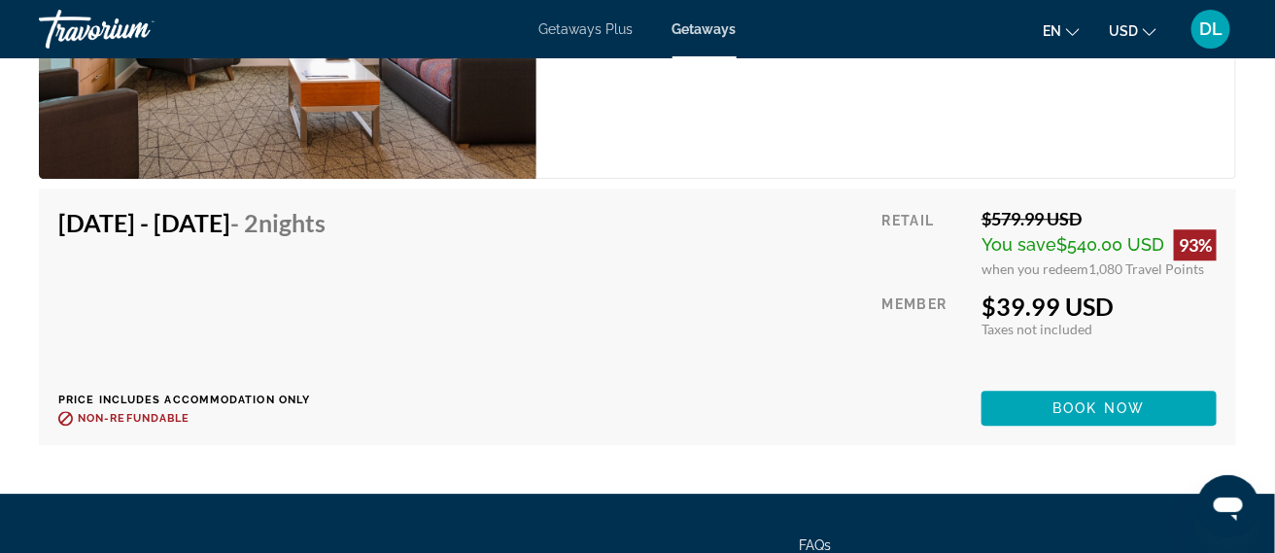
scroll to position [4265, 0]
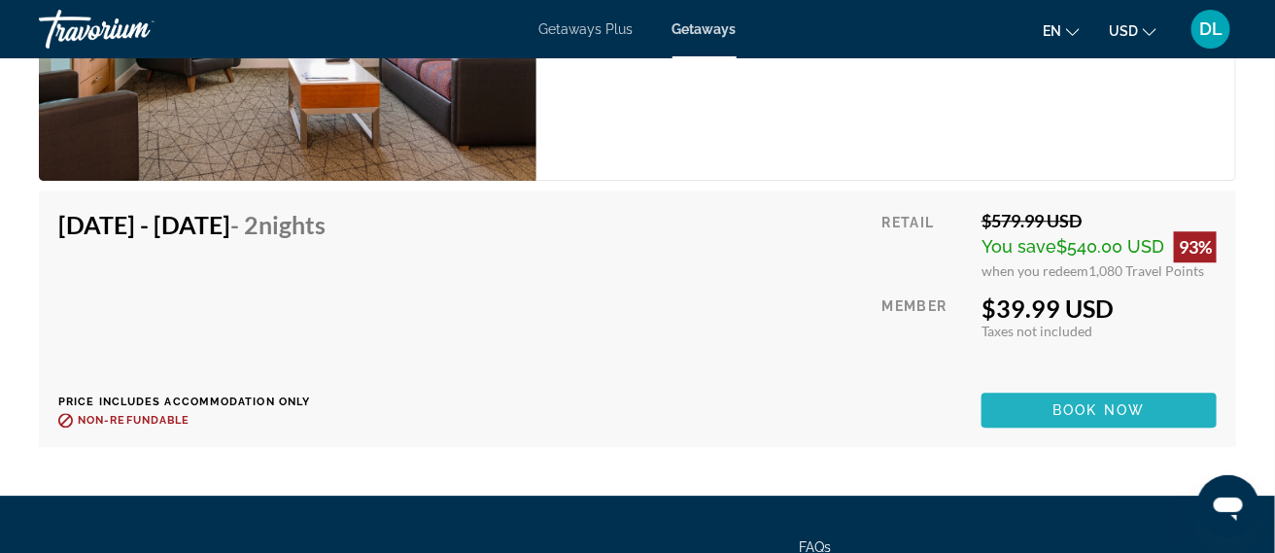
click at [1061, 411] on span "Book now" at bounding box center [1099, 410] width 92 height 16
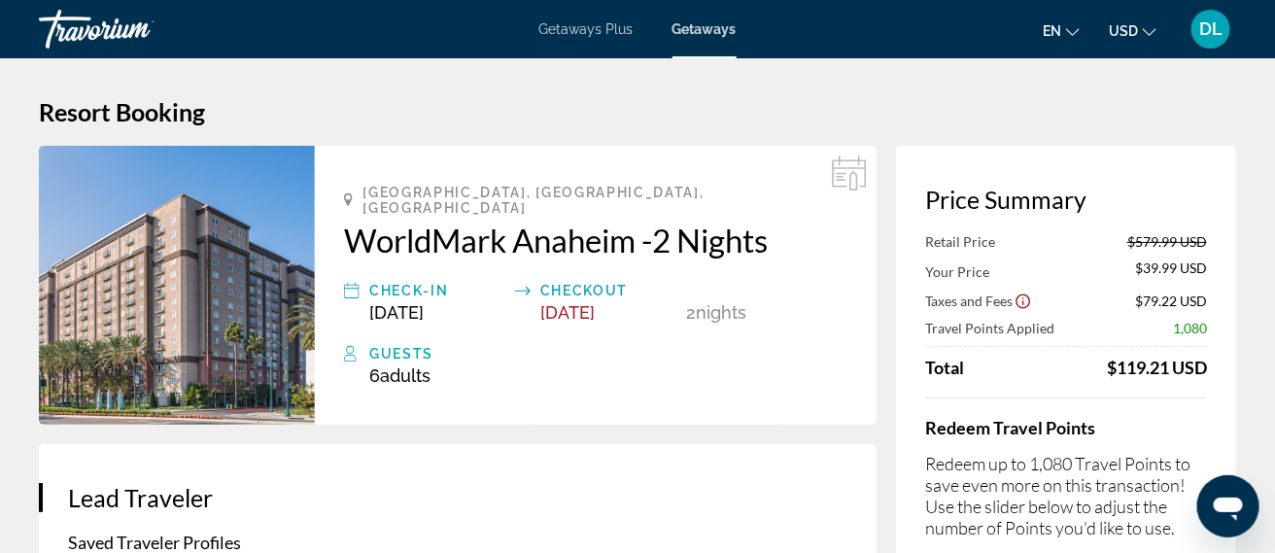
click at [1200, 339] on div "Retail Price $579.99 USD Your Price $39.99 USD Taxes and Fees $79.22 USD Travel…" at bounding box center [1066, 305] width 282 height 145
click at [1193, 333] on span "1,080" at bounding box center [1190, 328] width 34 height 17
click at [585, 34] on span "Getaways Plus" at bounding box center [586, 29] width 94 height 16
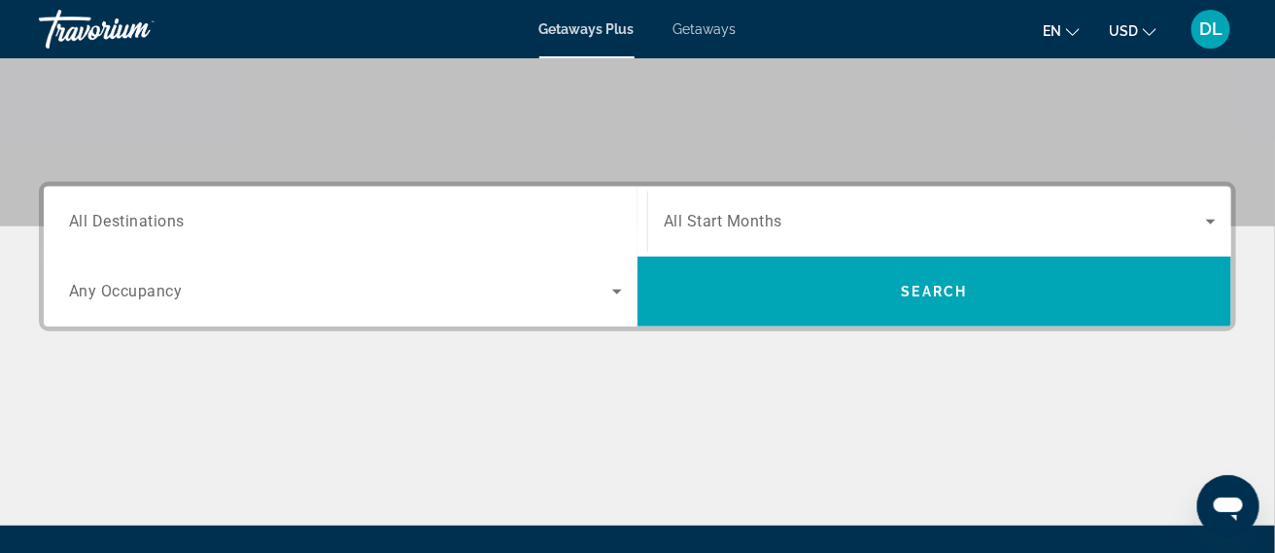
scroll to position [358, 0]
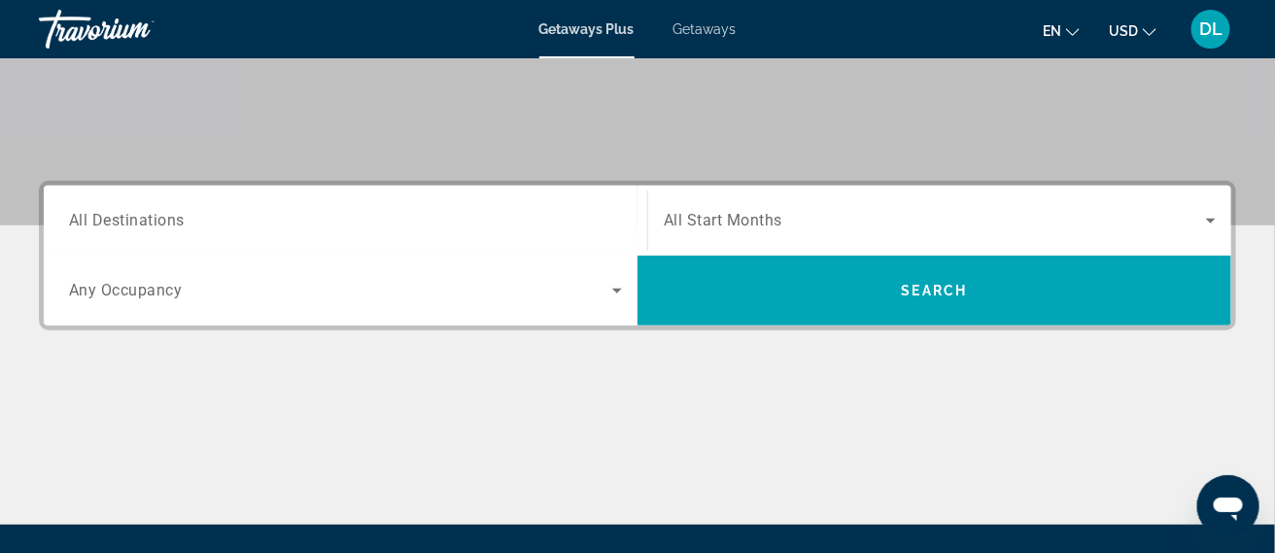
click at [1215, 32] on span "DL" at bounding box center [1210, 28] width 23 height 19
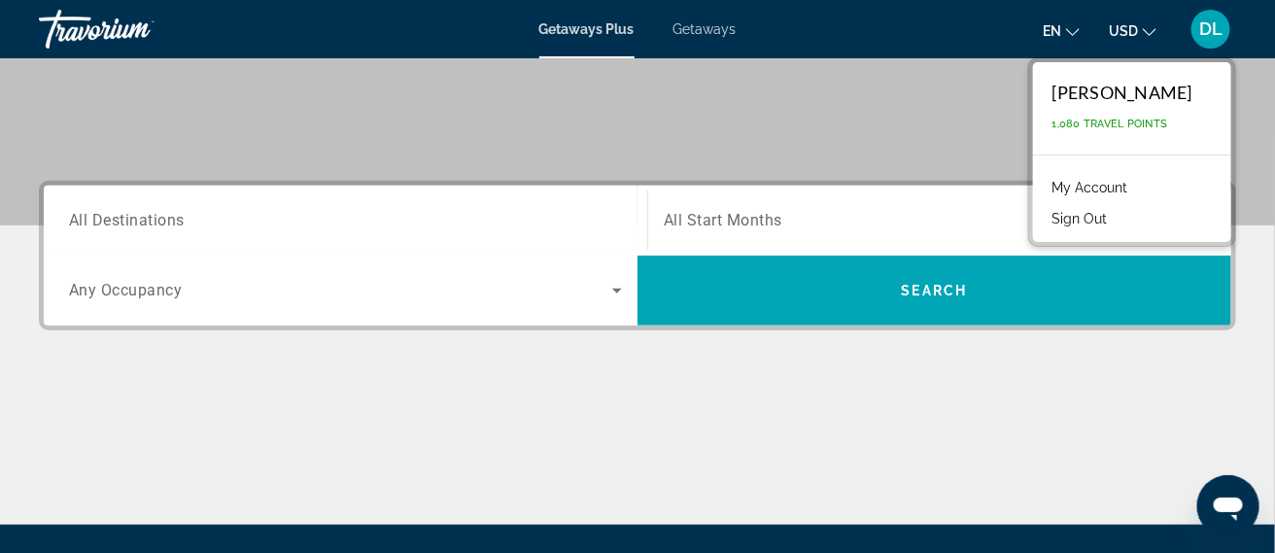
click at [149, 226] on span "All Destinations" at bounding box center [127, 220] width 116 height 18
click at [149, 226] on input "Destination All Destinations" at bounding box center [345, 221] width 553 height 23
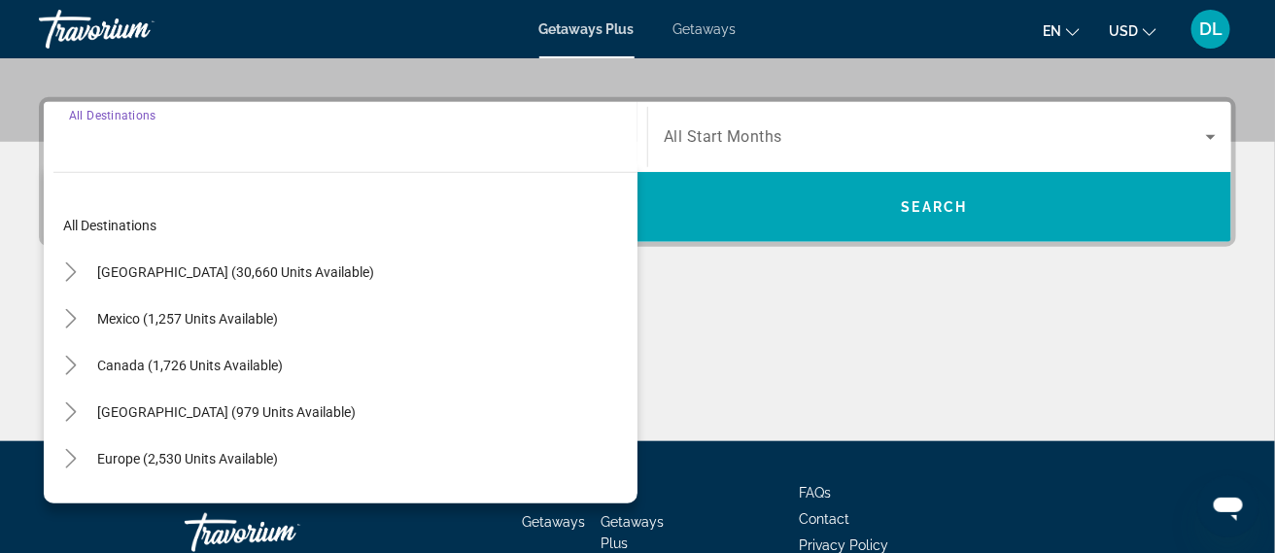
scroll to position [475, 0]
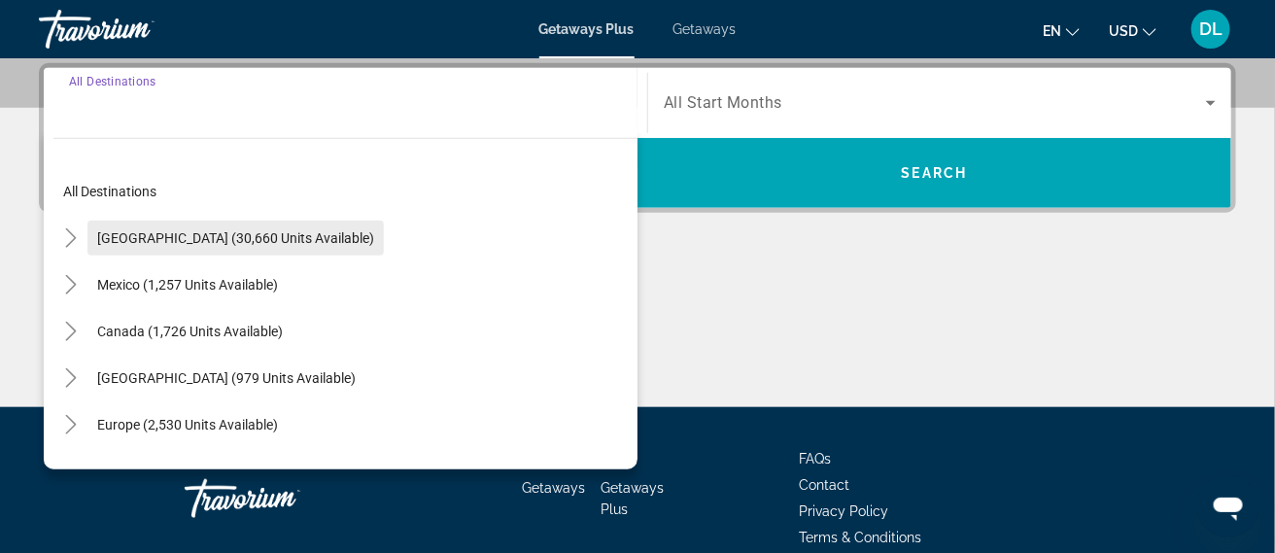
click at [168, 233] on span "United States (30,660 units available)" at bounding box center [235, 238] width 277 height 16
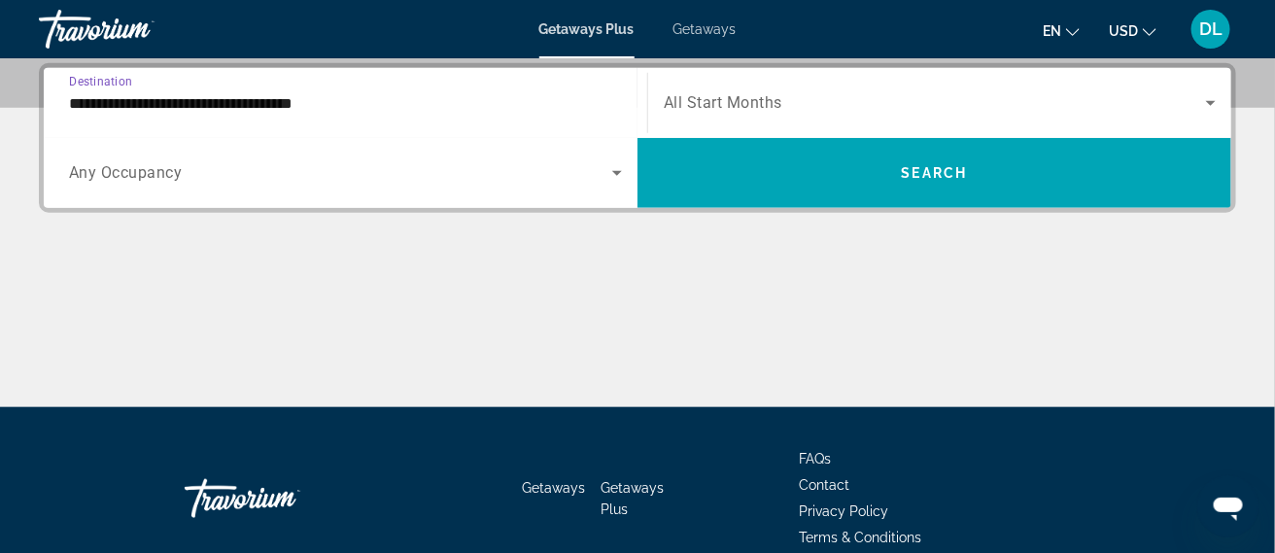
click at [226, 105] on input "**********" at bounding box center [345, 103] width 553 height 23
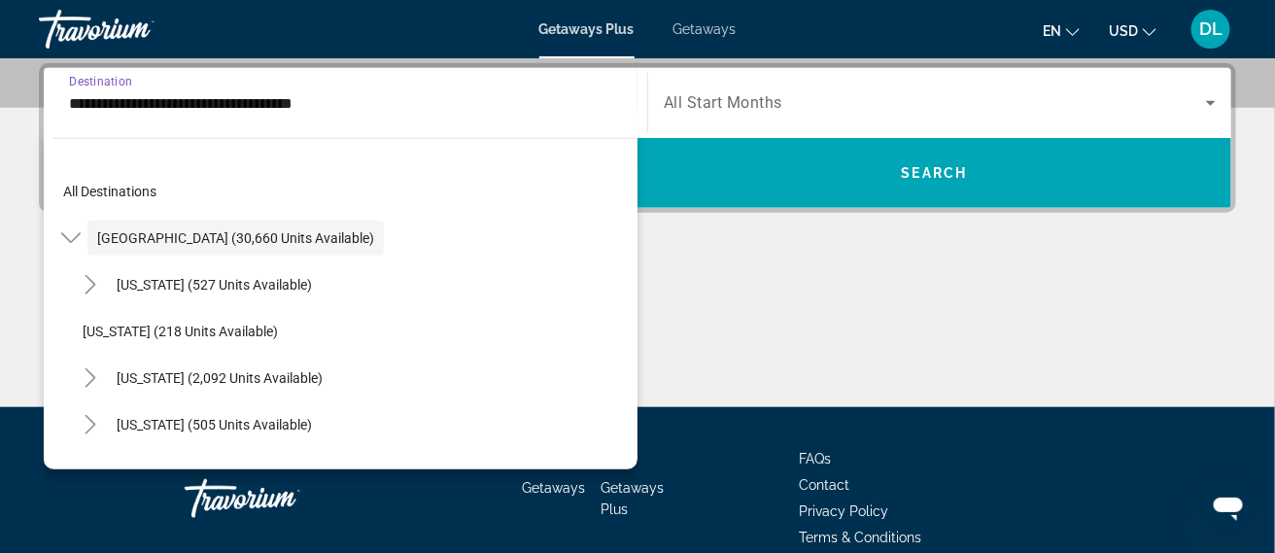
scroll to position [436, 0]
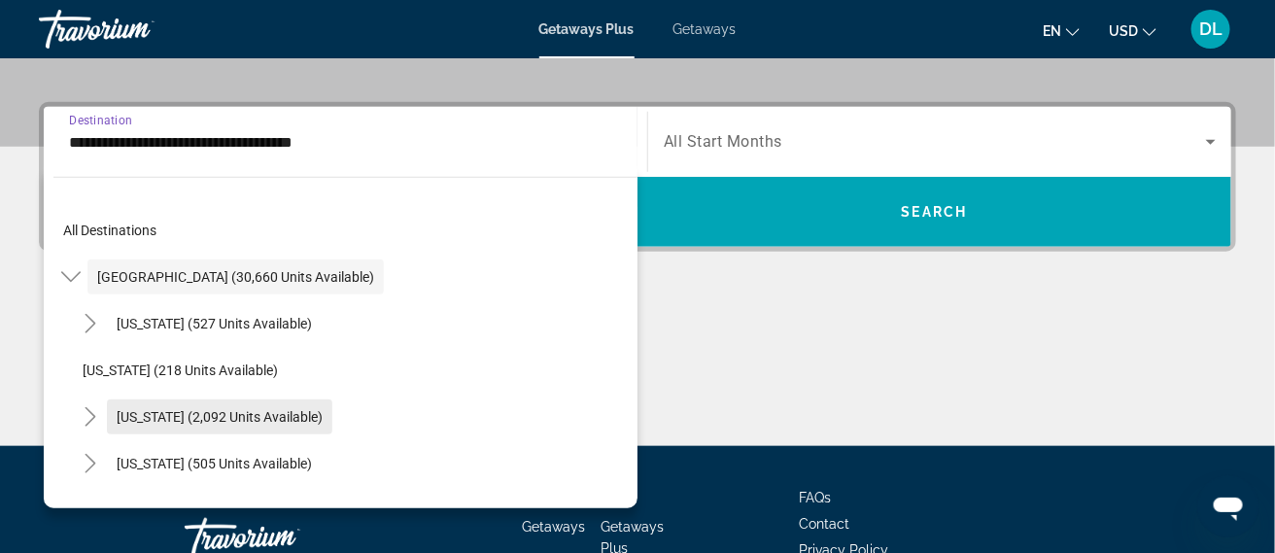
click at [202, 419] on span "California (2,092 units available)" at bounding box center [220, 417] width 206 height 16
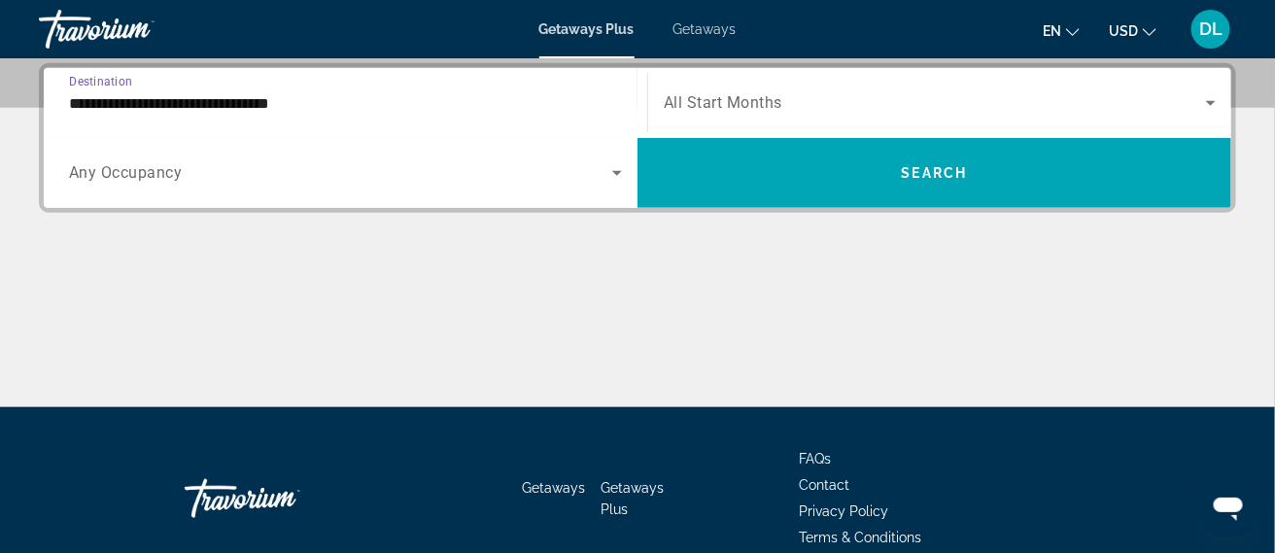
click at [232, 101] on input "**********" at bounding box center [345, 103] width 553 height 23
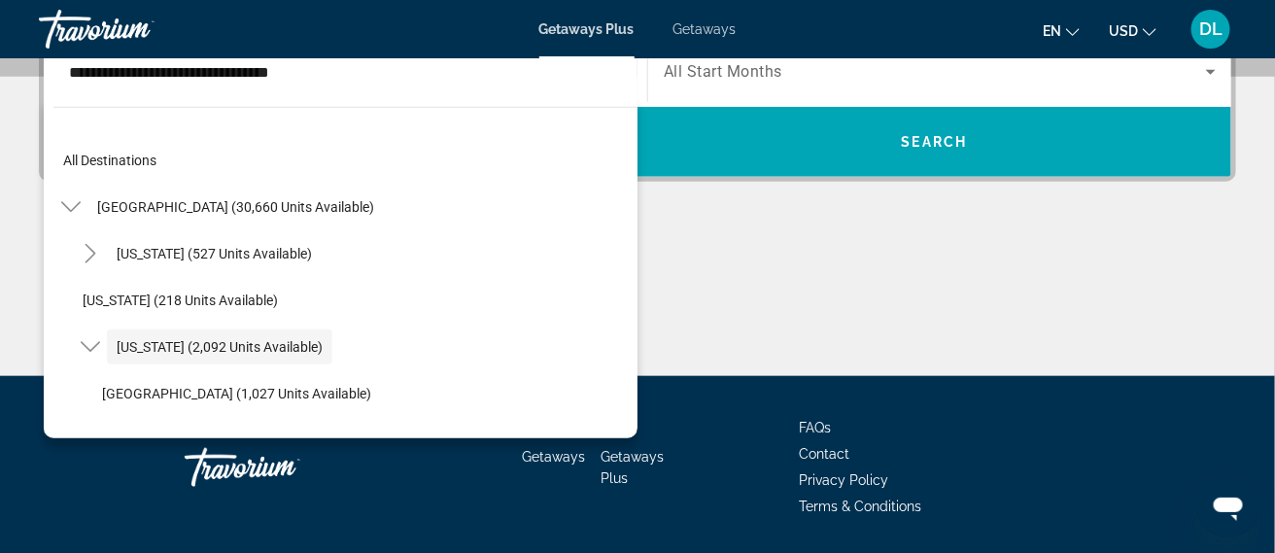
scroll to position [69, 0]
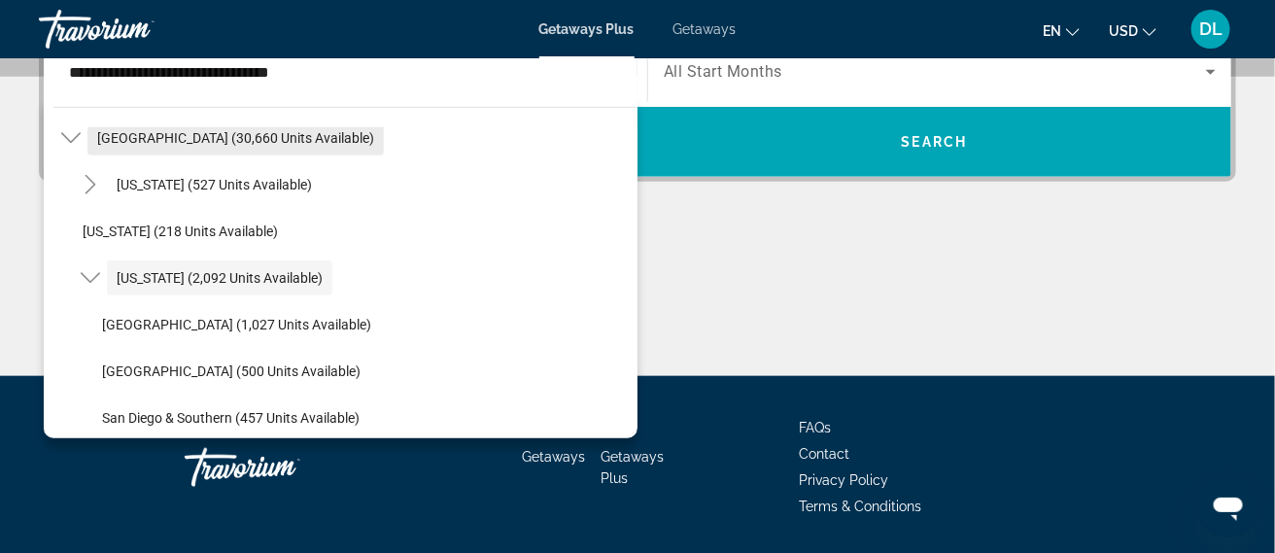
click at [170, 135] on span "United States (30,660 units available)" at bounding box center [235, 138] width 277 height 16
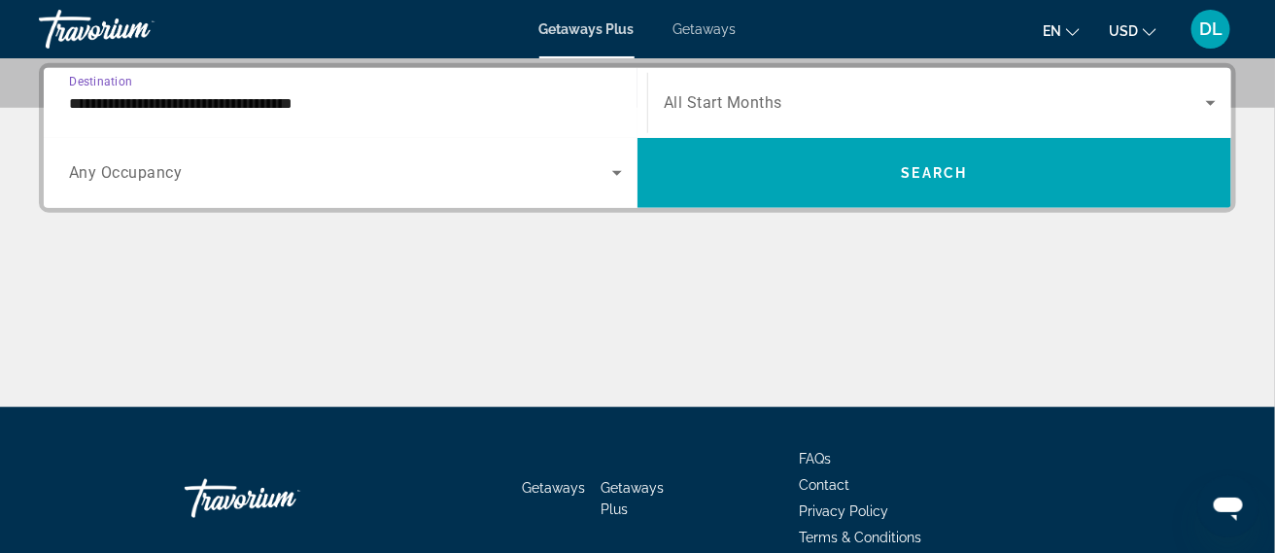
click at [181, 111] on input "**********" at bounding box center [345, 103] width 553 height 23
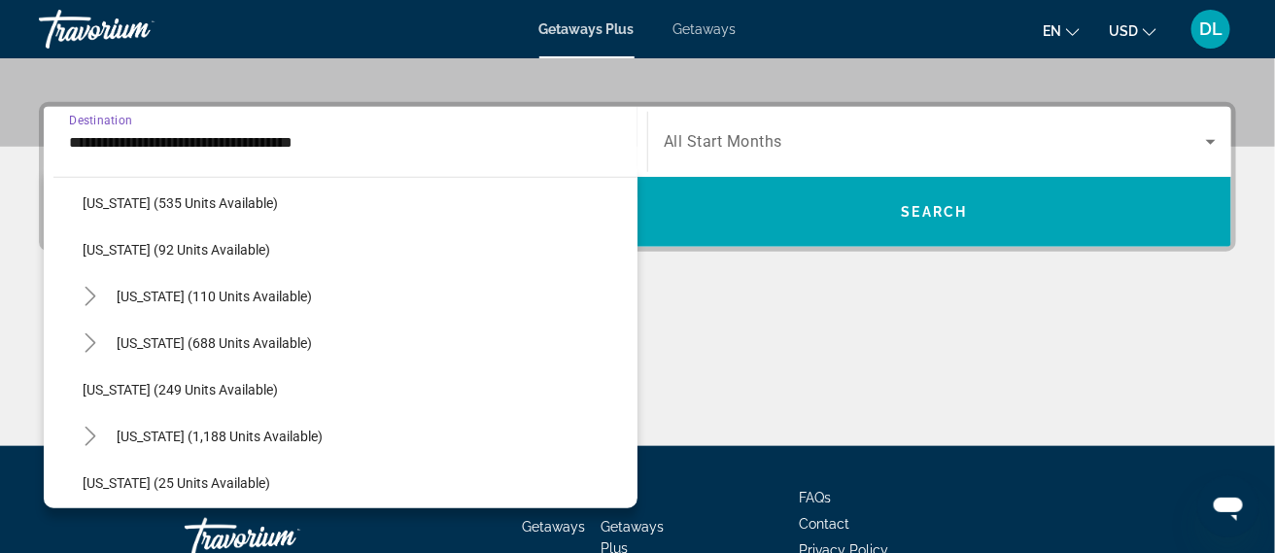
scroll to position [1339, 0]
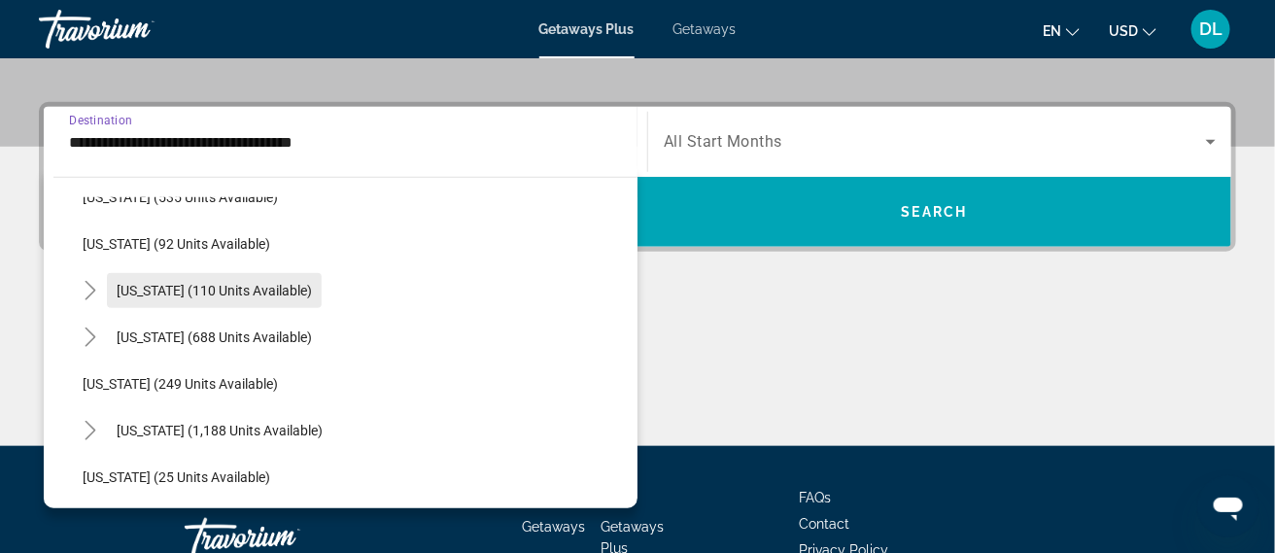
click at [169, 296] on span "Search widget" at bounding box center [214, 290] width 215 height 47
type input "**********"
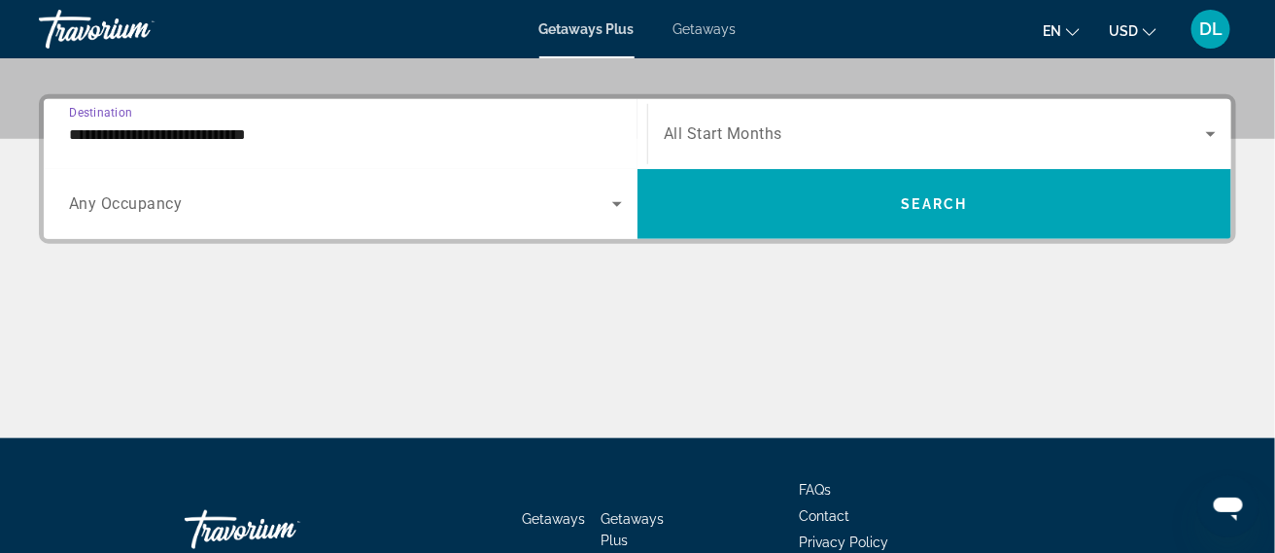
scroll to position [475, 0]
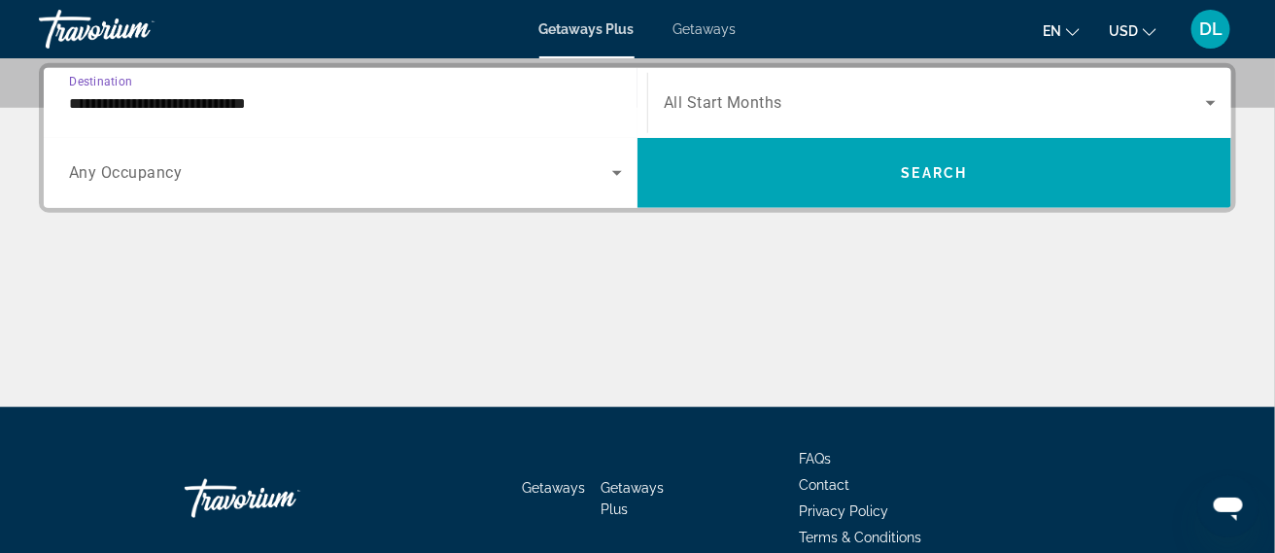
click at [271, 102] on input "**********" at bounding box center [345, 103] width 553 height 23
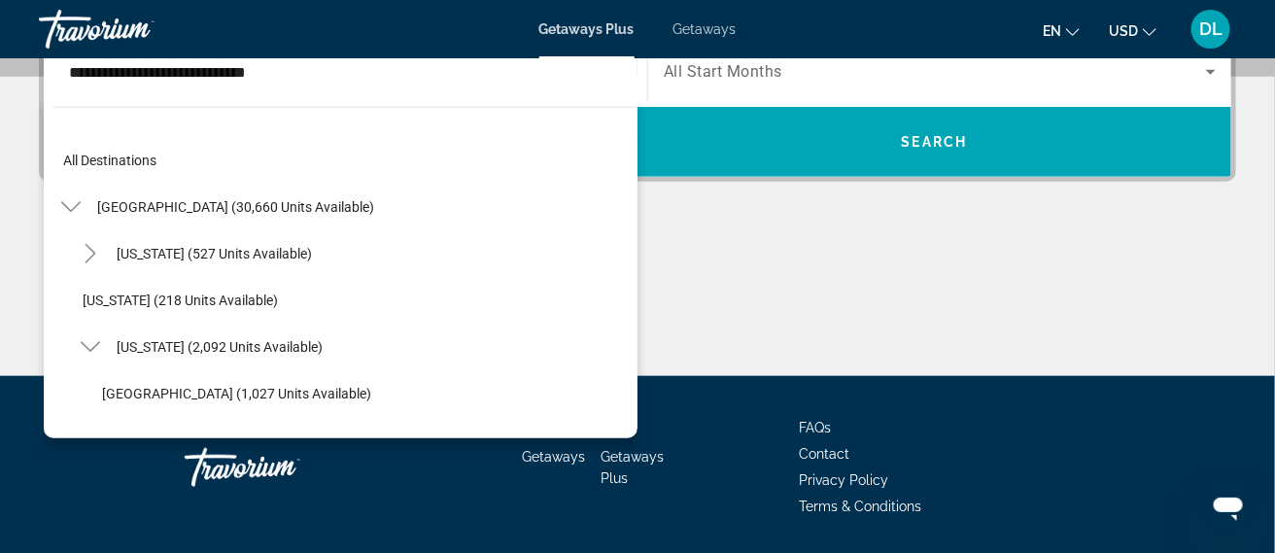
scroll to position [1281, 0]
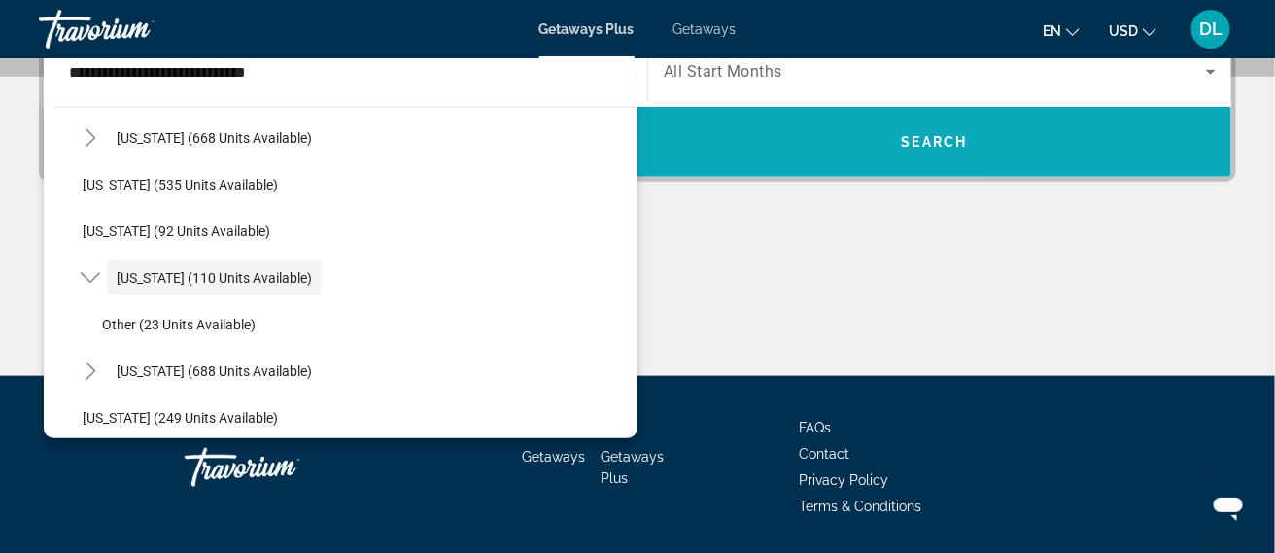
click at [802, 136] on span "Search widget" at bounding box center [934, 142] width 594 height 47
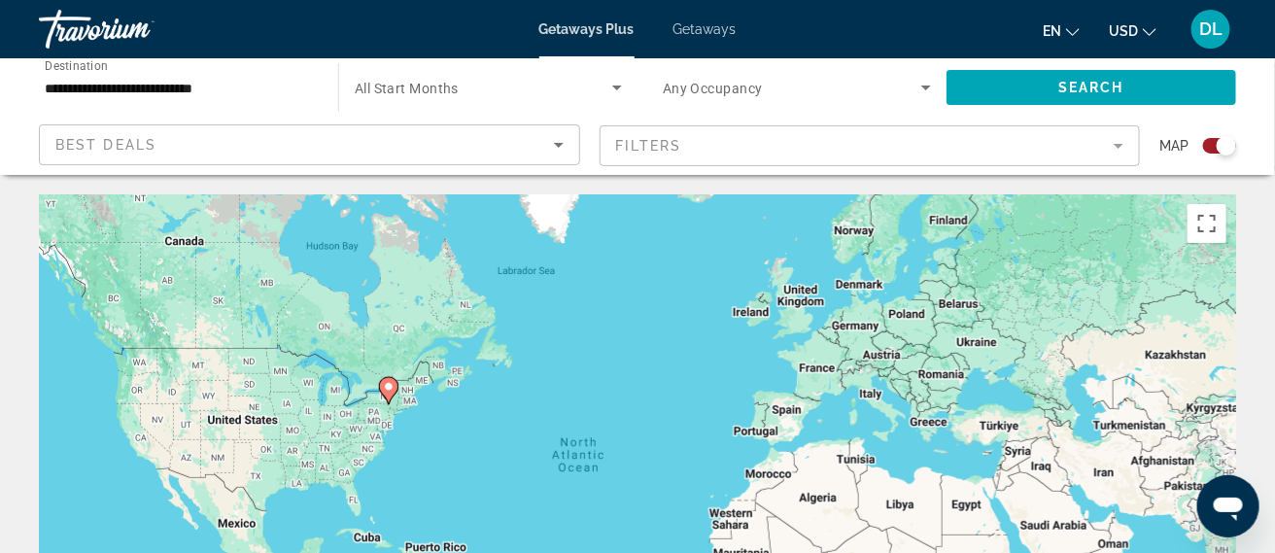
click at [390, 388] on image "Main content" at bounding box center [389, 387] width 12 height 12
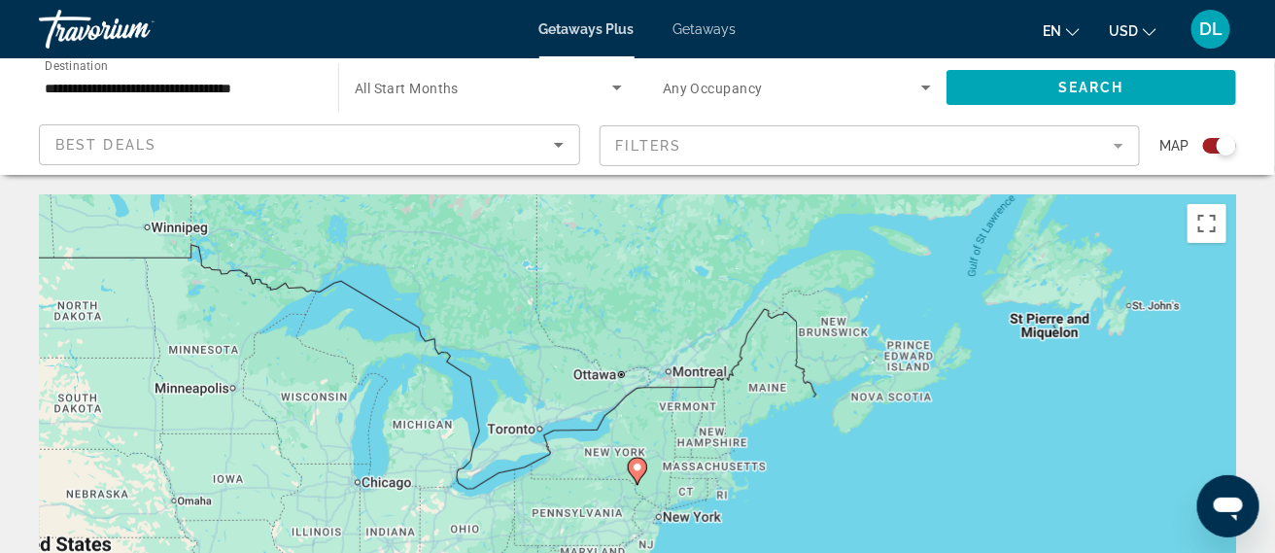
click at [640, 467] on image "Main content" at bounding box center [638, 467] width 12 height 12
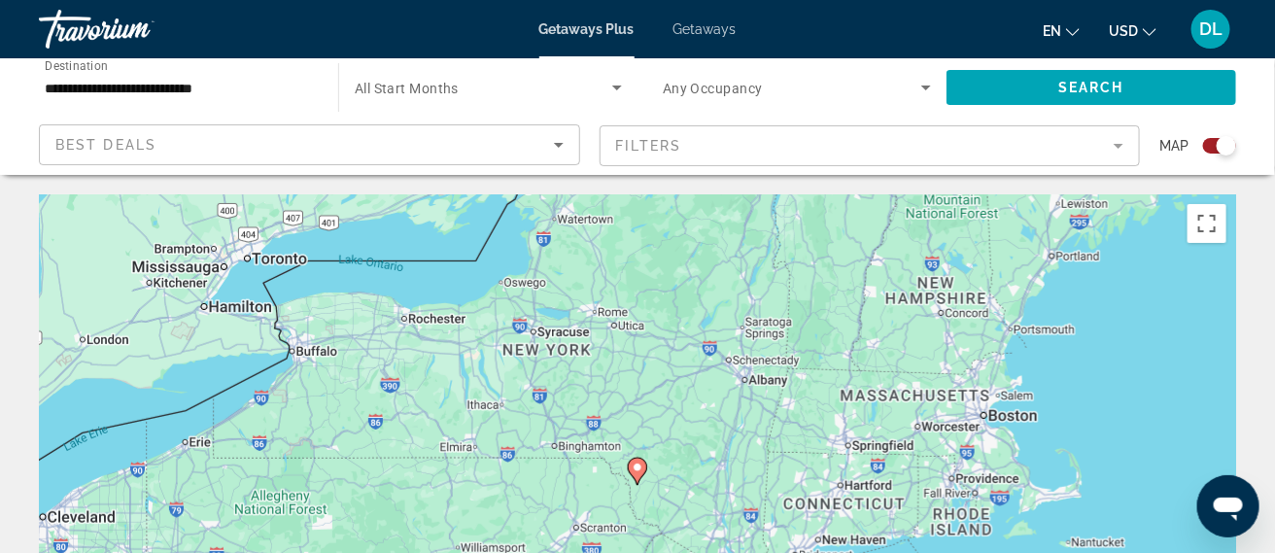
click at [640, 467] on image "Main content" at bounding box center [638, 467] width 12 height 12
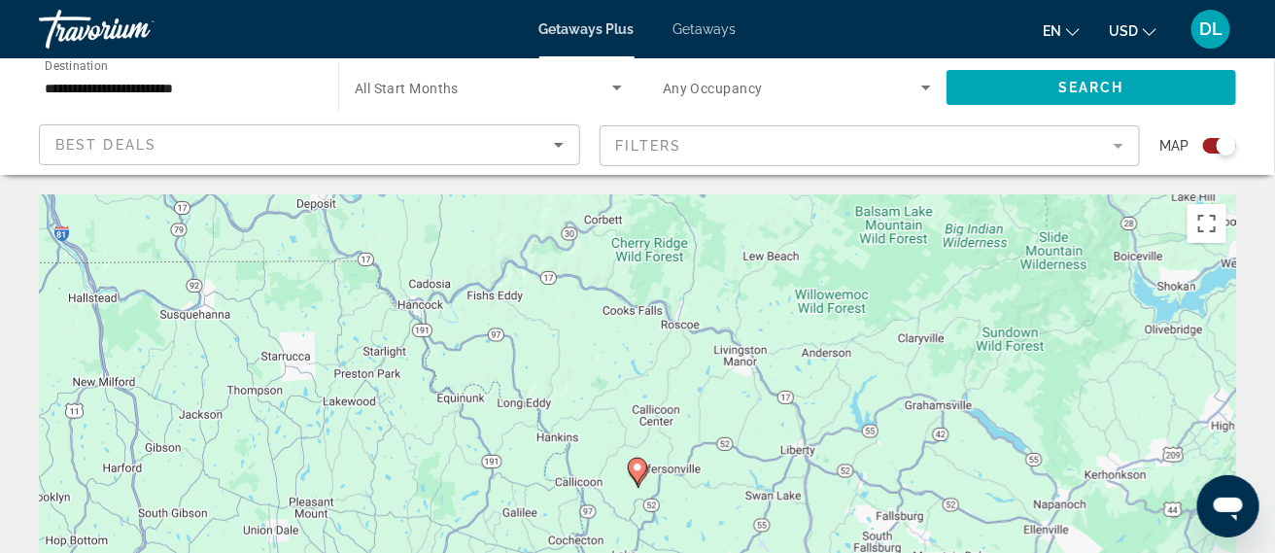
click at [640, 467] on image "Main content" at bounding box center [638, 467] width 12 height 12
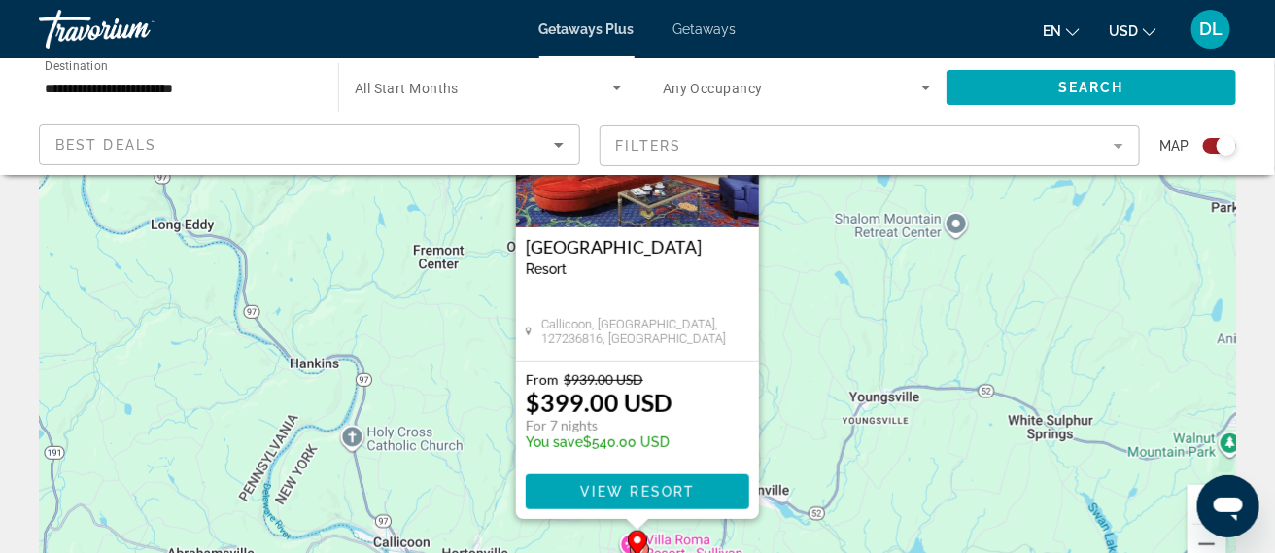
scroll to position [187, 0]
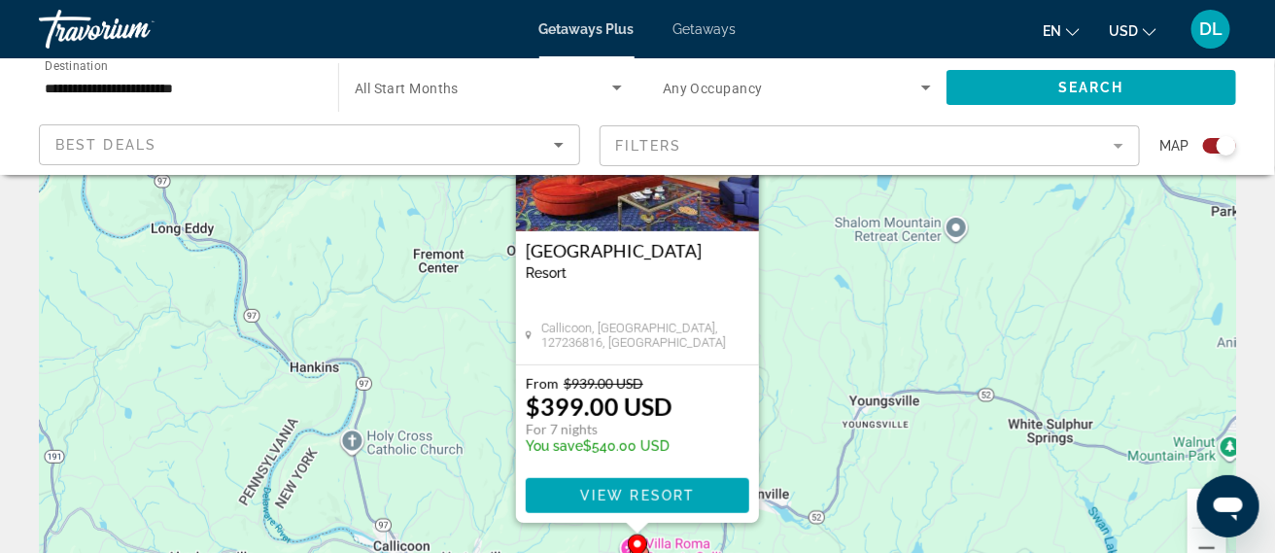
click at [116, 85] on input "**********" at bounding box center [179, 88] width 268 height 23
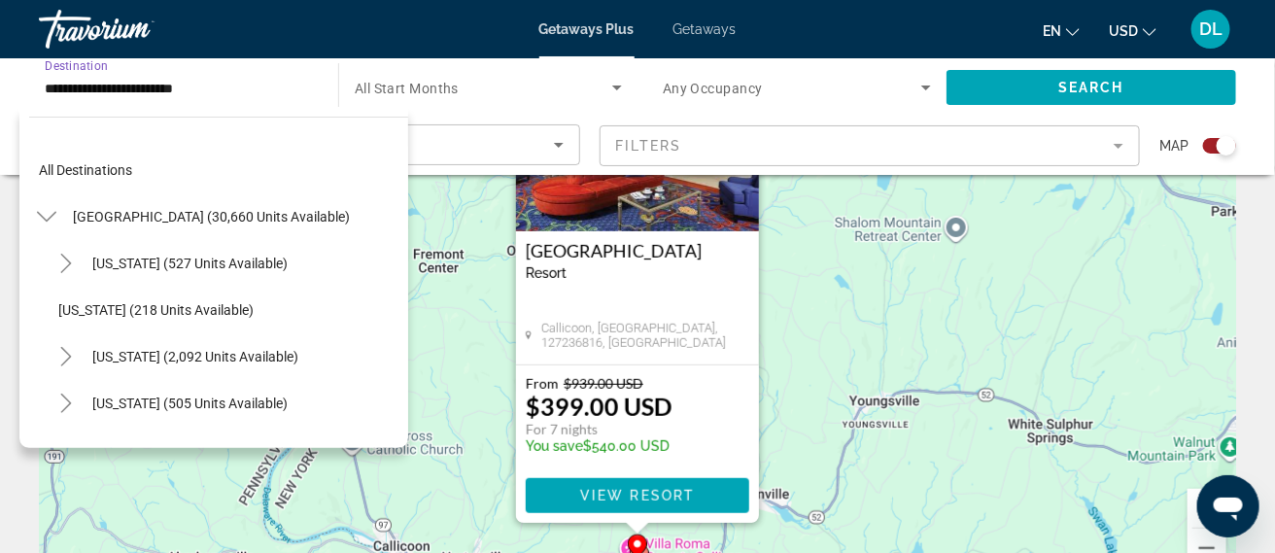
scroll to position [1095, 0]
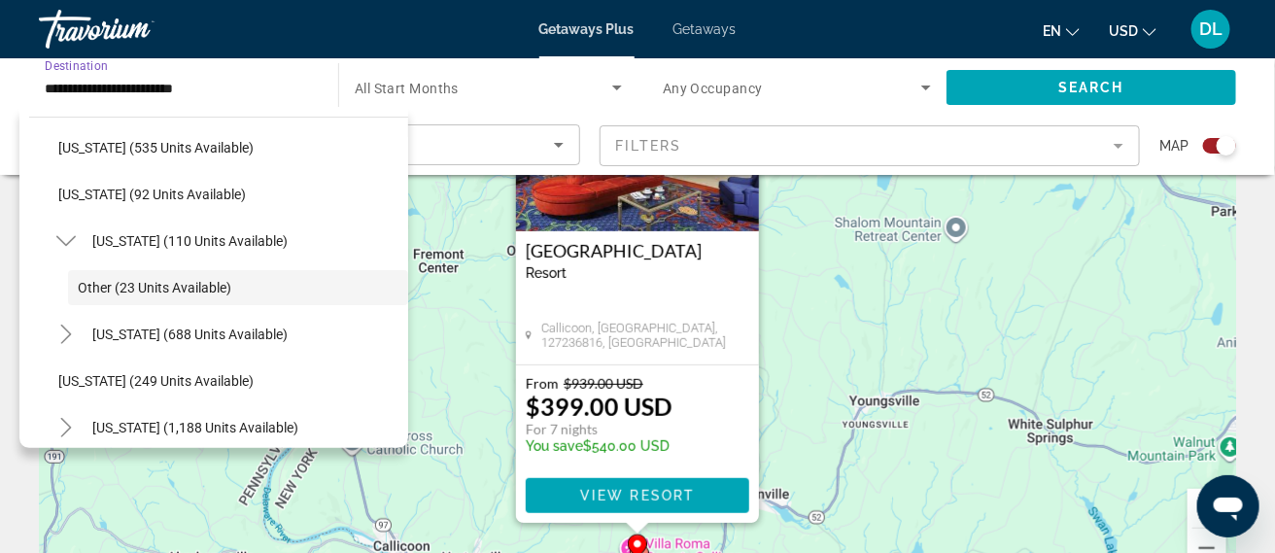
click at [116, 85] on input "**********" at bounding box center [179, 88] width 268 height 23
click at [483, 289] on div "To activate drag with keyboard, press Alt + Enter. Once in keyboard drag state,…" at bounding box center [637, 299] width 1197 height 583
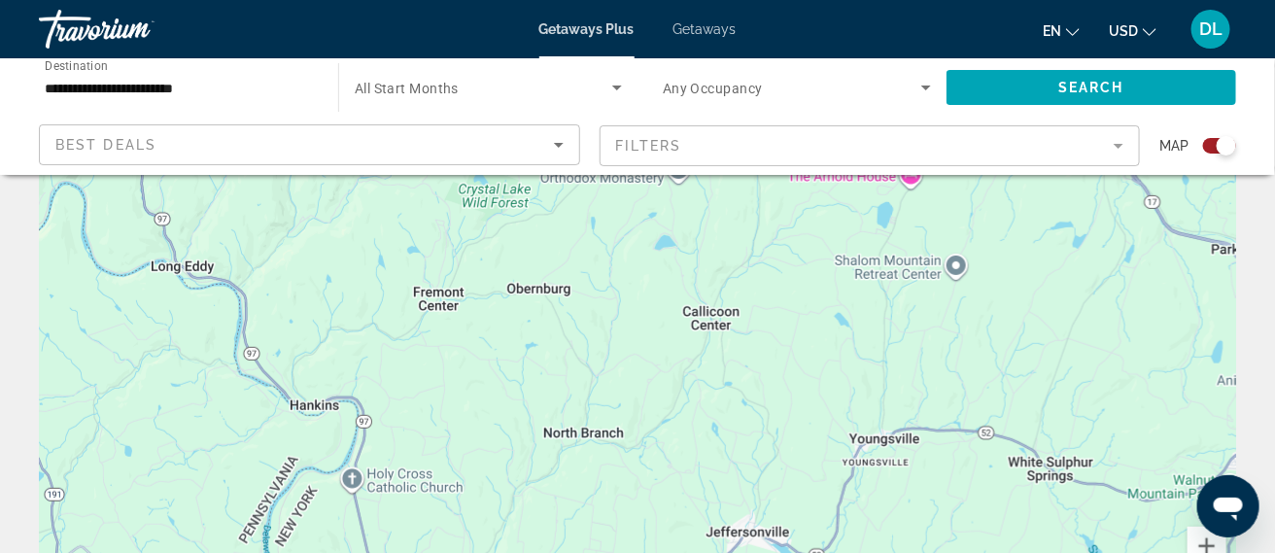
scroll to position [161, 0]
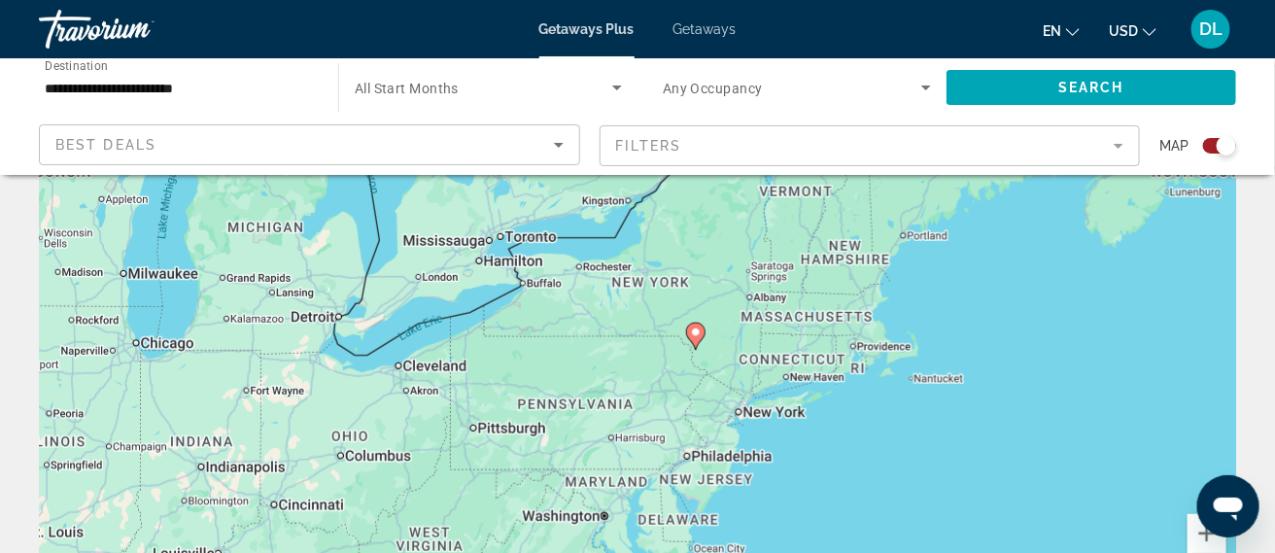
click at [76, 85] on input "**********" at bounding box center [179, 88] width 268 height 23
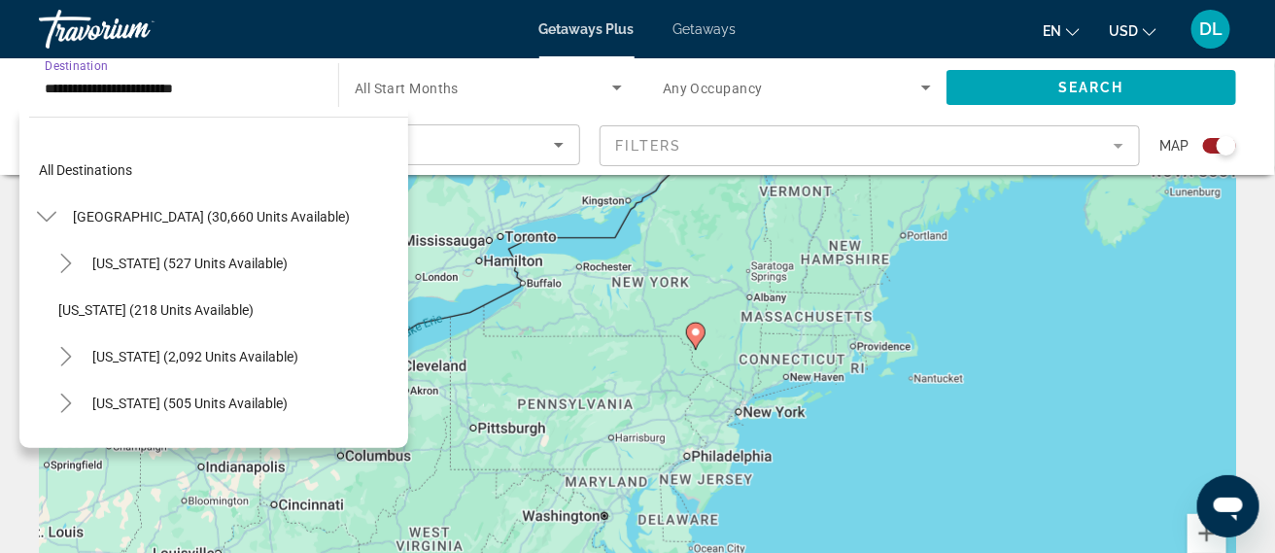
scroll to position [1095, 0]
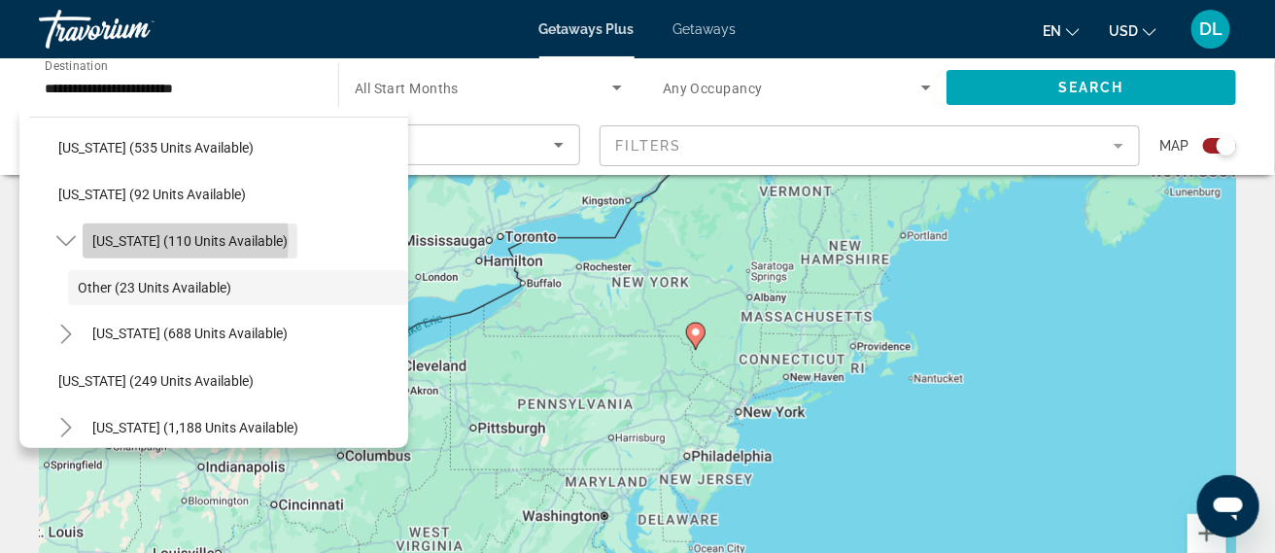
click at [168, 240] on span "New York (110 units available)" at bounding box center [189, 241] width 195 height 16
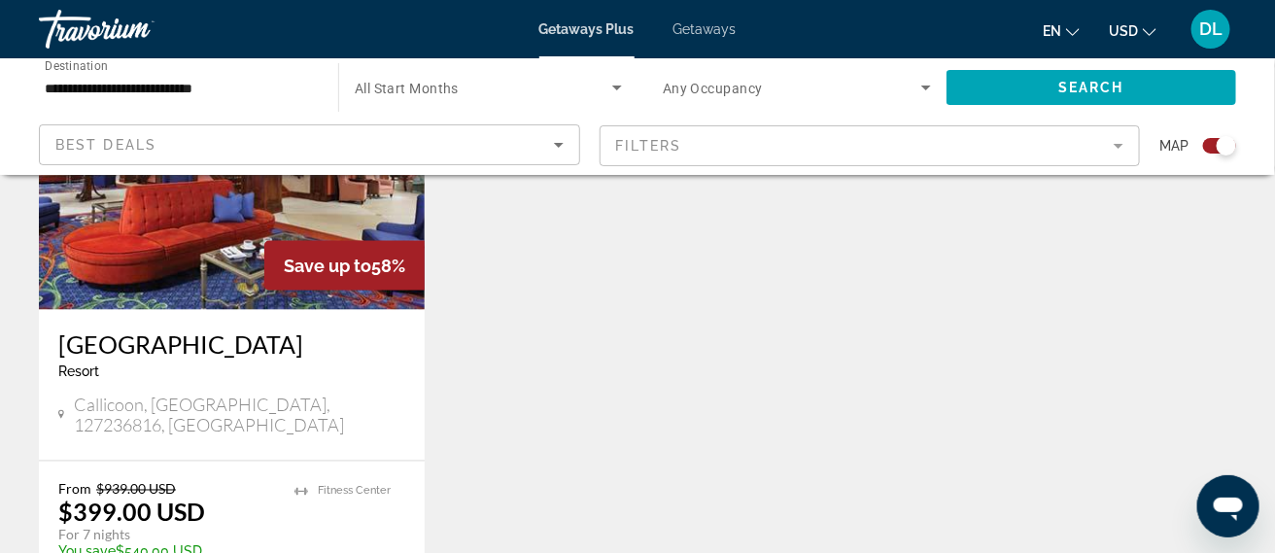
scroll to position [840, 0]
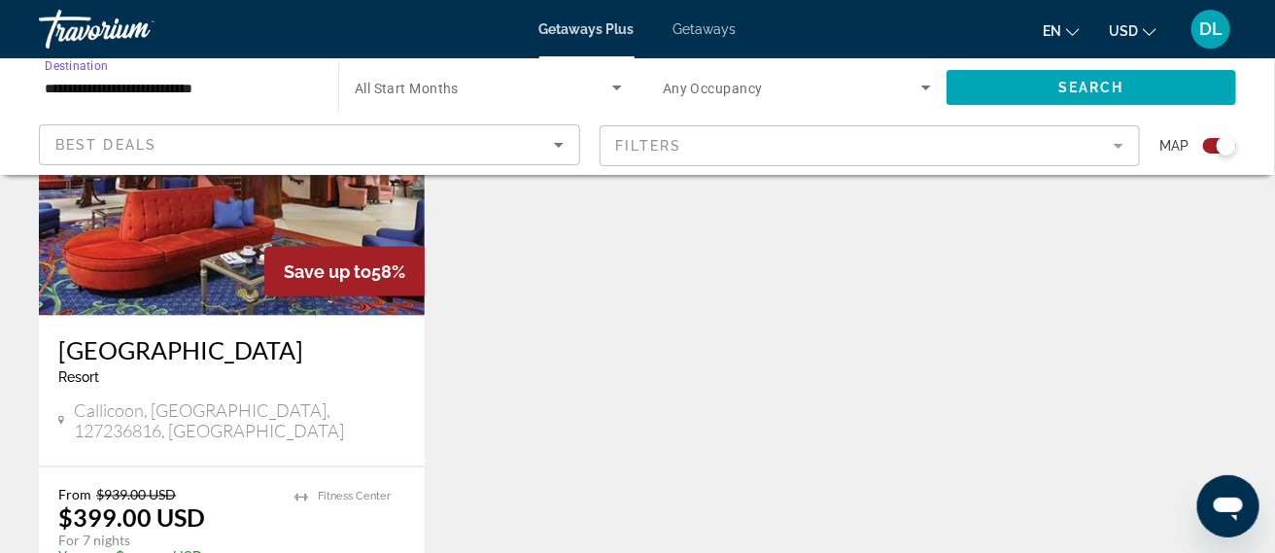
click at [178, 93] on input "**********" at bounding box center [179, 88] width 268 height 23
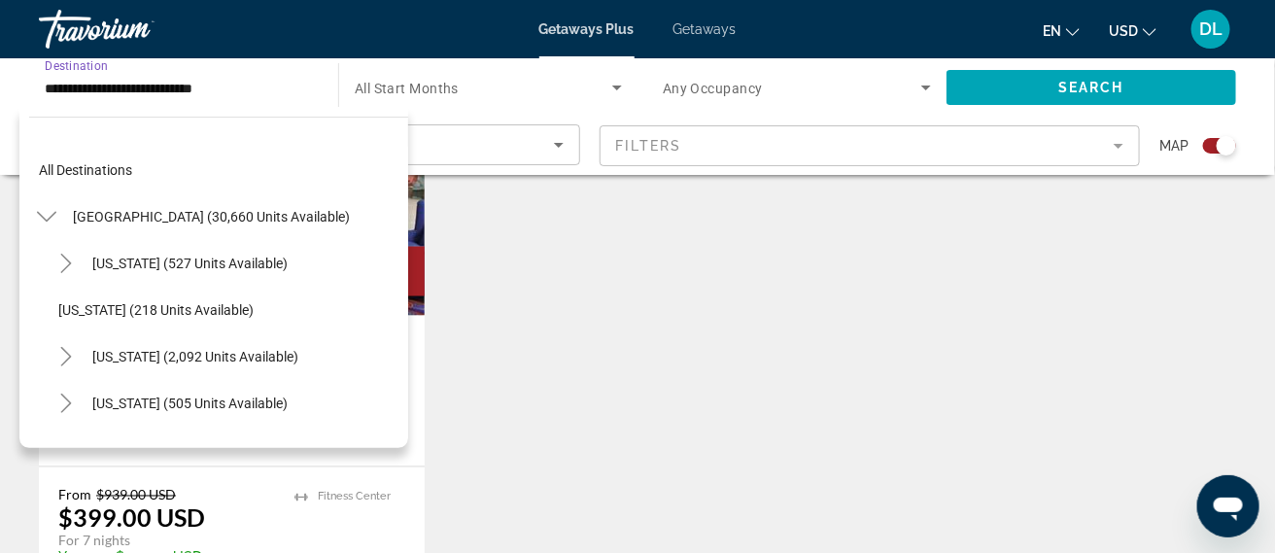
scroll to position [1048, 0]
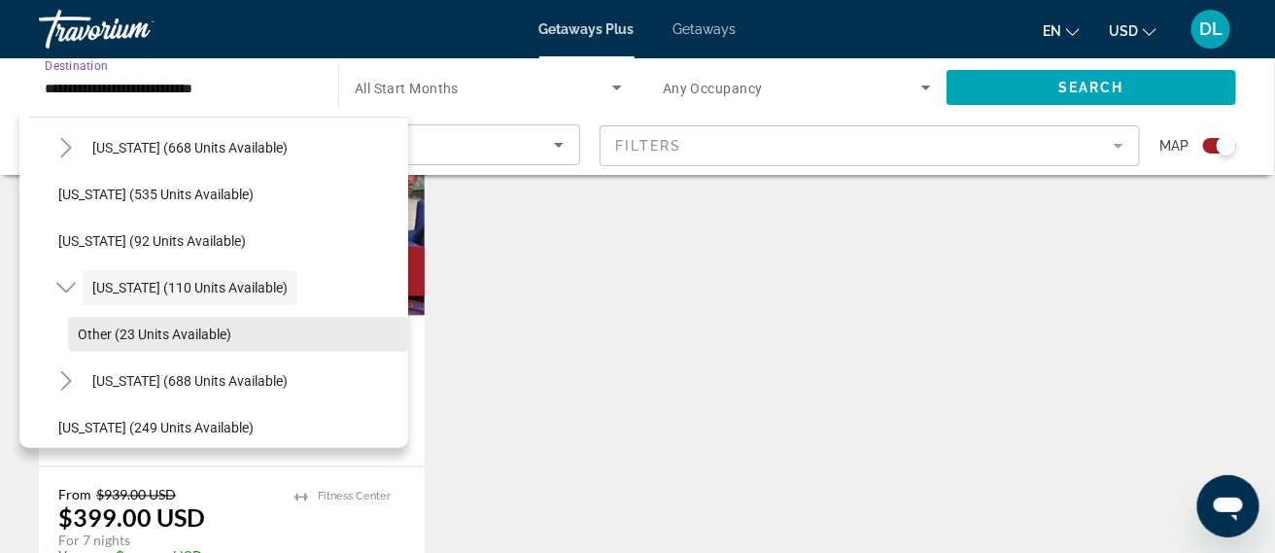
click at [161, 345] on span "Search widget" at bounding box center [238, 334] width 340 height 47
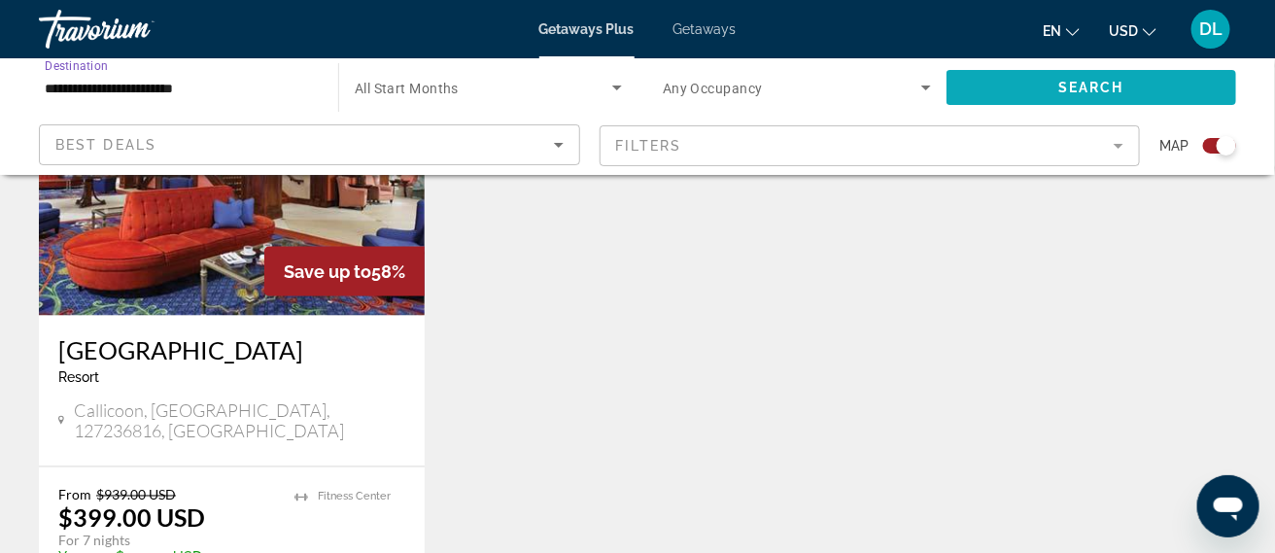
click at [1039, 77] on span "Search widget" at bounding box center [1091, 87] width 290 height 47
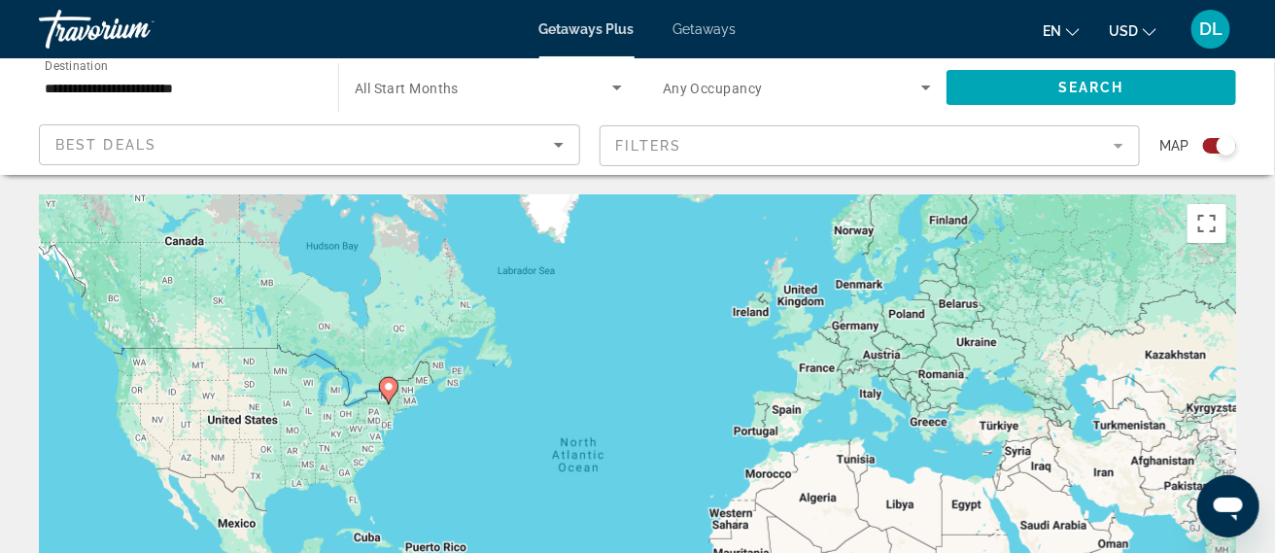
click at [115, 86] on input "**********" at bounding box center [179, 88] width 268 height 23
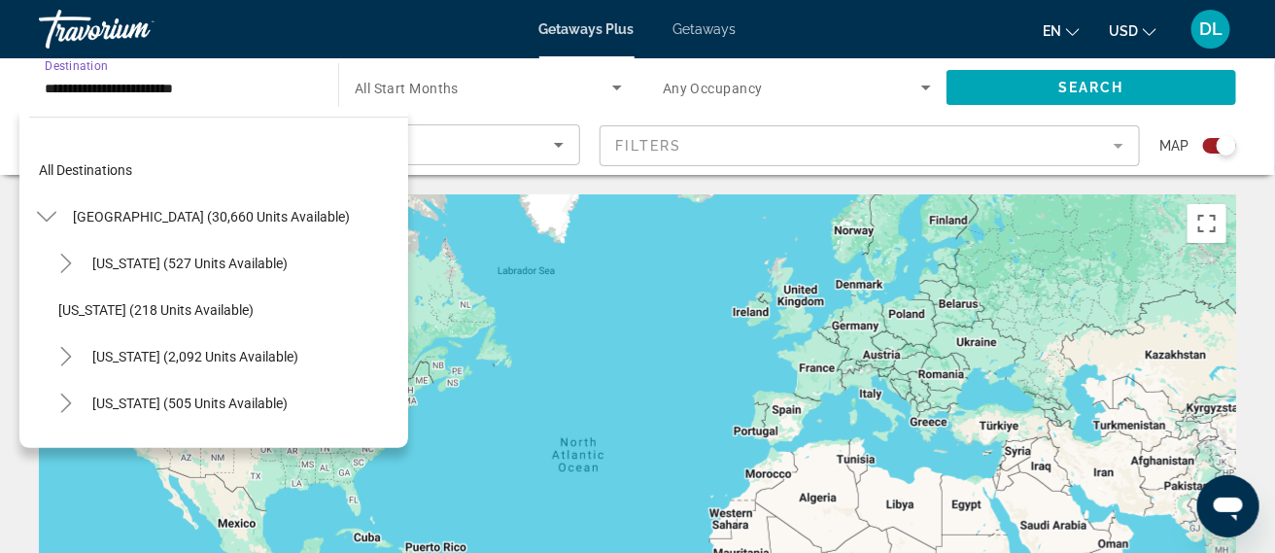
scroll to position [1095, 0]
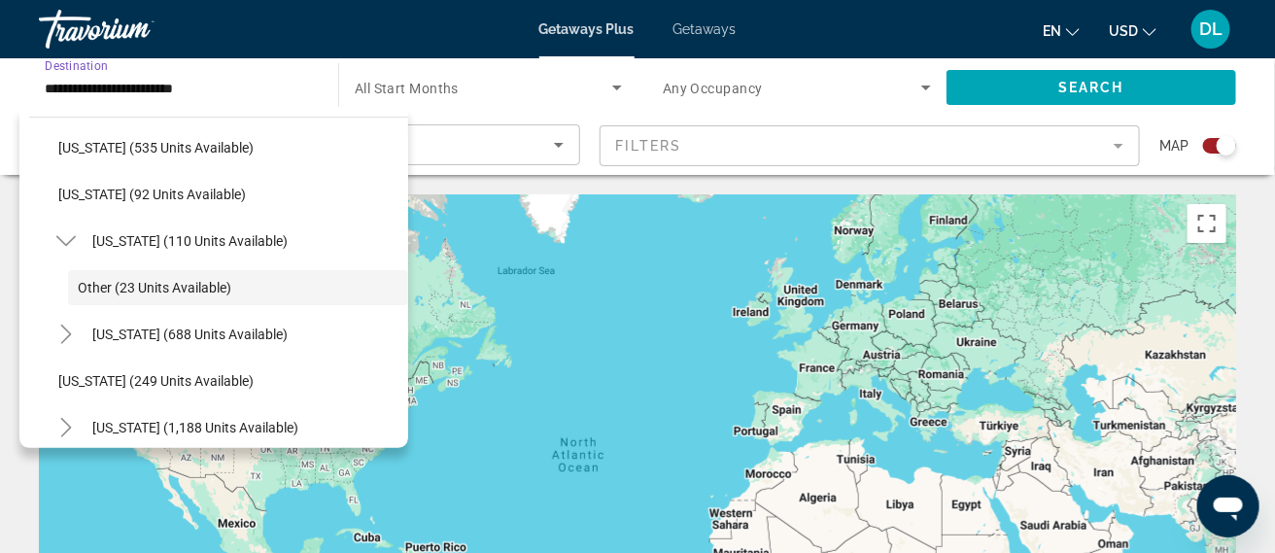
click at [770, 420] on div "To activate drag with keyboard, press Alt + Enter. Once in keyboard drag state,…" at bounding box center [637, 485] width 1197 height 583
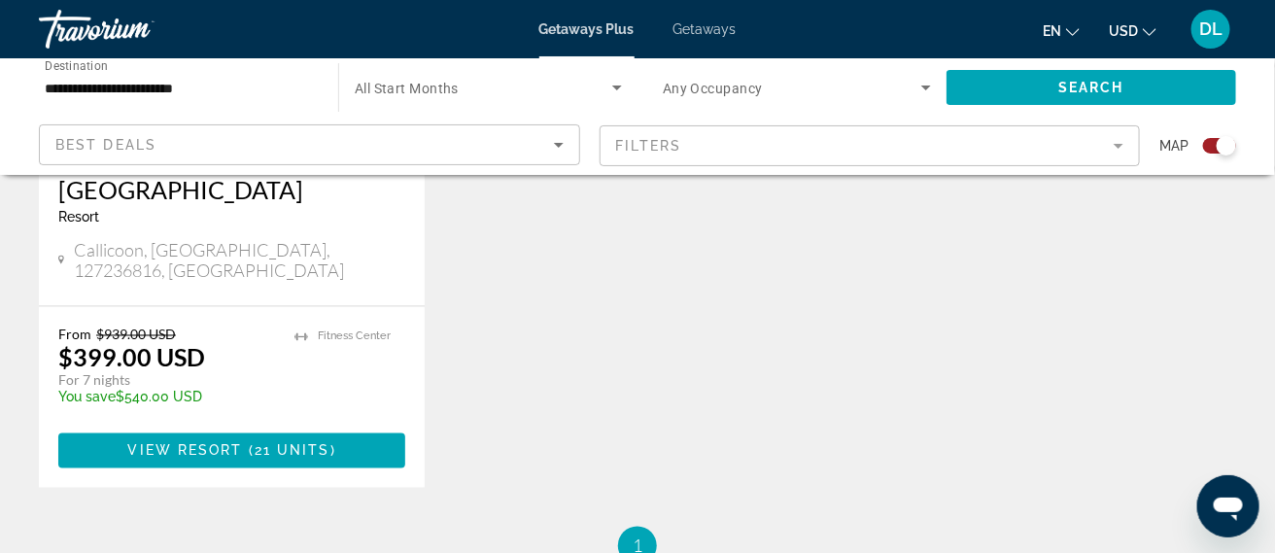
scroll to position [1001, 0]
click at [154, 85] on input "**********" at bounding box center [179, 88] width 268 height 23
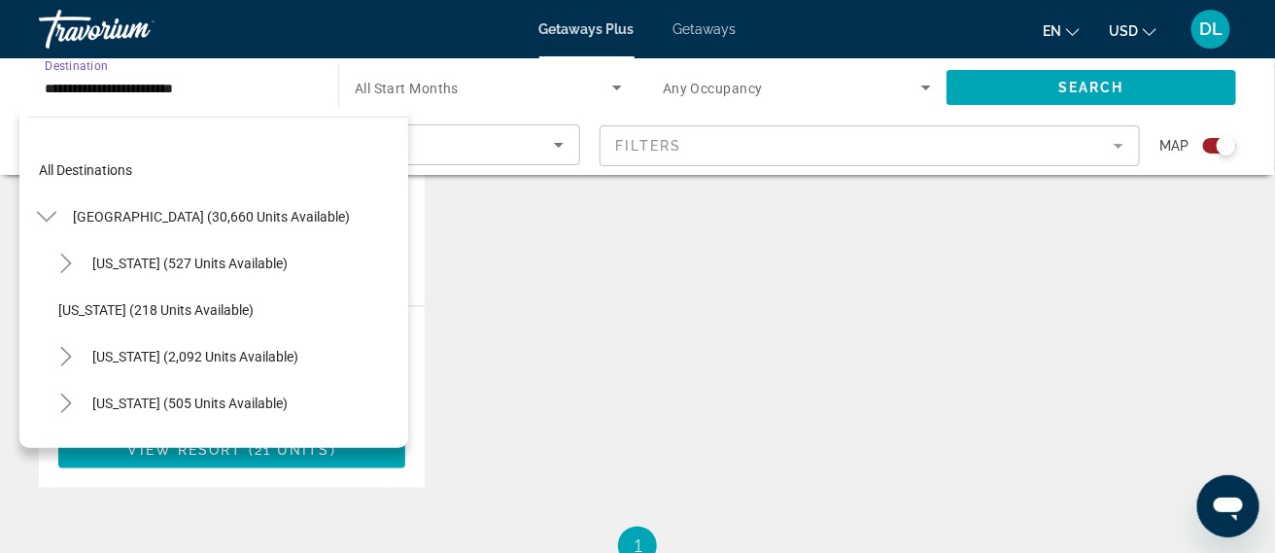
scroll to position [1095, 0]
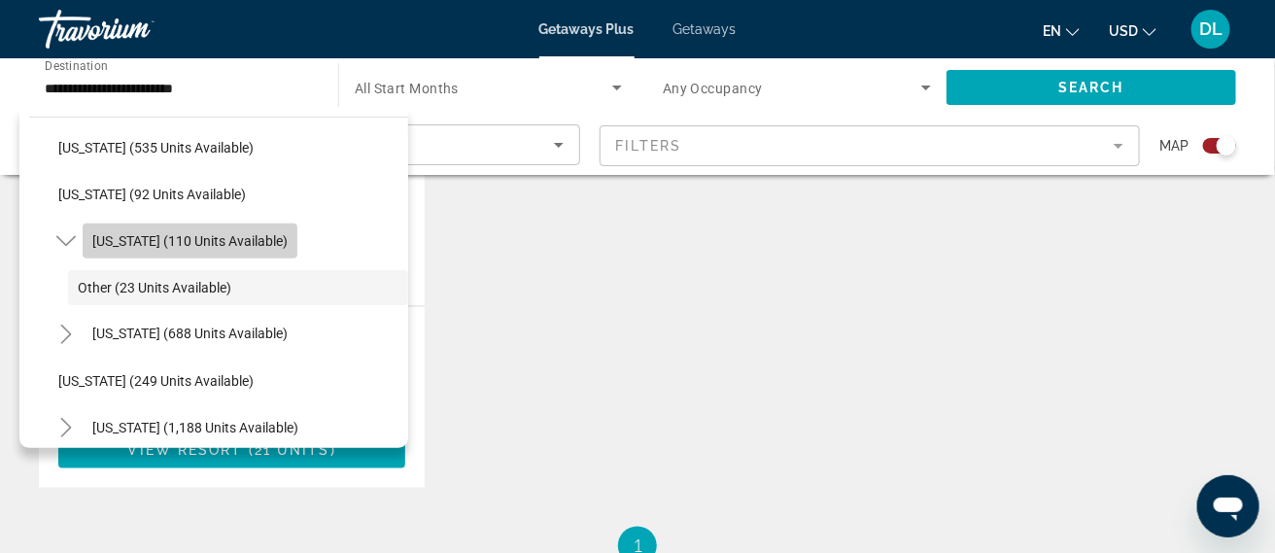
click at [229, 242] on span "New York (110 units available)" at bounding box center [189, 241] width 195 height 16
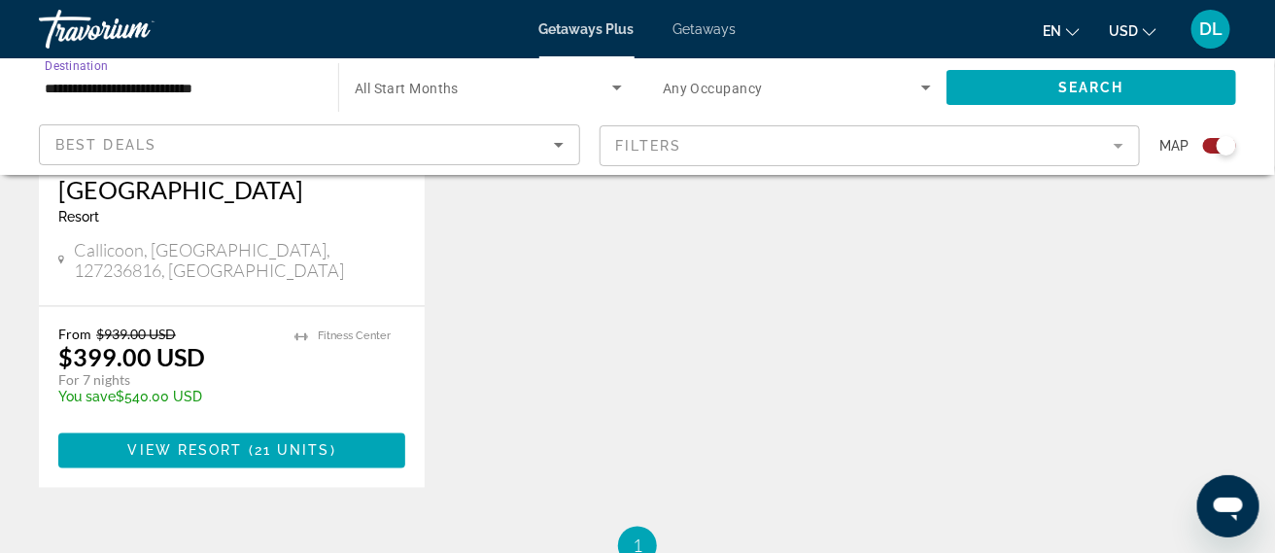
click at [185, 80] on input "**********" at bounding box center [179, 88] width 268 height 23
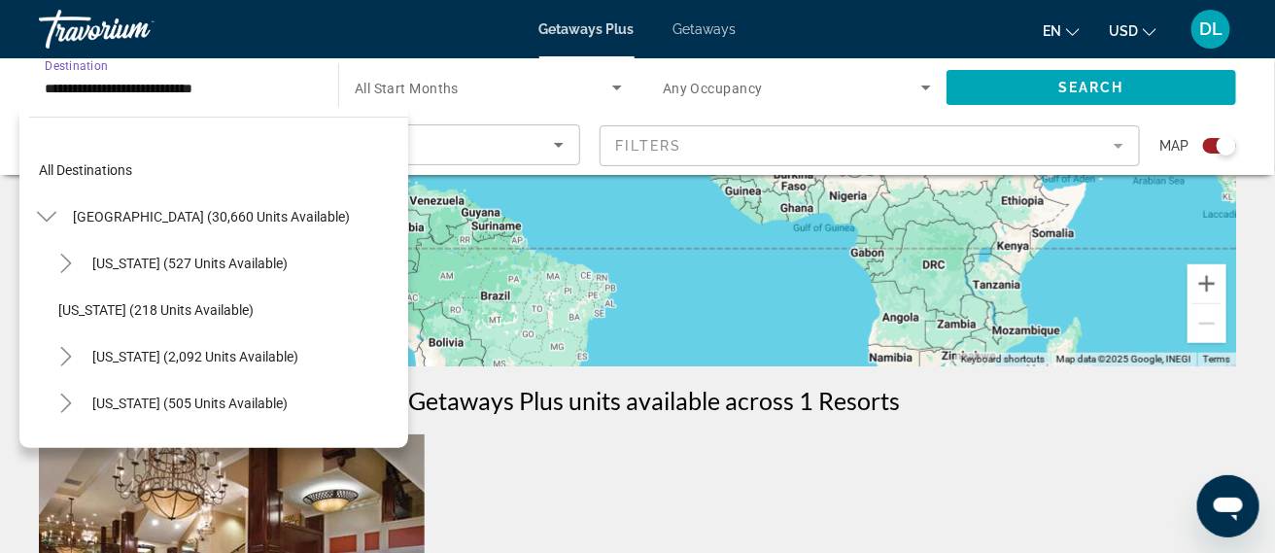
scroll to position [410, 0]
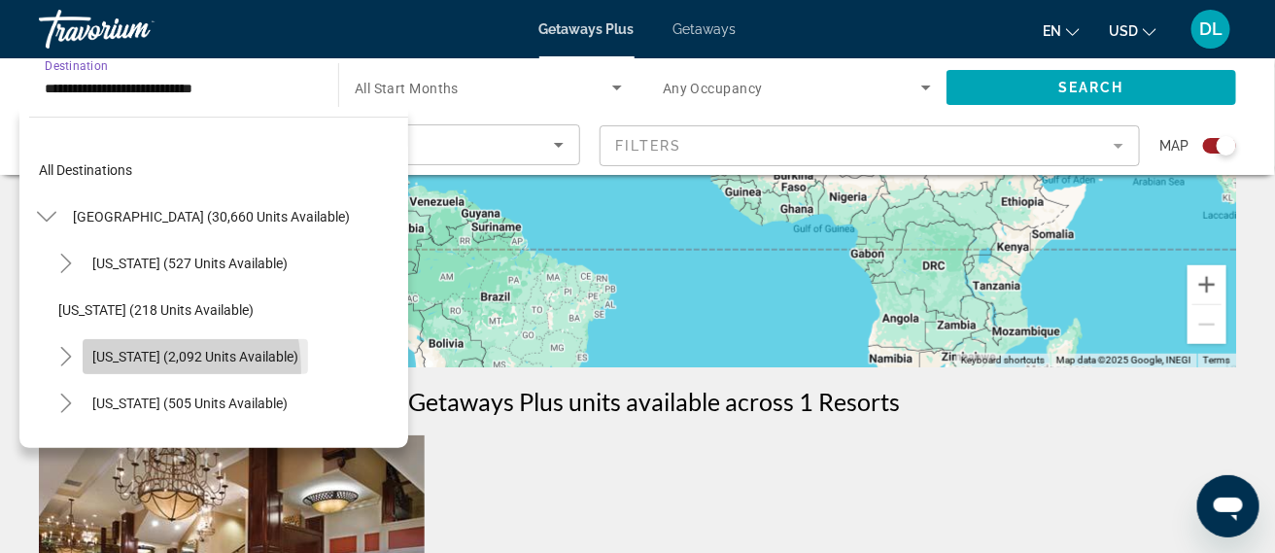
click at [119, 371] on span "Search widget" at bounding box center [195, 356] width 225 height 47
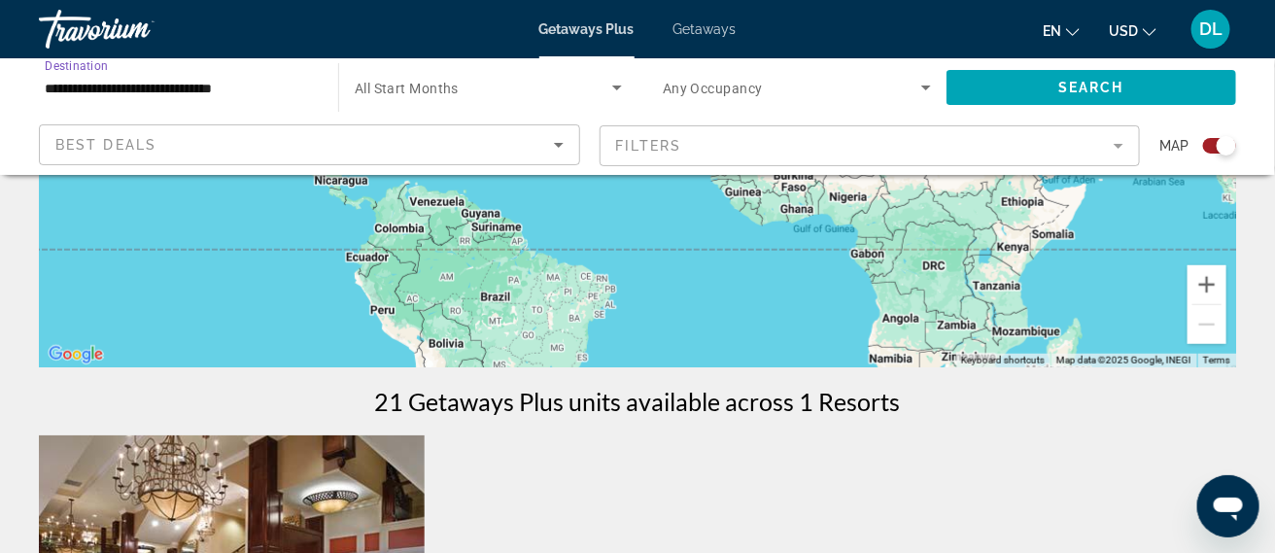
click at [120, 82] on input "**********" at bounding box center [179, 88] width 268 height 23
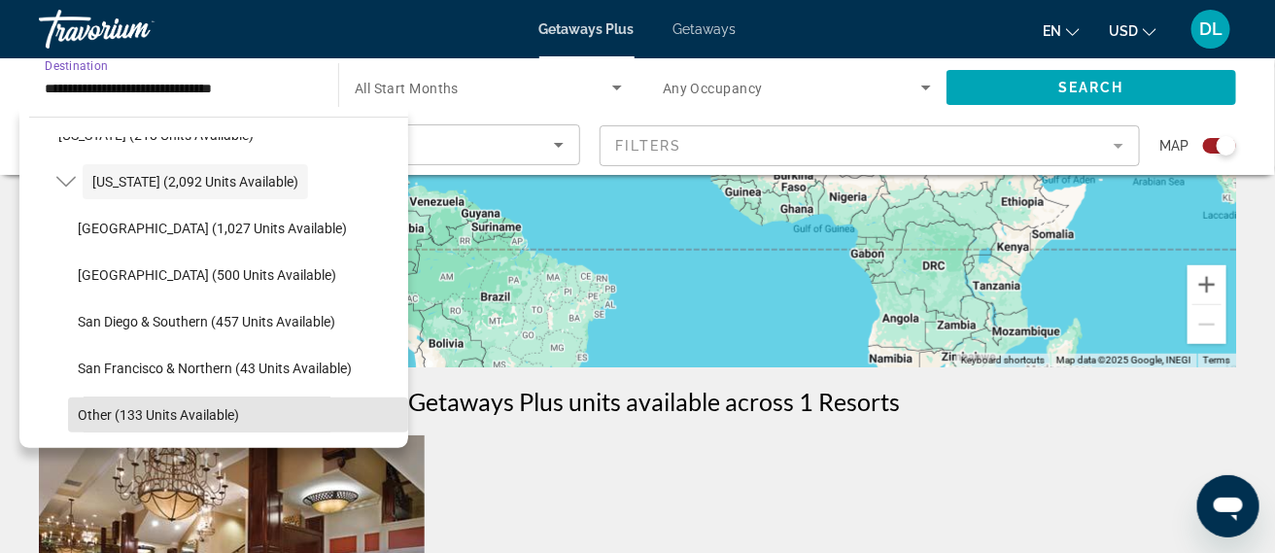
scroll to position [174, 0]
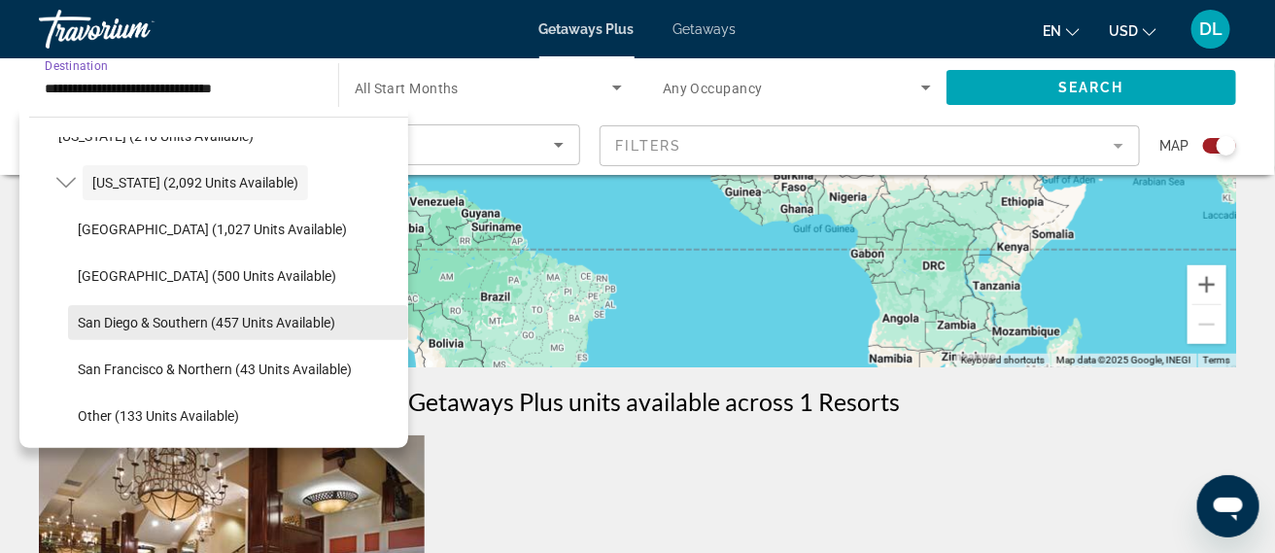
click at [200, 323] on span "San Diego & Southern (457 units available)" at bounding box center [206, 323] width 257 height 16
type input "**********"
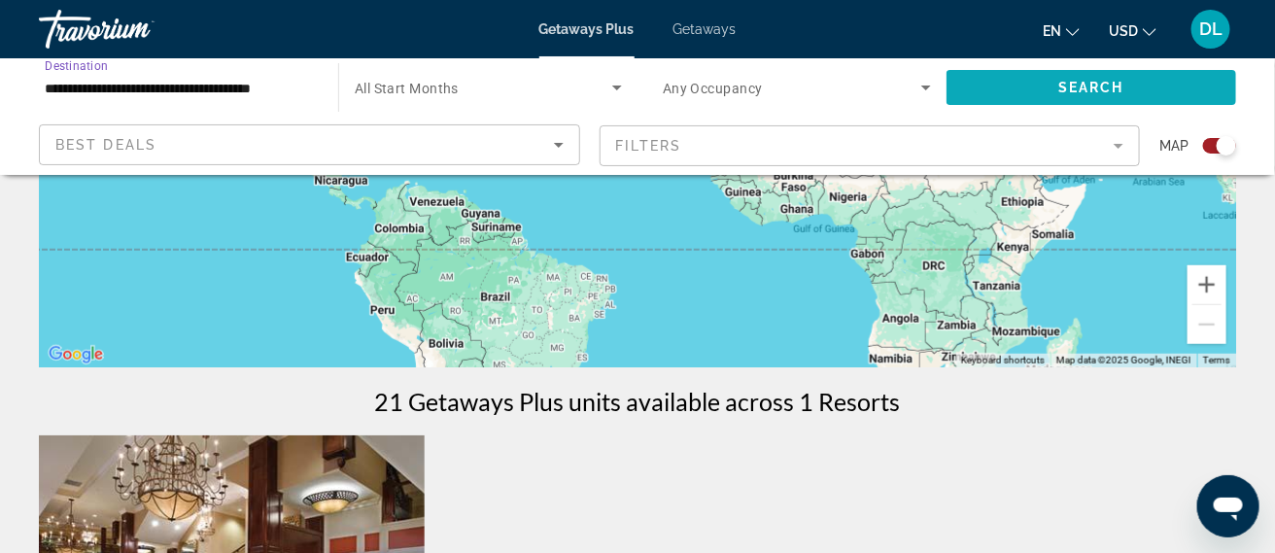
click at [1054, 83] on span "Search widget" at bounding box center [1091, 87] width 290 height 47
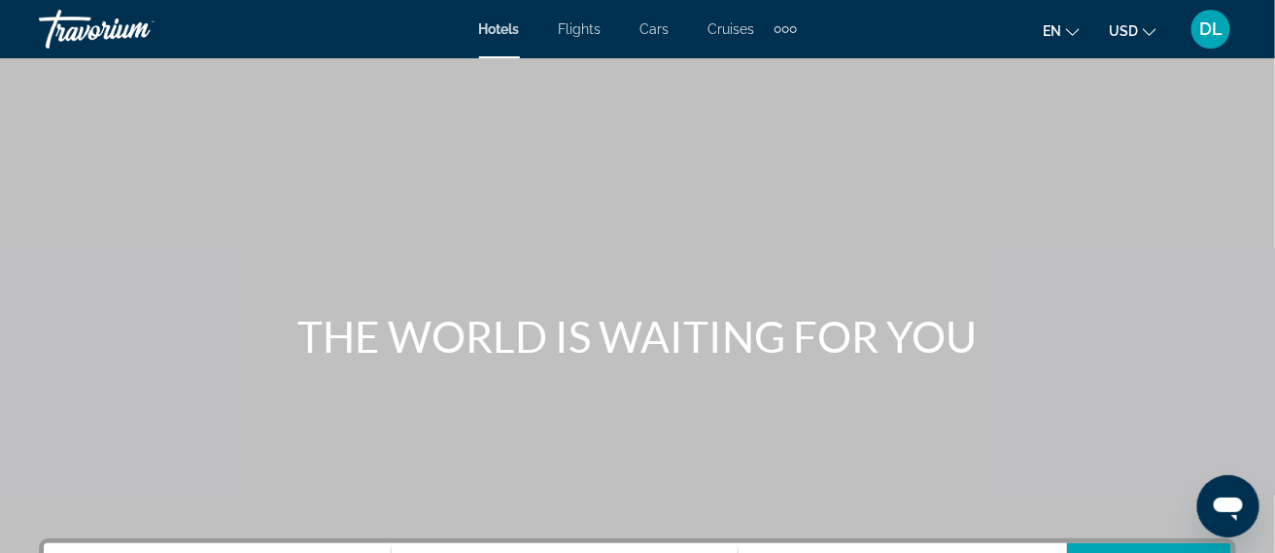
click at [592, 35] on span "Flights" at bounding box center [580, 29] width 43 height 16
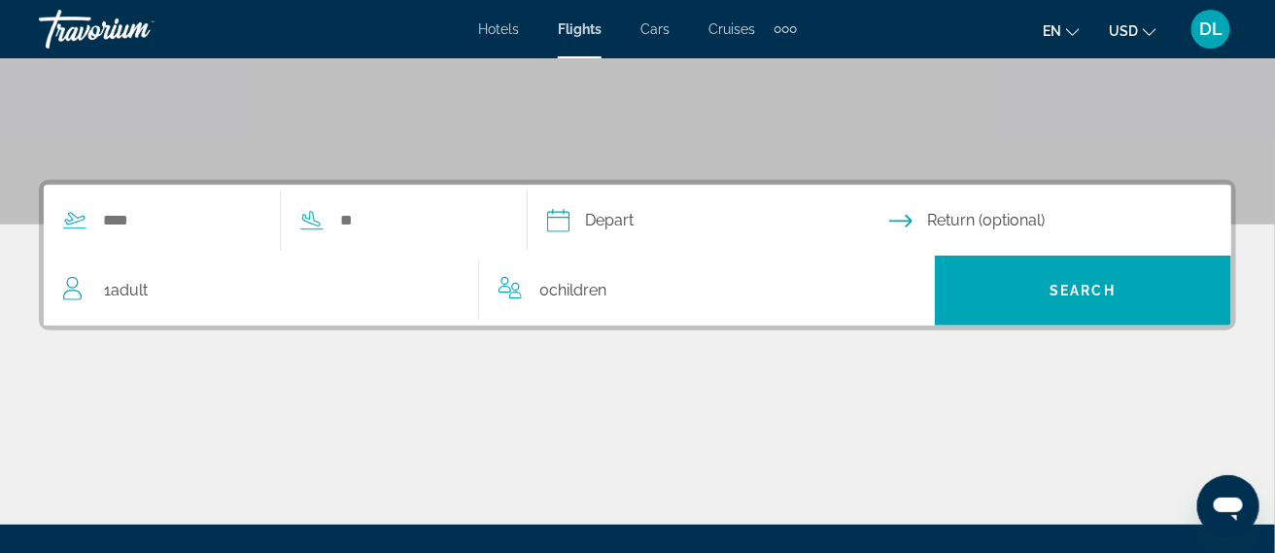
scroll to position [359, 0]
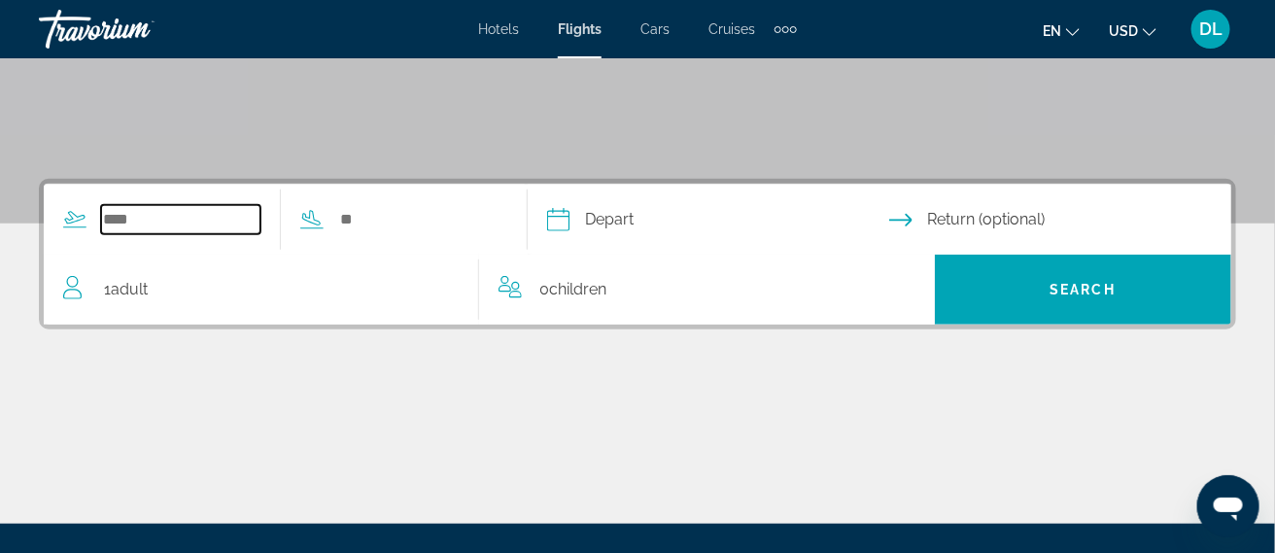
click at [164, 226] on input "Search widget" at bounding box center [180, 219] width 159 height 29
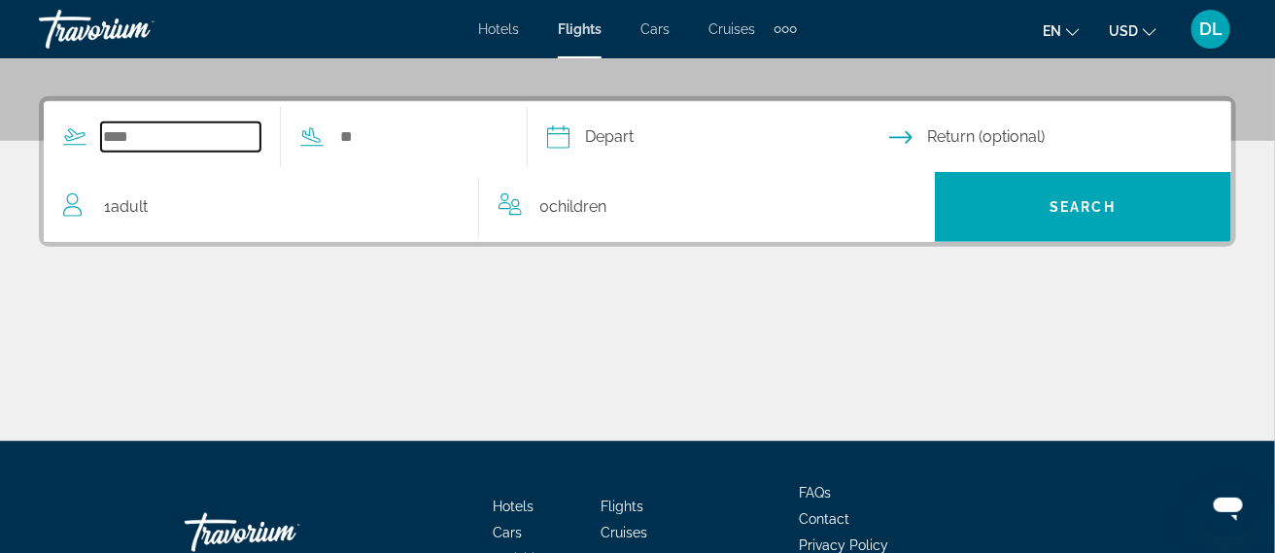
scroll to position [475, 0]
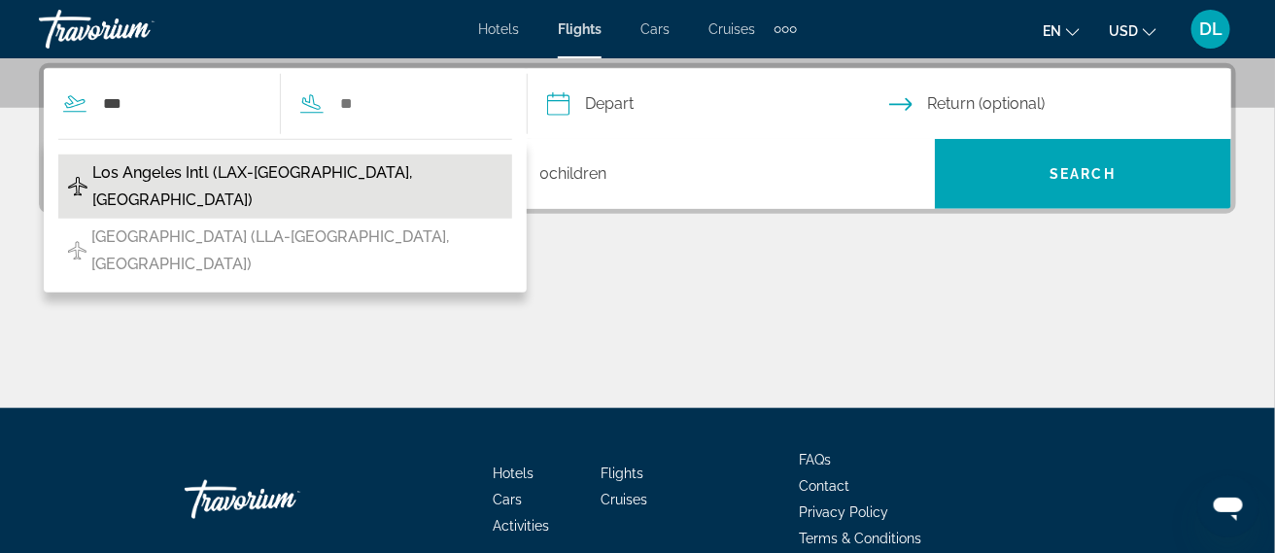
click at [284, 181] on span "Los Angeles Intl (LAX-[GEOGRAPHIC_DATA], [GEOGRAPHIC_DATA])" at bounding box center [297, 186] width 410 height 54
type input "**********"
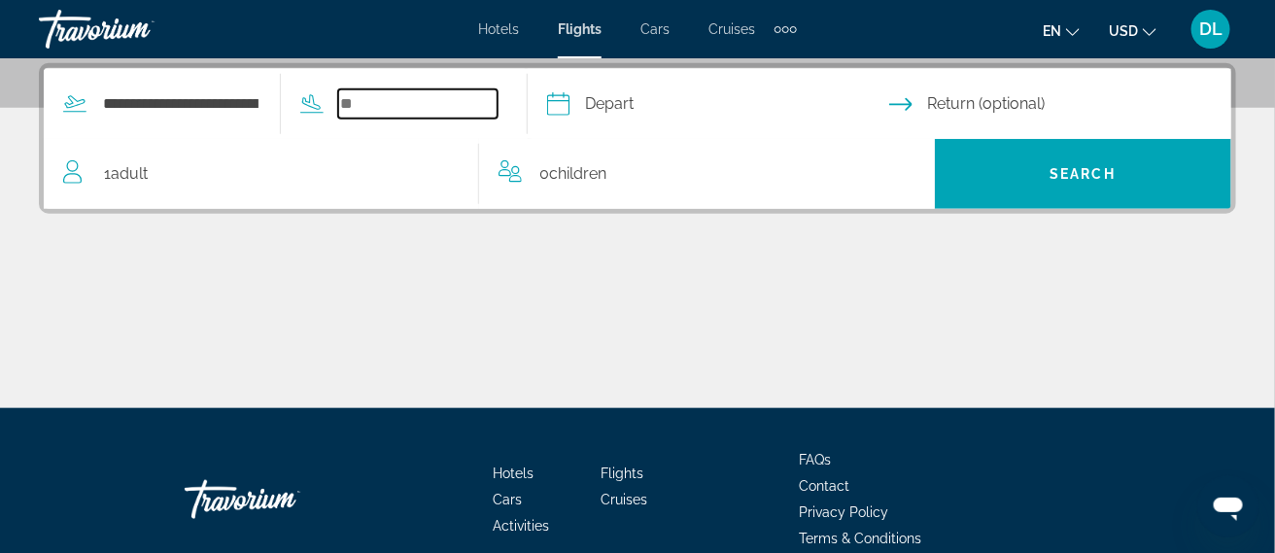
click at [403, 97] on input "Search widget" at bounding box center [417, 103] width 159 height 29
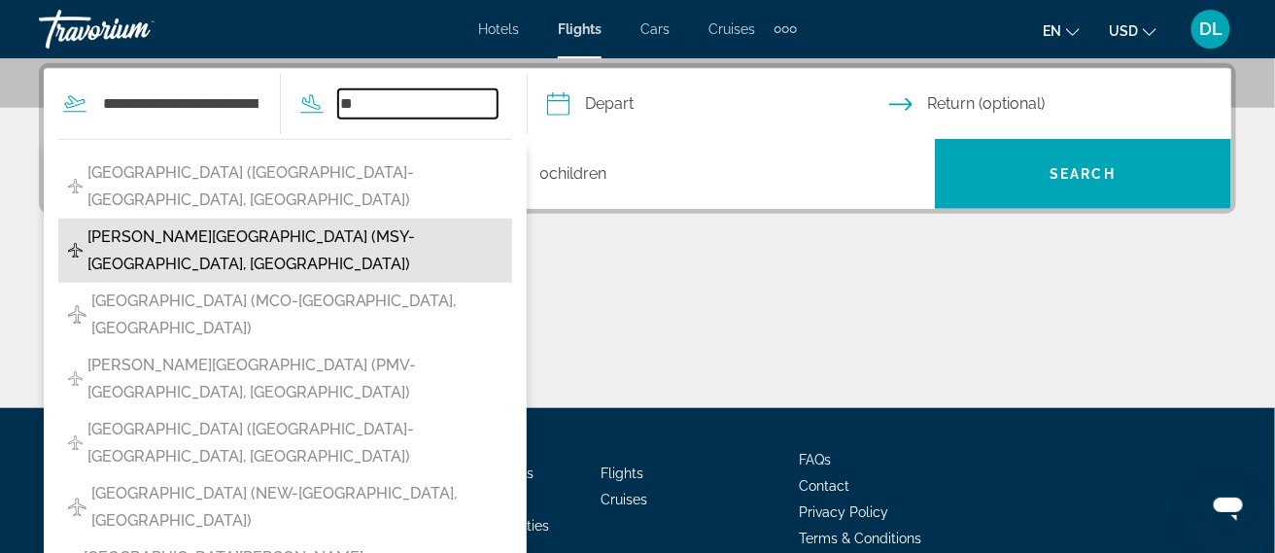
type input "*"
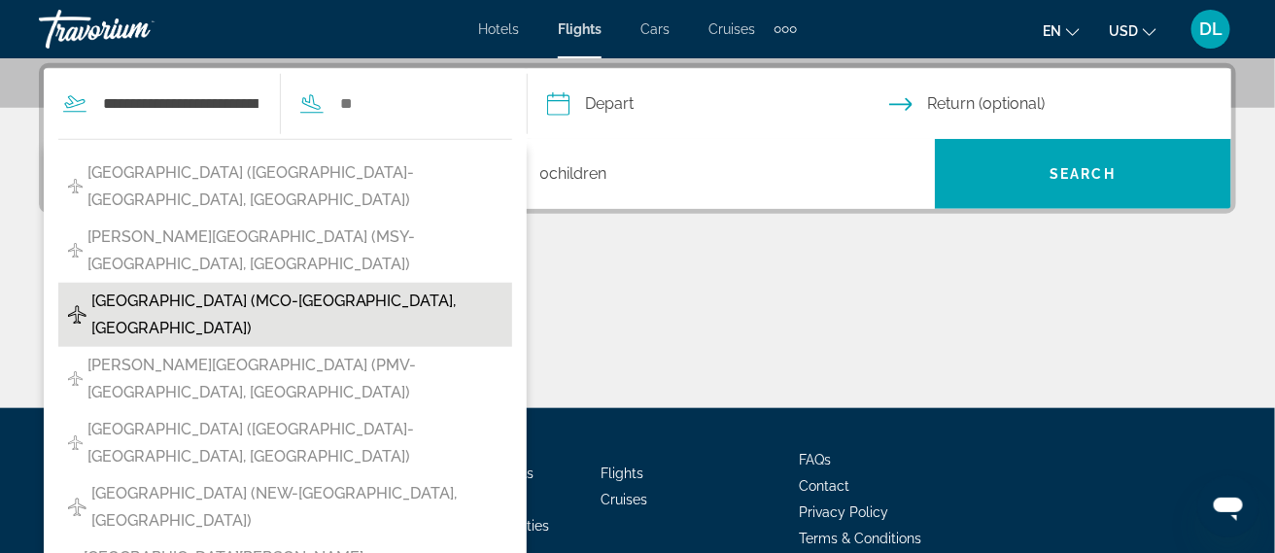
click at [244, 288] on span "[GEOGRAPHIC_DATA] (MCO-[GEOGRAPHIC_DATA], [GEOGRAPHIC_DATA])" at bounding box center [296, 315] width 411 height 54
type input "**********"
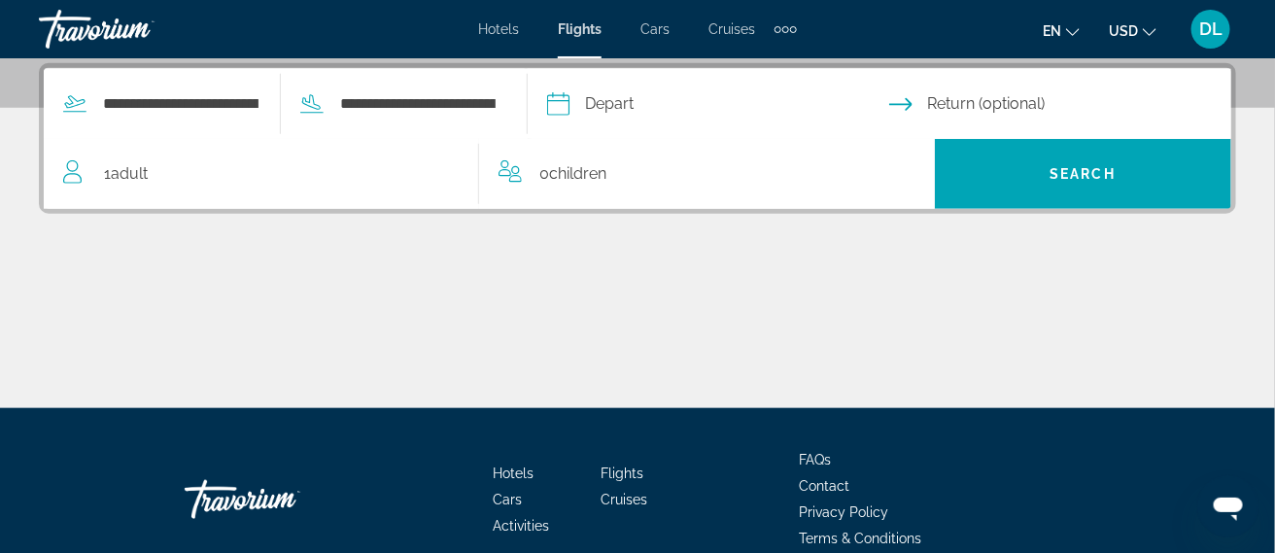
click at [660, 111] on input "Depart date" at bounding box center [717, 107] width 350 height 76
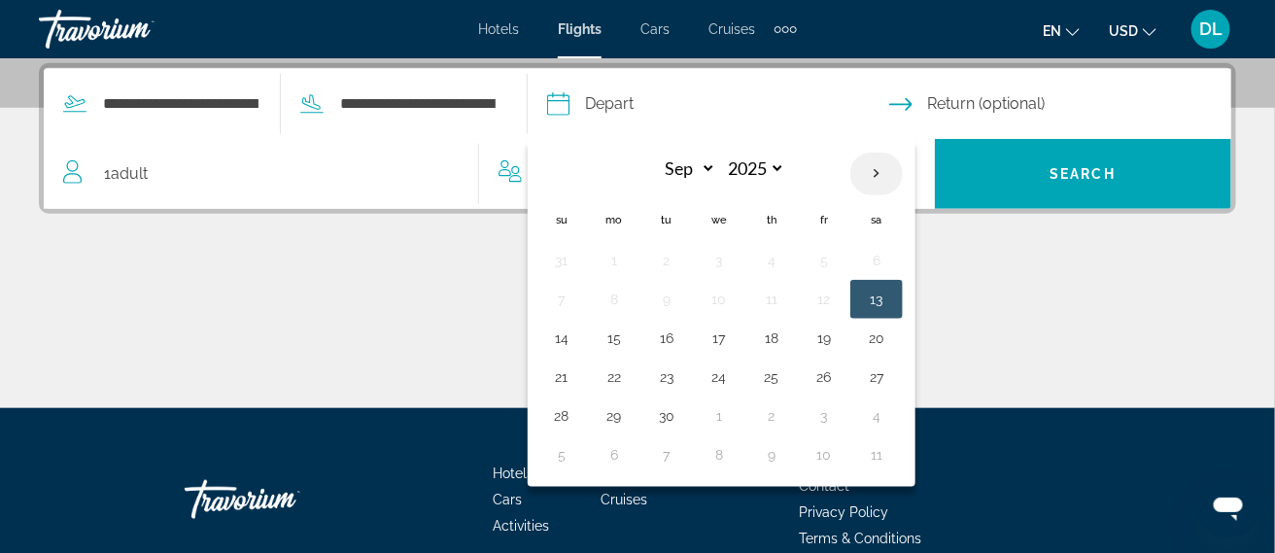
click at [903, 175] on th "Next month" at bounding box center [876, 174] width 52 height 43
select select "*"
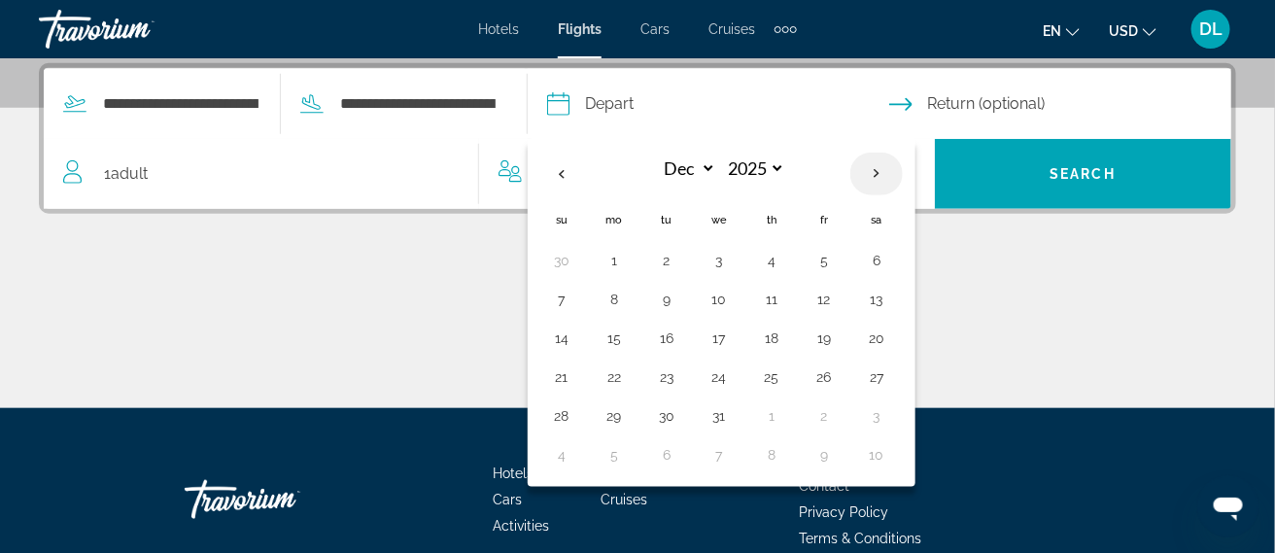
select select "****"
click at [903, 185] on th "Next month" at bounding box center [876, 174] width 52 height 43
select select "*"
click at [787, 425] on button "26" at bounding box center [771, 415] width 31 height 27
type input "**********"
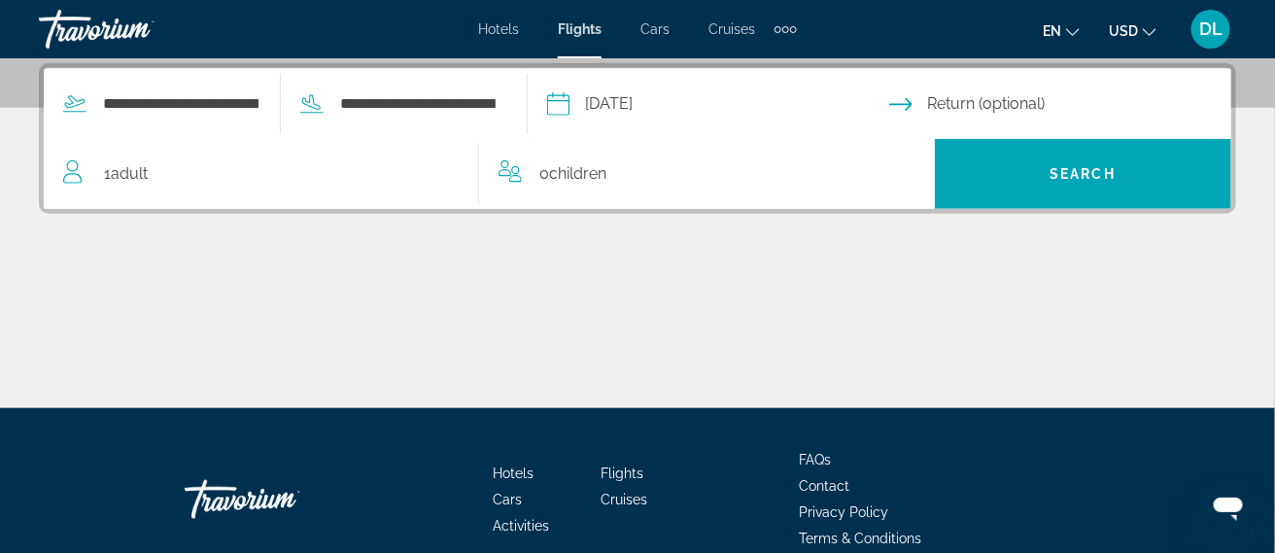
click at [1007, 113] on input "Return date" at bounding box center [1064, 107] width 350 height 76
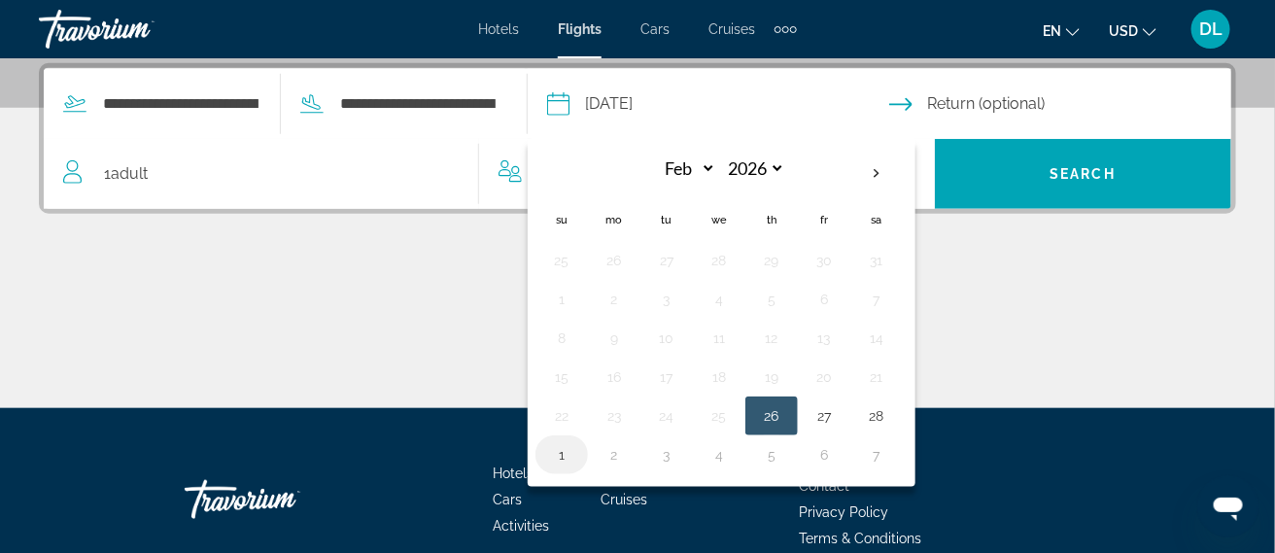
click at [577, 460] on button "1" at bounding box center [561, 454] width 31 height 27
type input "**********"
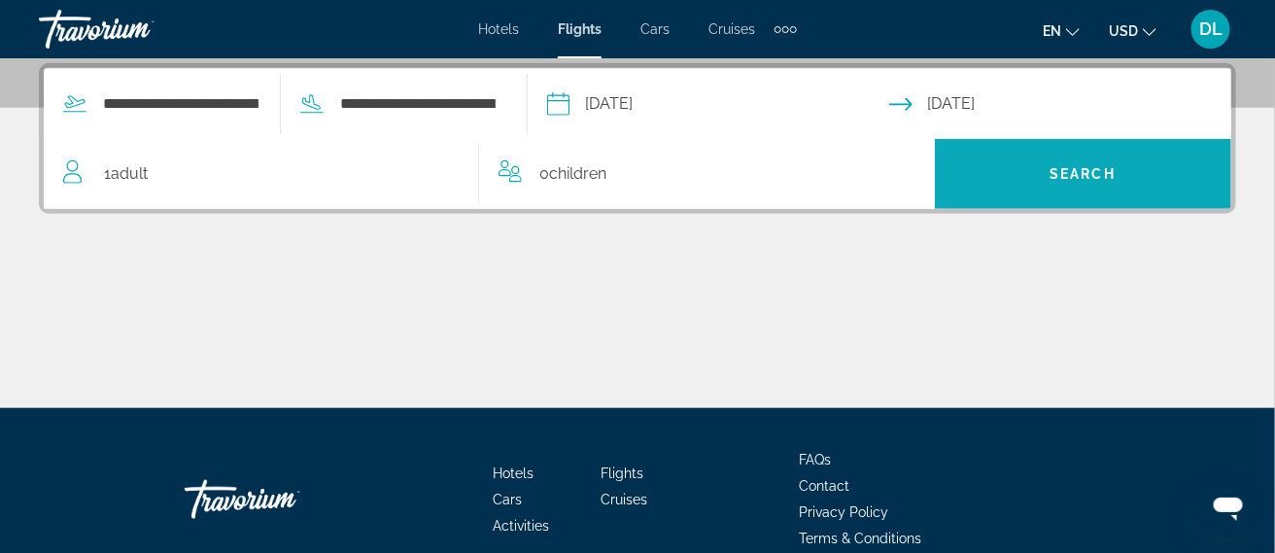
click at [1008, 178] on span "Search widget" at bounding box center [1083, 174] width 297 height 47
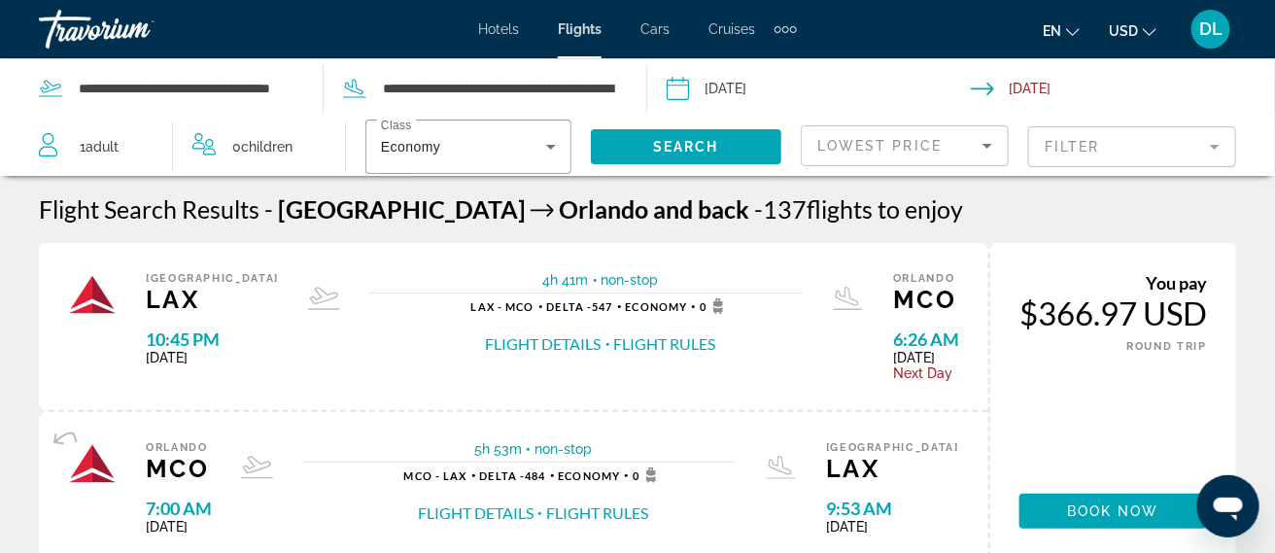
click at [1170, 144] on mat-form-field "Filter" at bounding box center [1132, 146] width 208 height 41
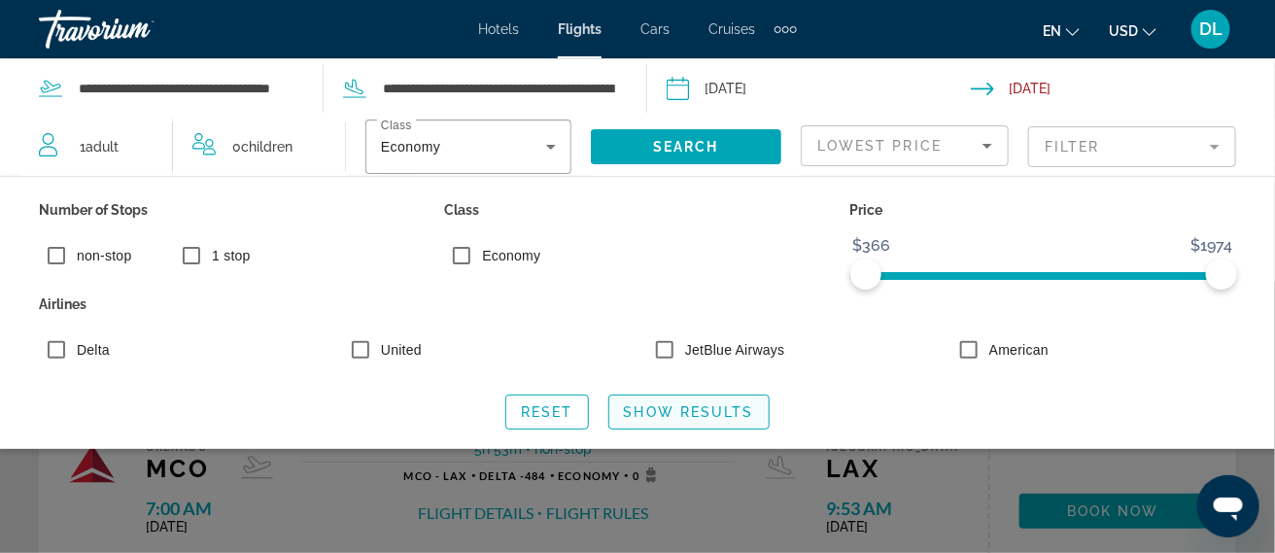
click at [656, 418] on span "Show Results" at bounding box center [689, 412] width 130 height 16
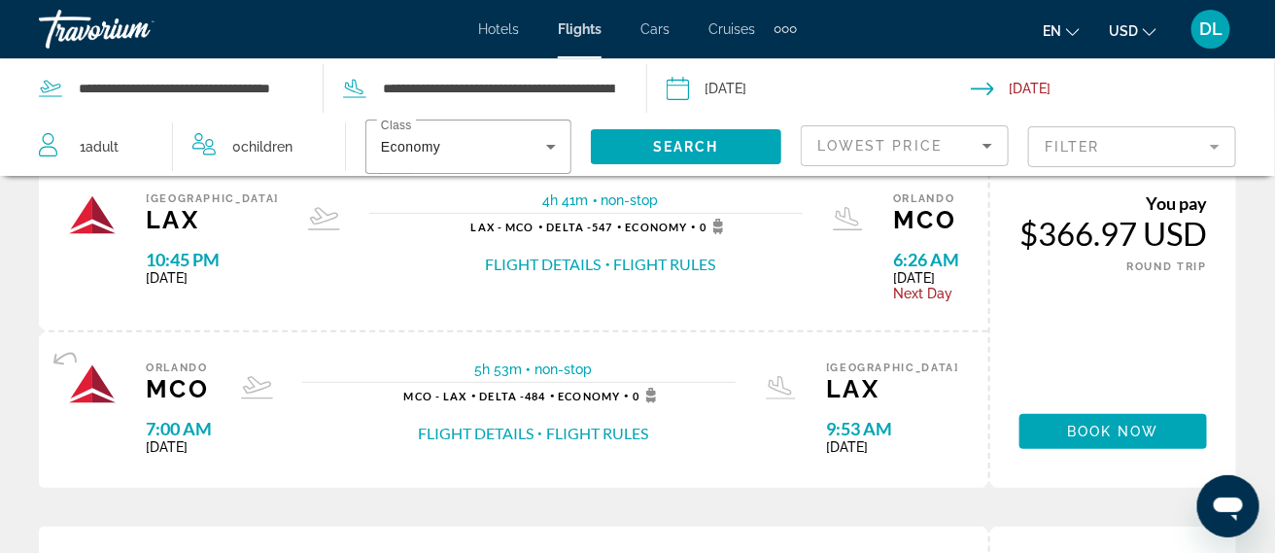
scroll to position [56, 0]
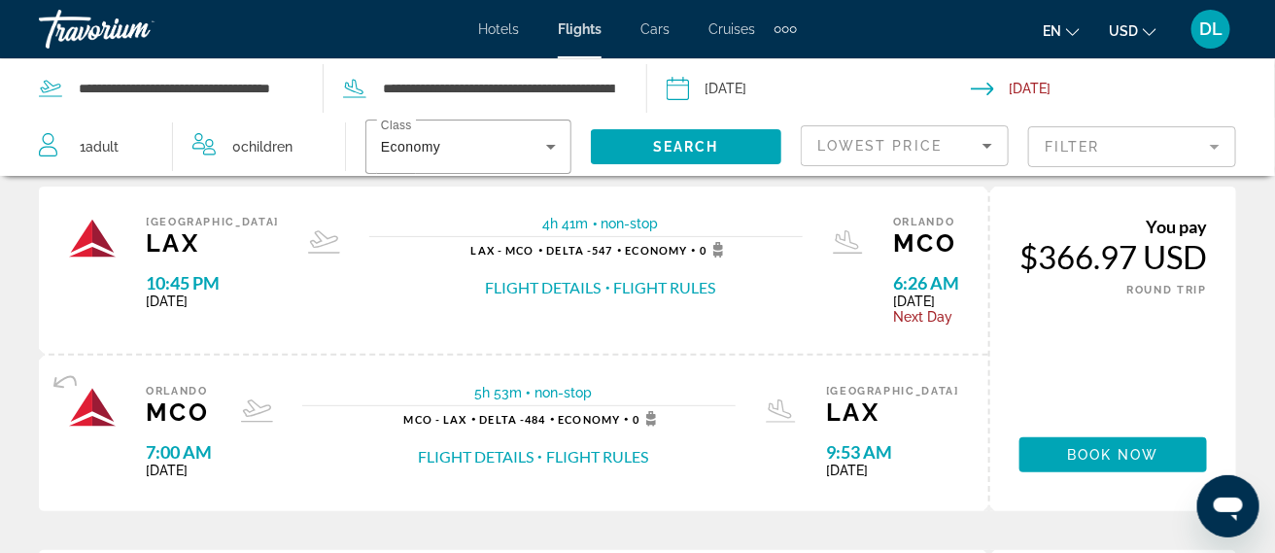
click at [542, 293] on button "Flight Details" at bounding box center [544, 287] width 116 height 21
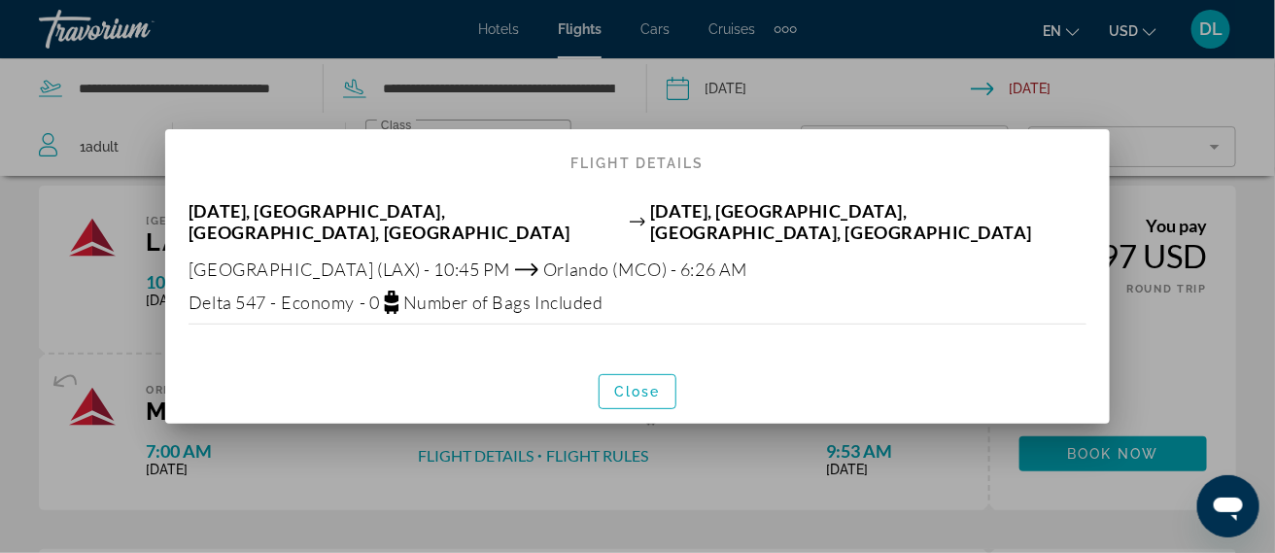
scroll to position [0, 0]
click at [632, 391] on span "Close" at bounding box center [637, 392] width 47 height 16
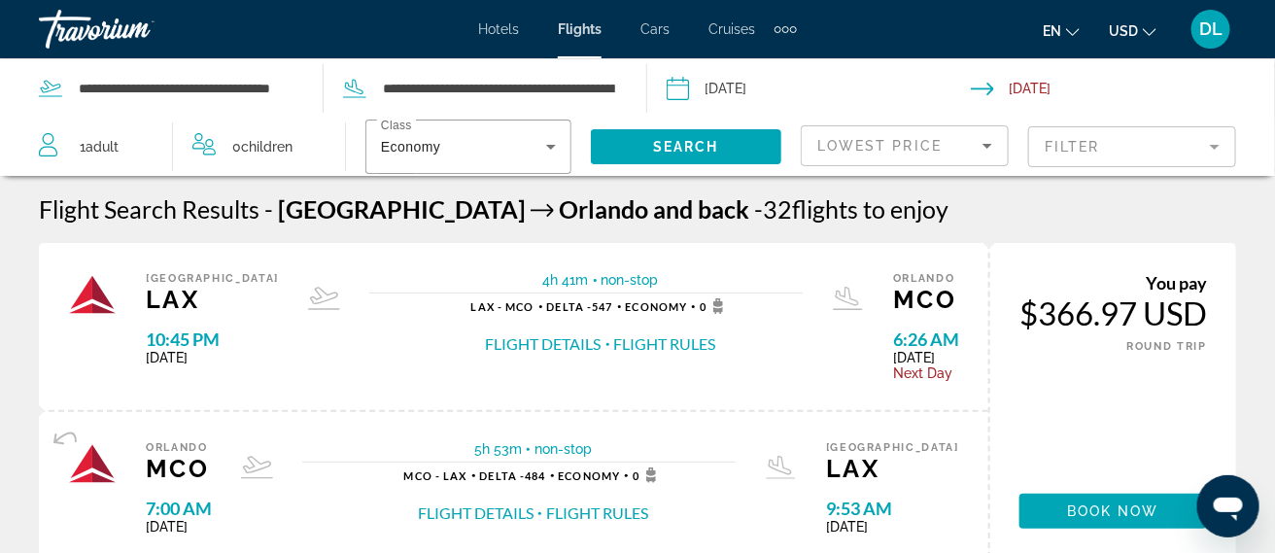
scroll to position [56, 0]
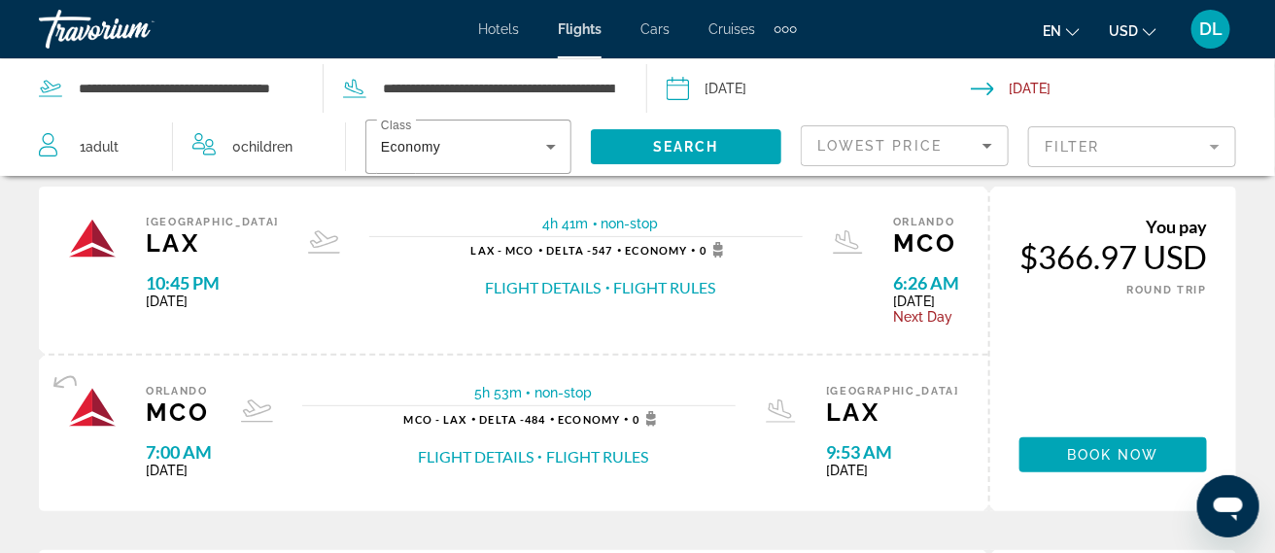
click at [1167, 145] on mat-form-field "Filter" at bounding box center [1132, 146] width 208 height 41
